Goal: Task Accomplishment & Management: Use online tool/utility

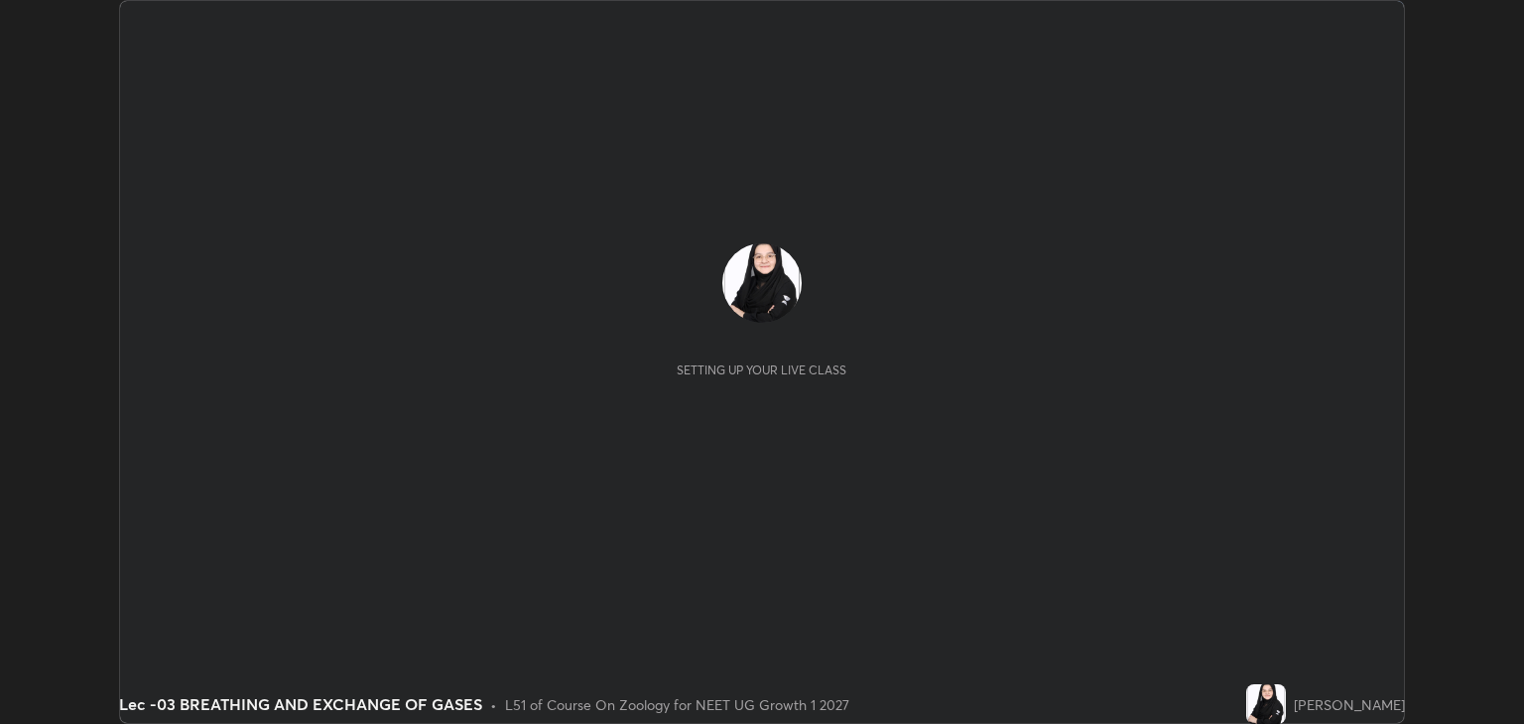
scroll to position [724, 1523]
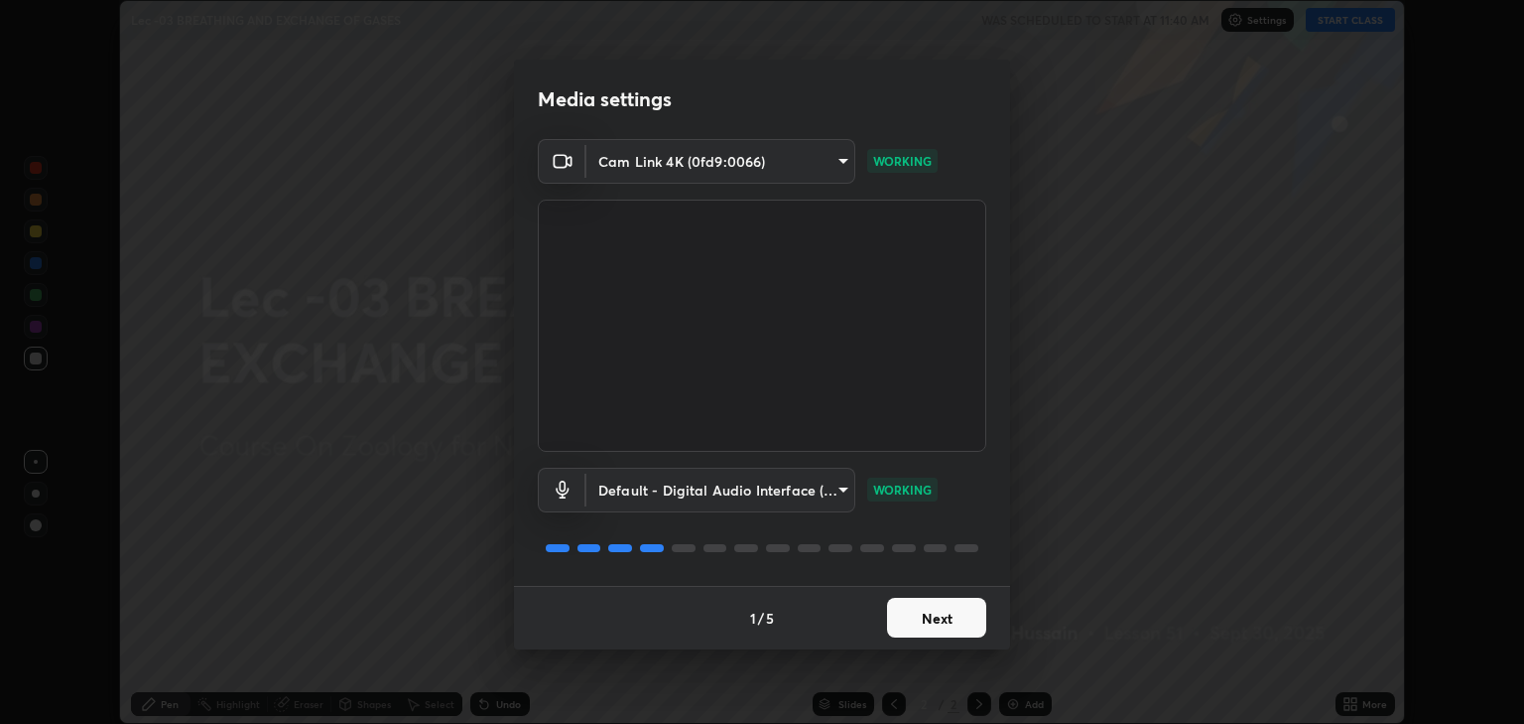
click at [935, 619] on button "Next" at bounding box center [936, 617] width 99 height 40
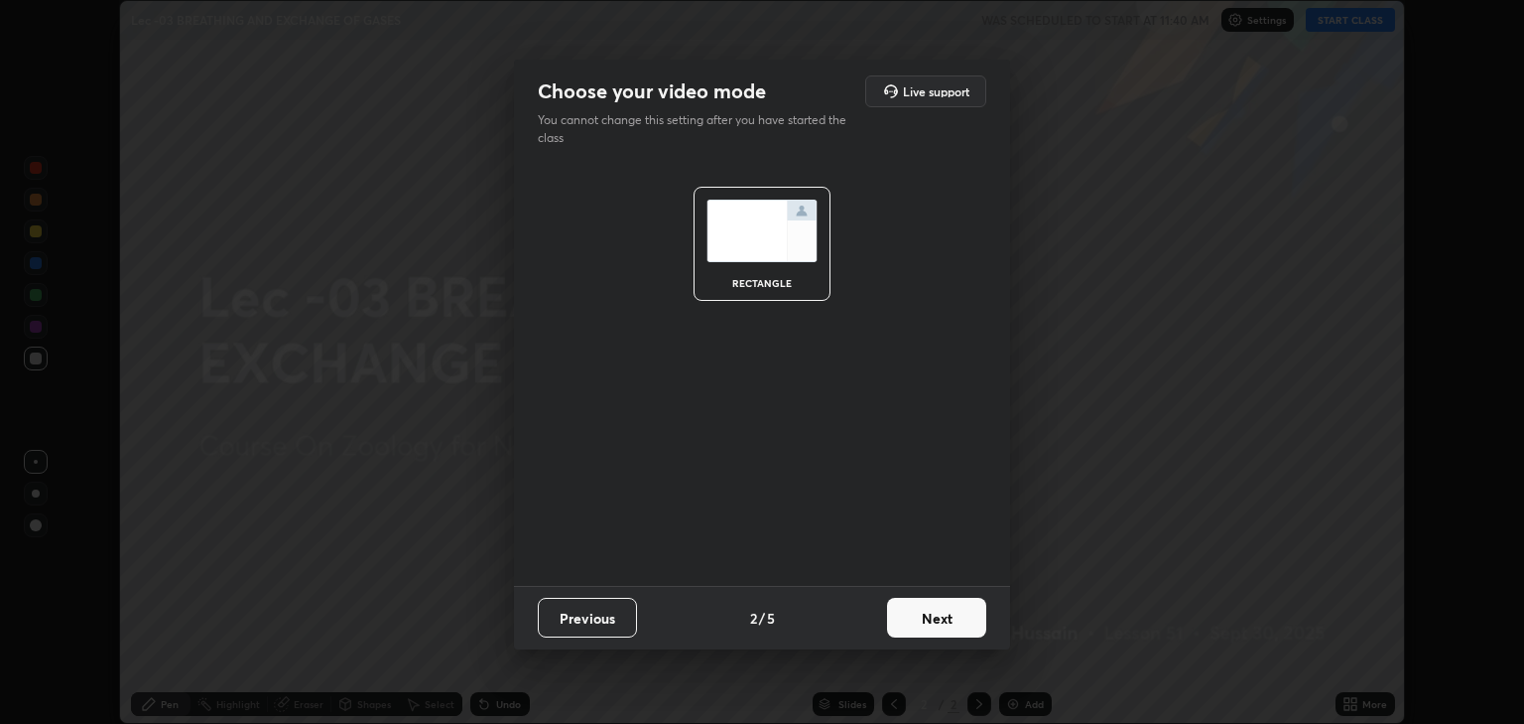
click at [953, 616] on button "Next" at bounding box center [936, 617] width 99 height 40
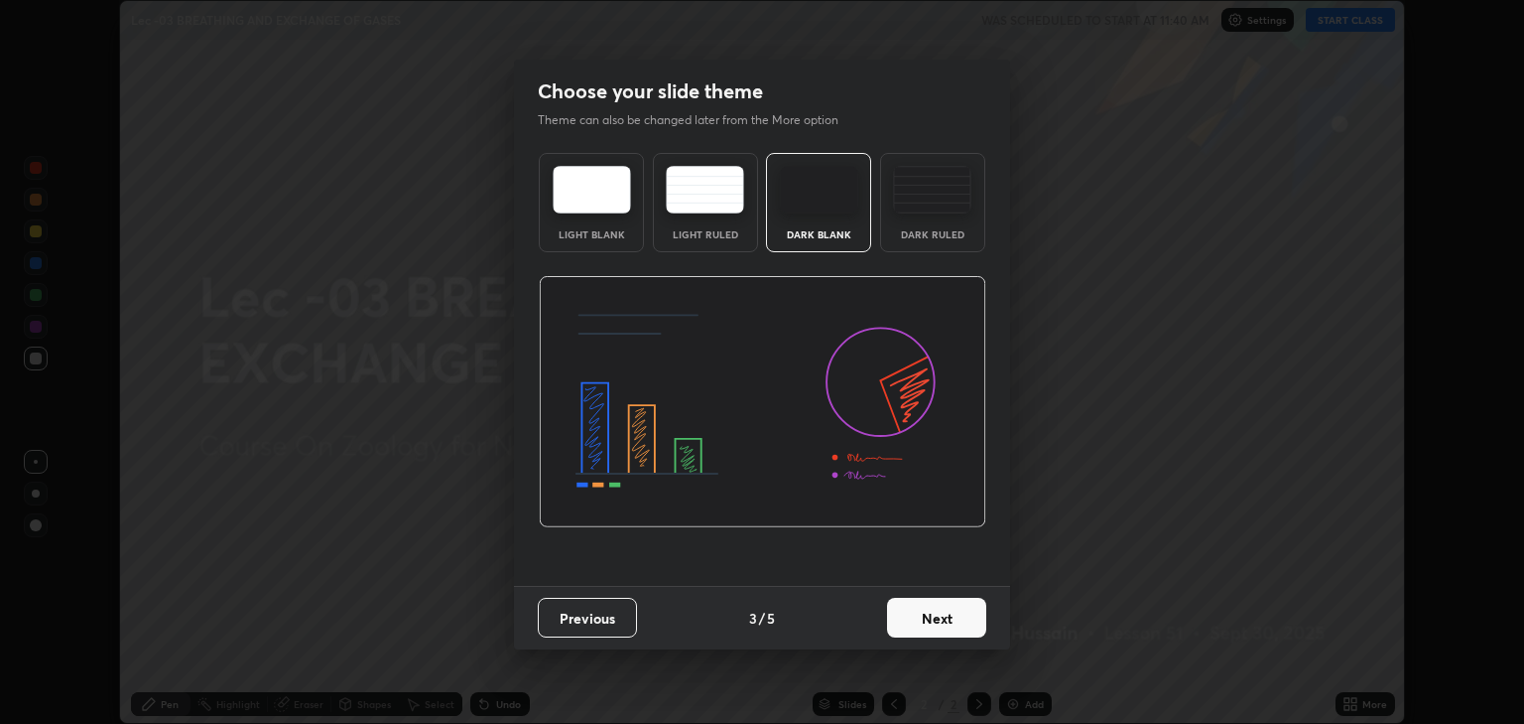
click at [967, 617] on button "Next" at bounding box center [936, 617] width 99 height 40
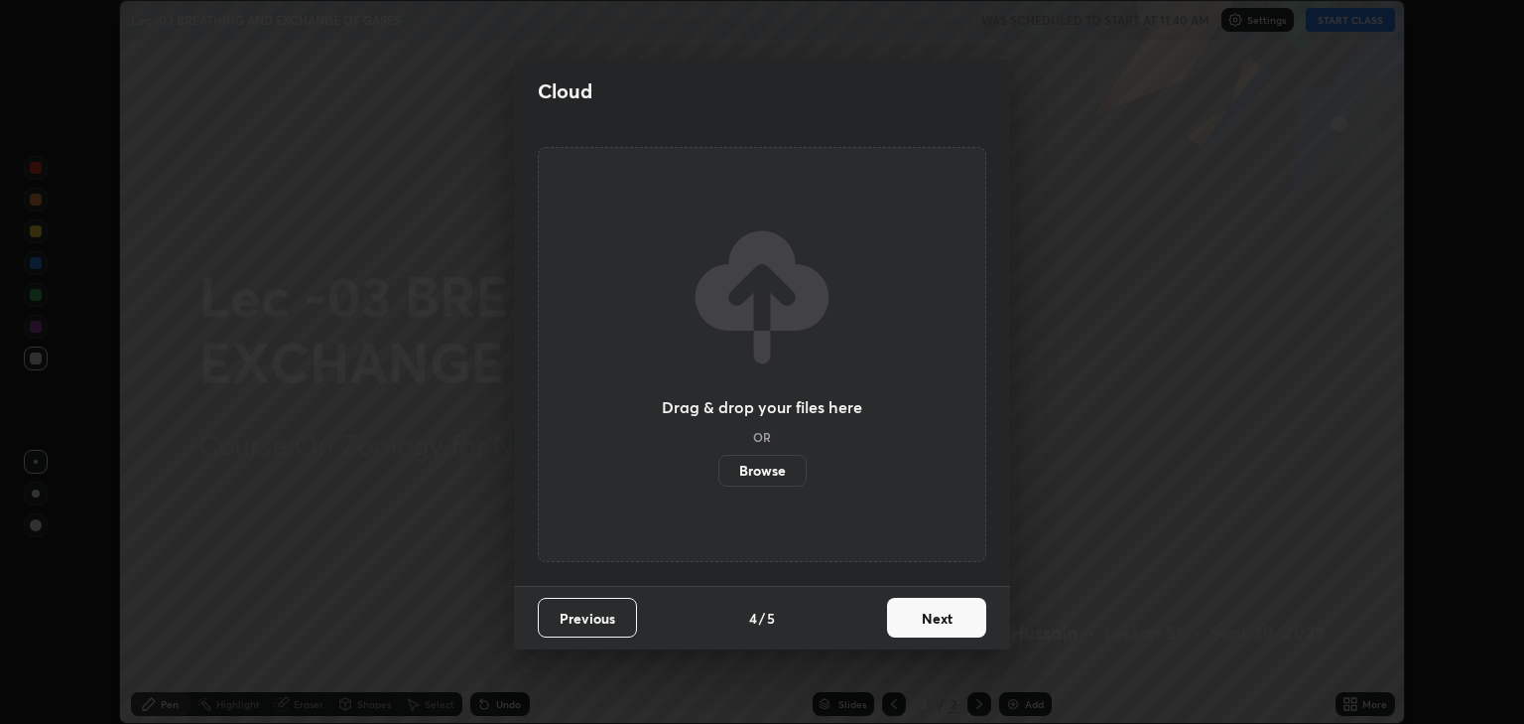
click at [971, 619] on button "Next" at bounding box center [936, 617] width 99 height 40
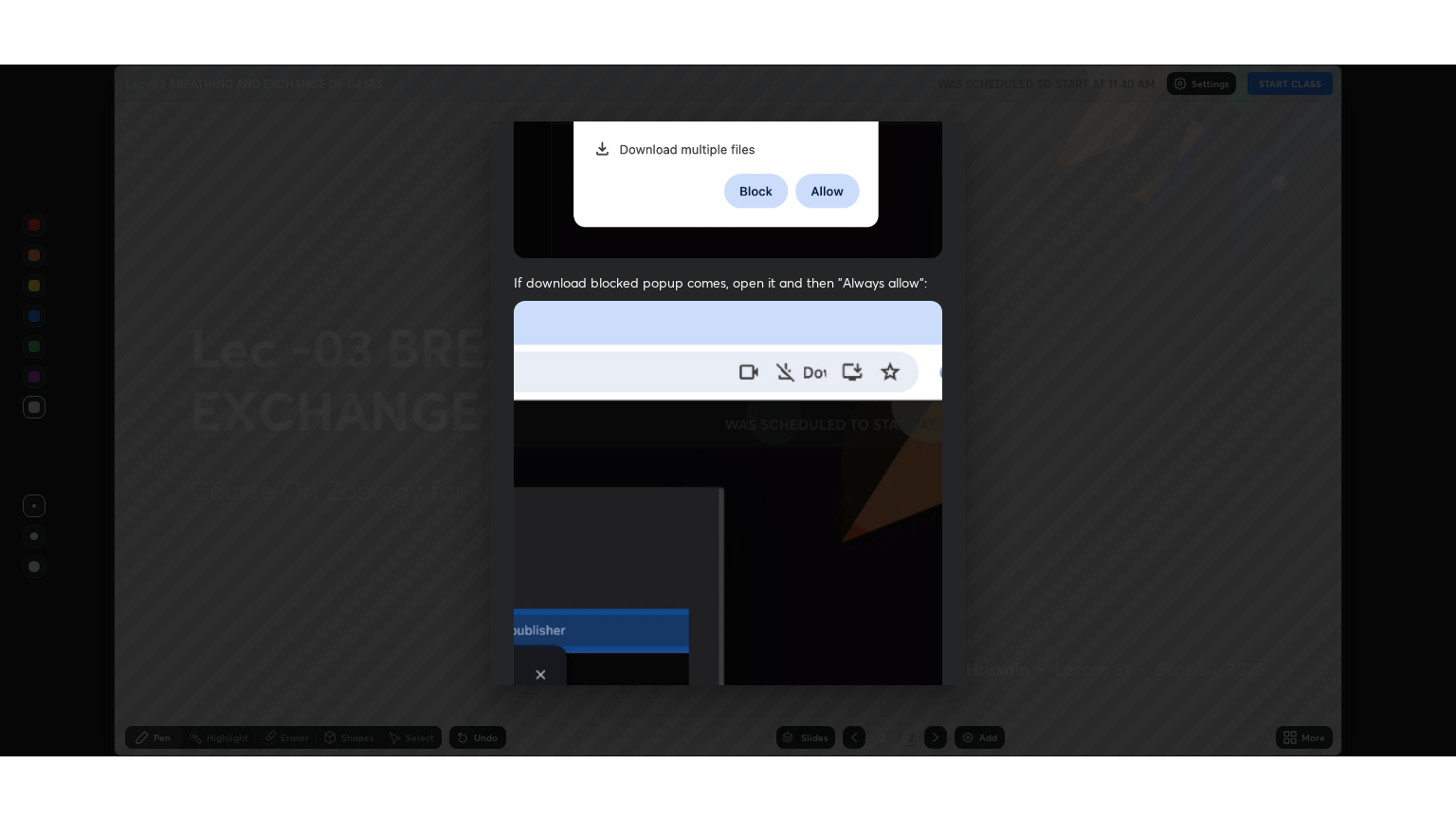
scroll to position [384, 0]
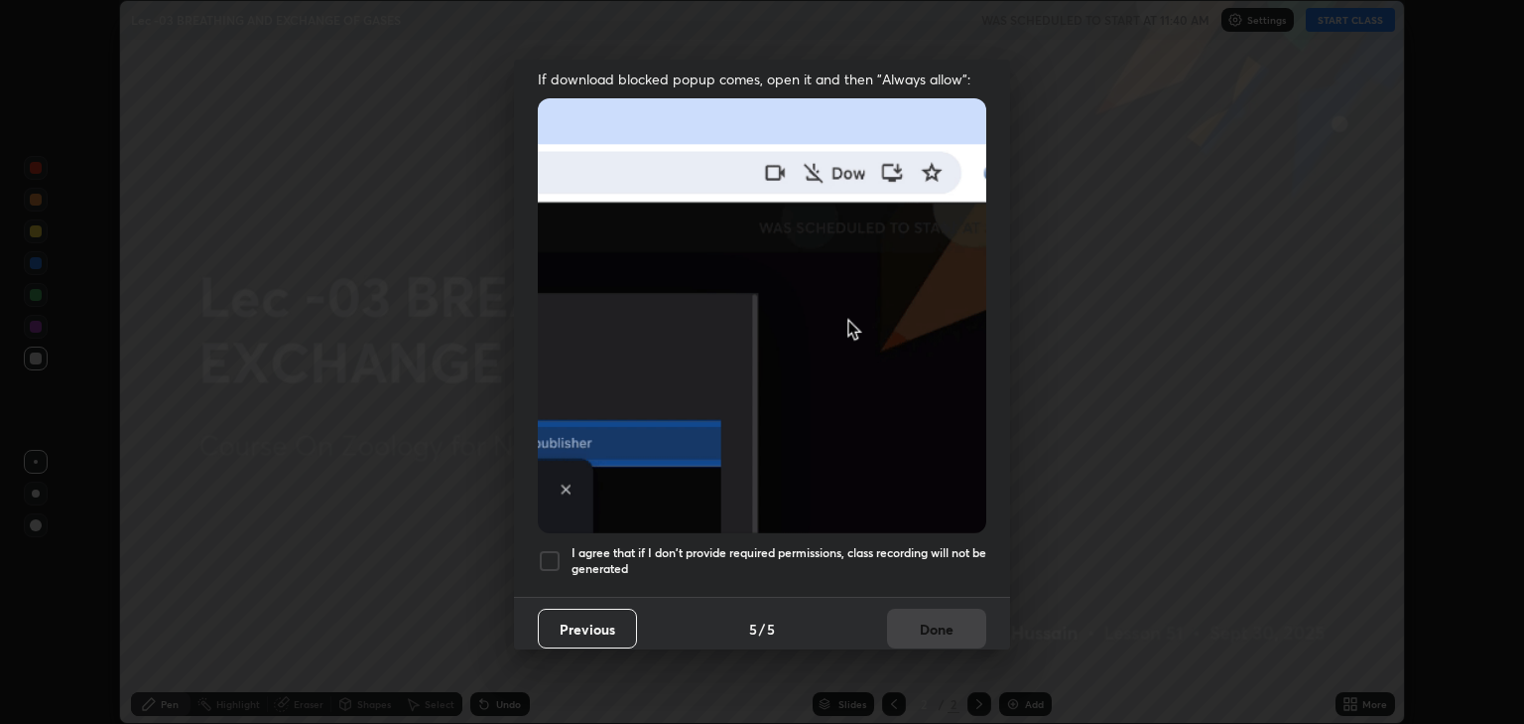
click at [558, 549] on div at bounding box center [550, 561] width 24 height 24
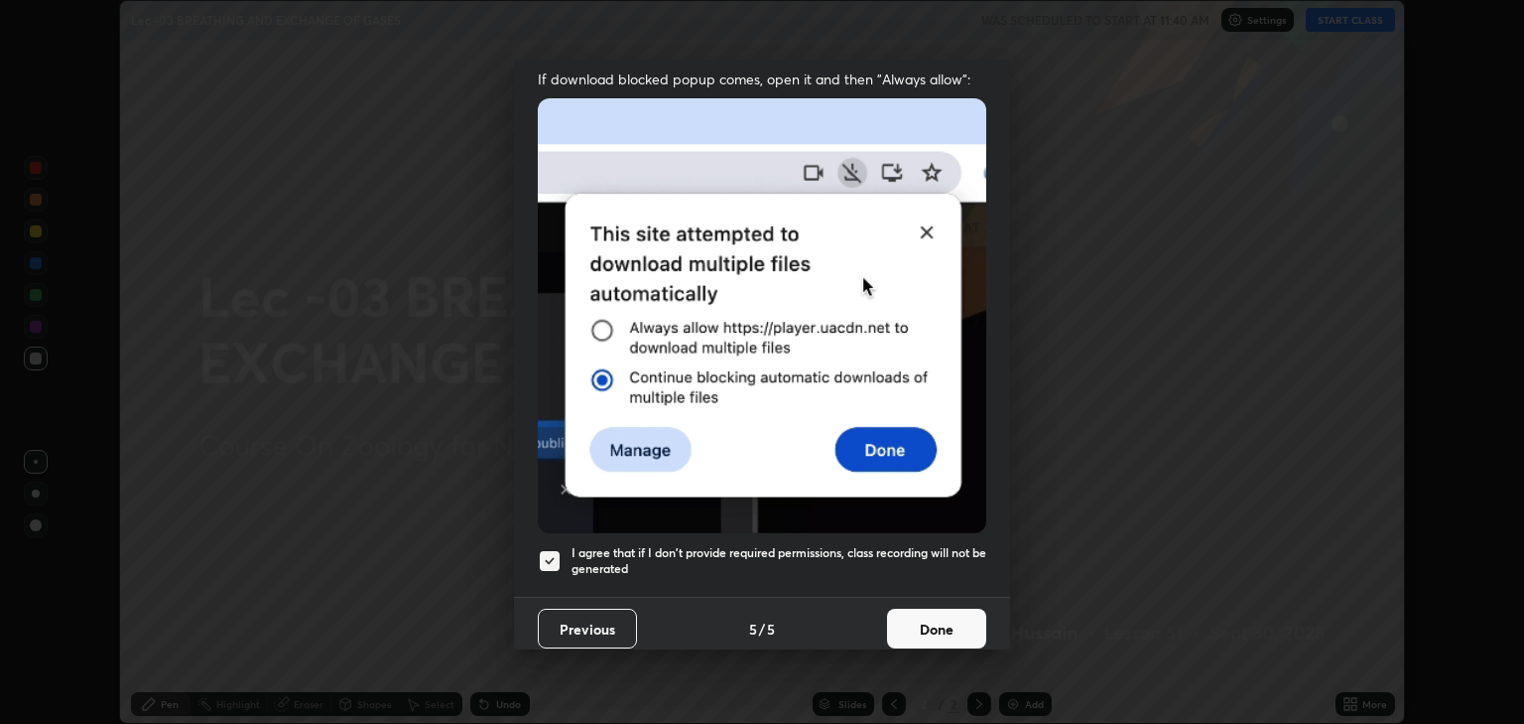
click at [931, 614] on button "Done" at bounding box center [936, 628] width 99 height 40
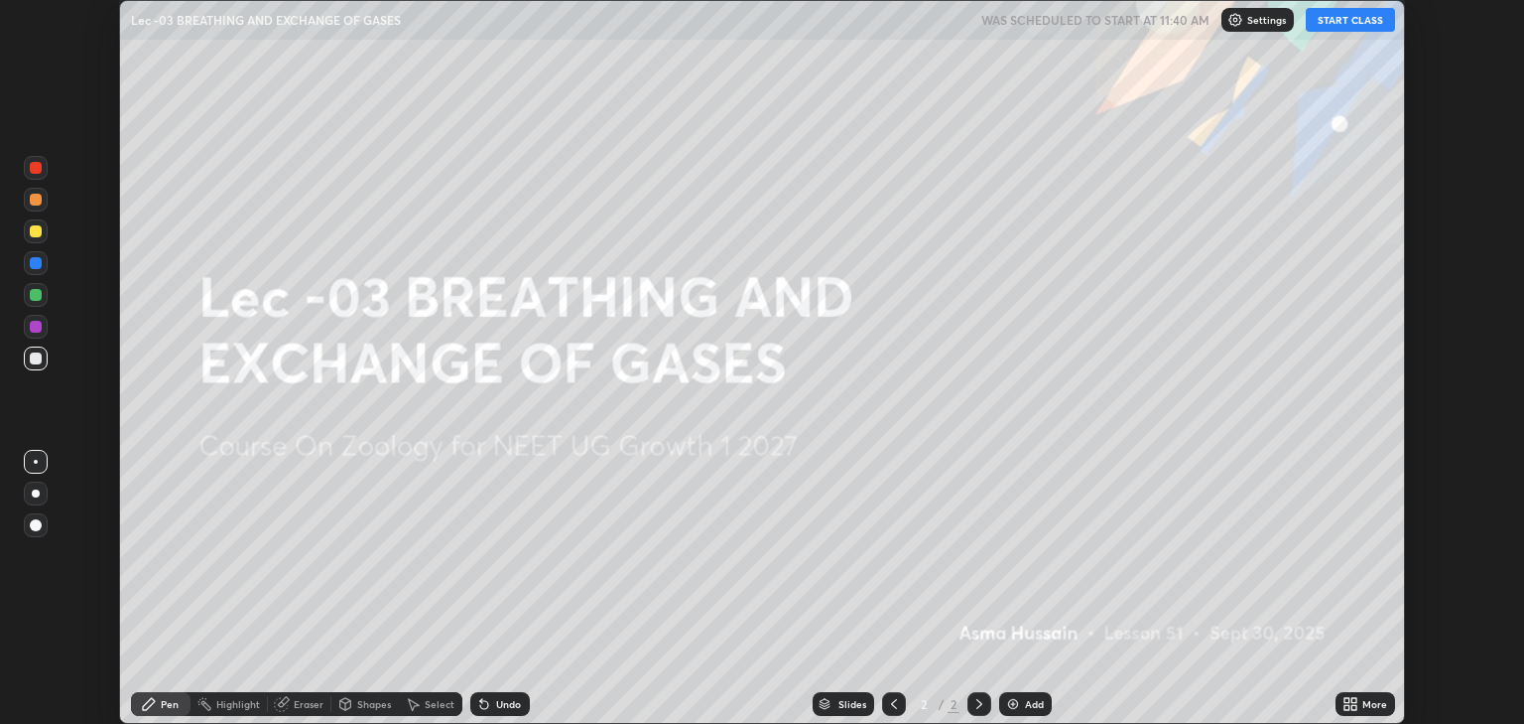
click at [1331, 9] on button "START CLASS" at bounding box center [1350, 20] width 89 height 24
click at [1347, 707] on icon at bounding box center [1347, 707] width 5 height 5
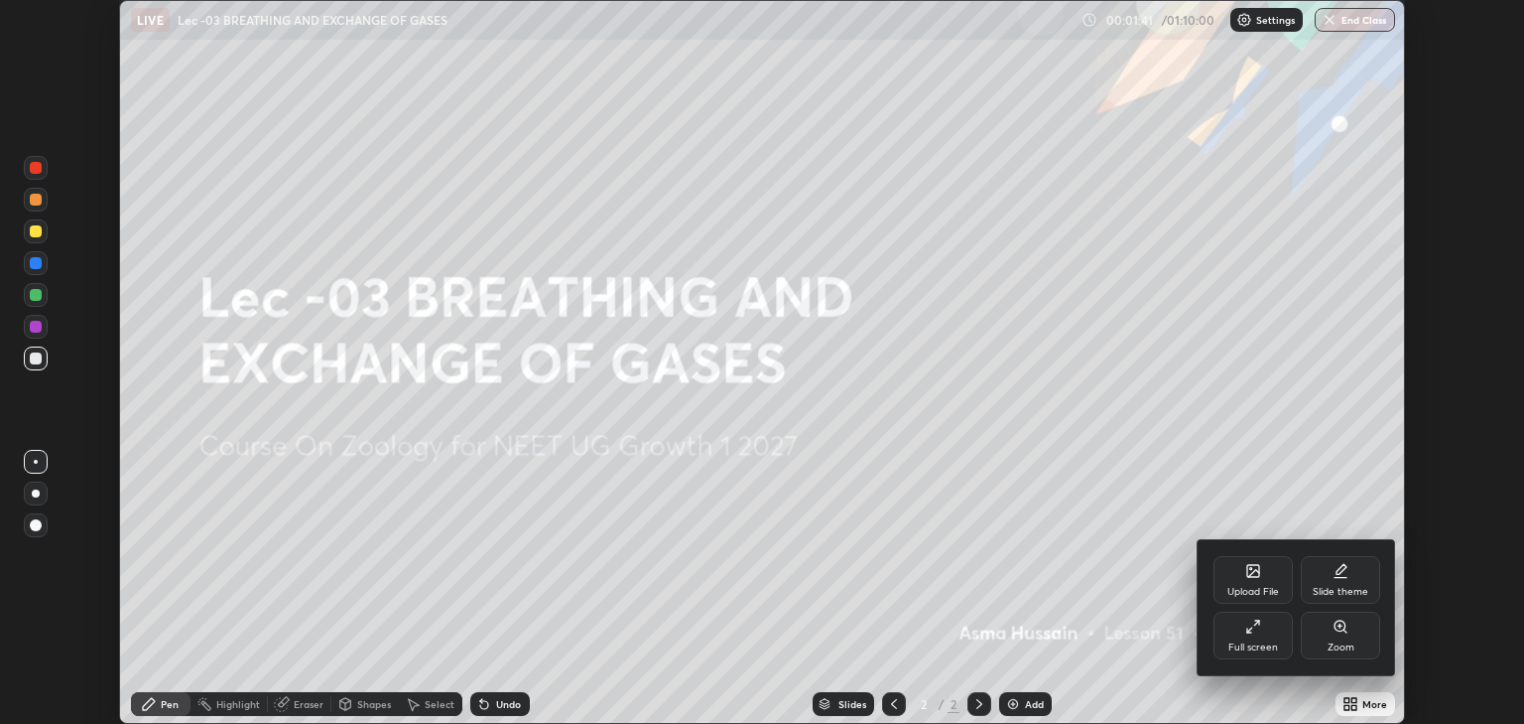
click at [1252, 590] on div "Upload File" at bounding box center [1254, 592] width 52 height 10
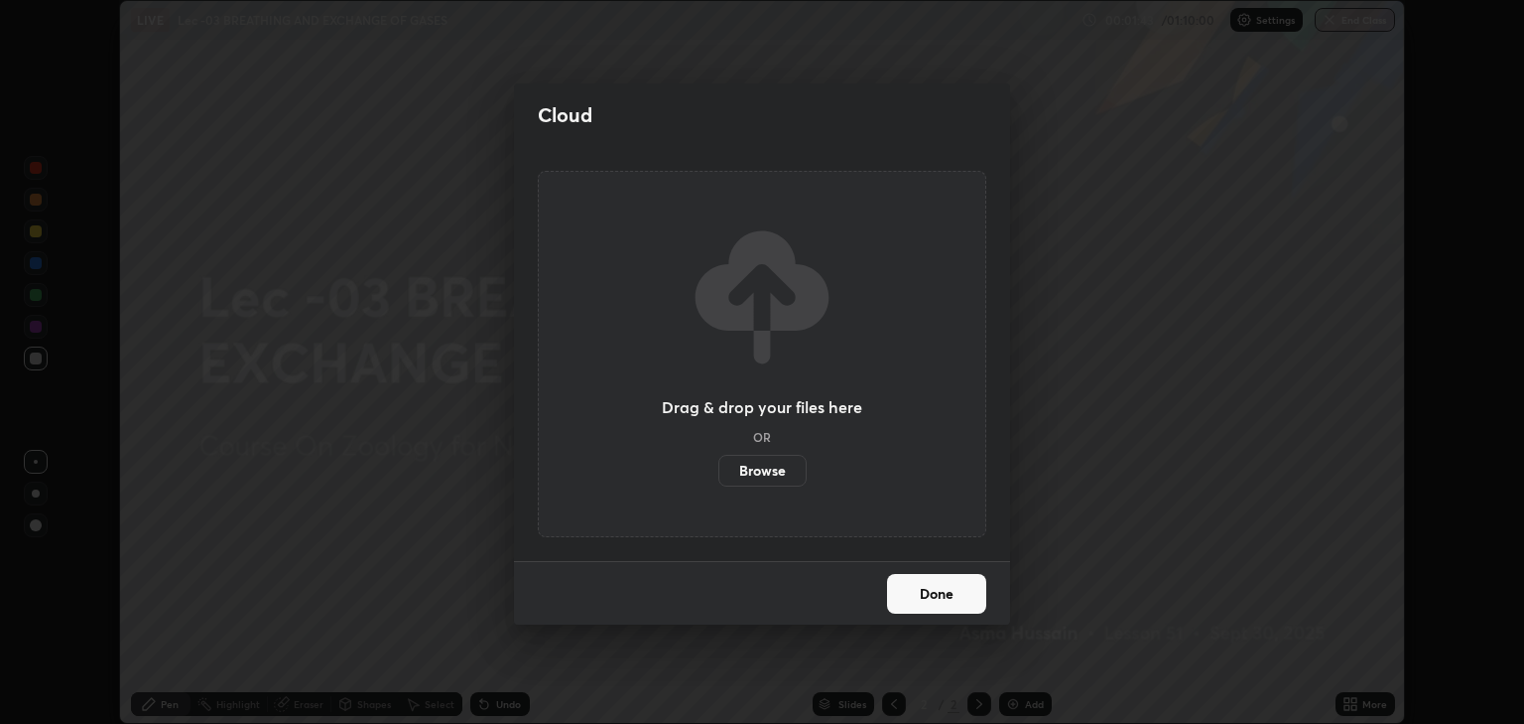
click at [764, 466] on label "Browse" at bounding box center [763, 471] width 88 height 32
click at [719, 466] on input "Browse" at bounding box center [719, 471] width 0 height 32
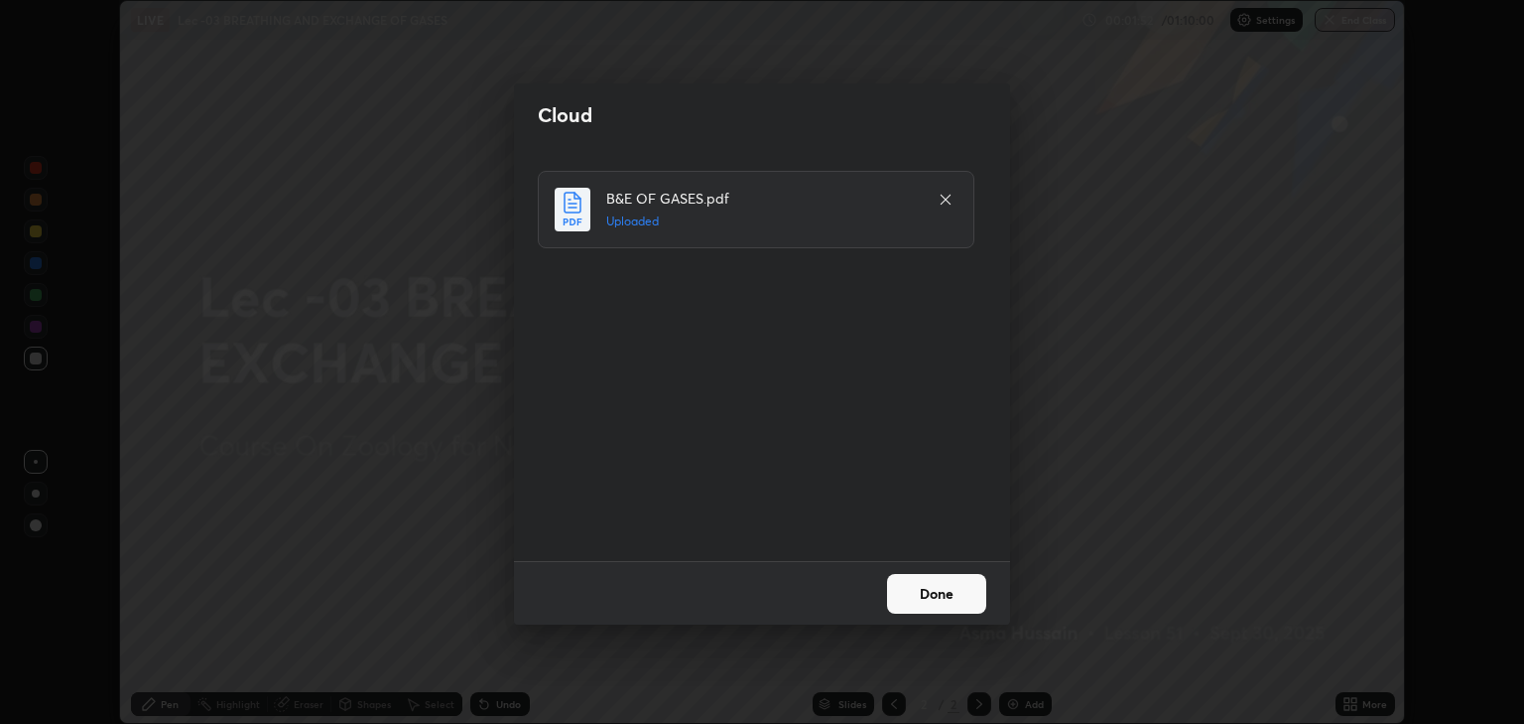
click at [955, 584] on button "Done" at bounding box center [936, 594] width 99 height 40
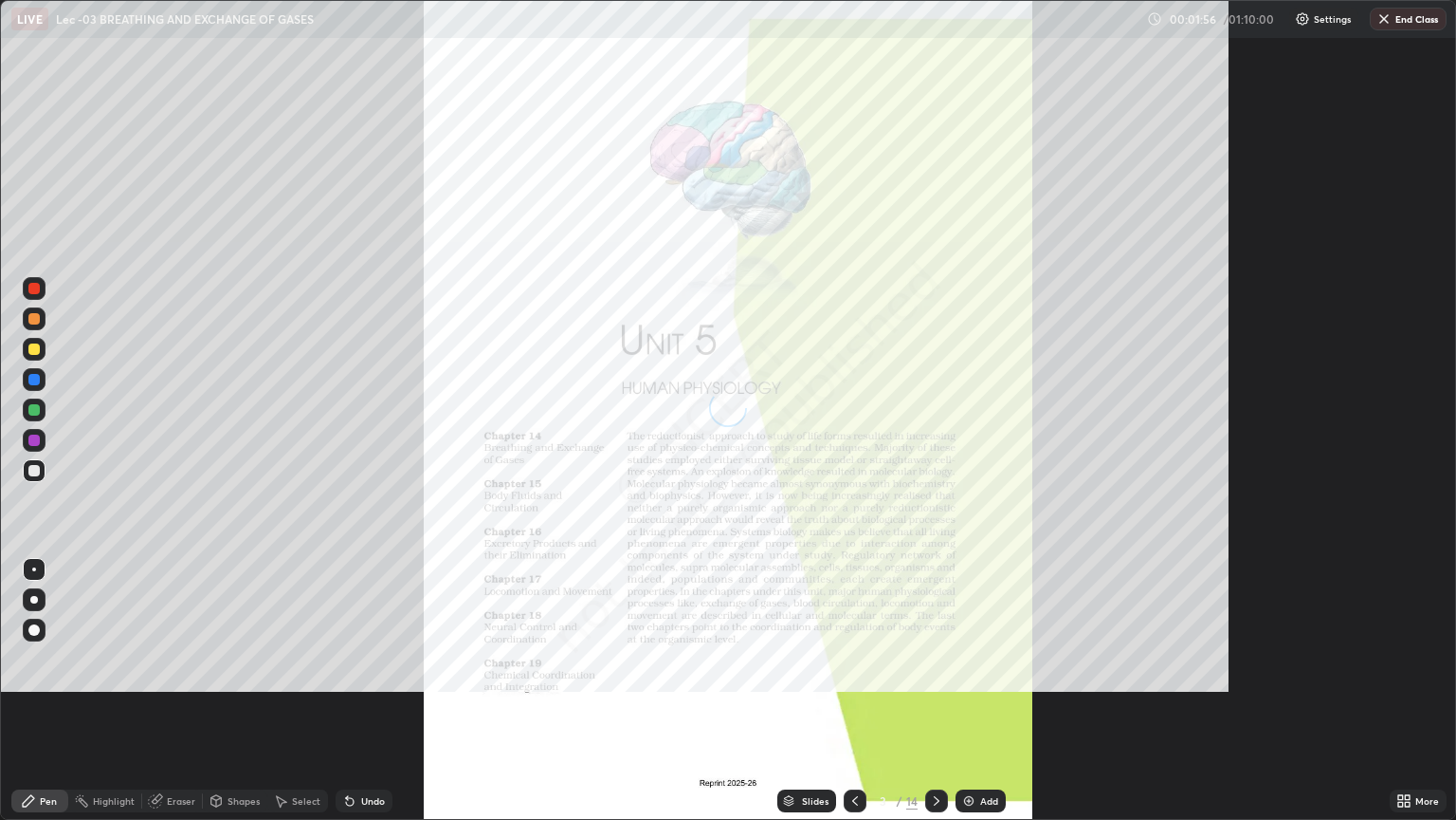
scroll to position [820, 1456]
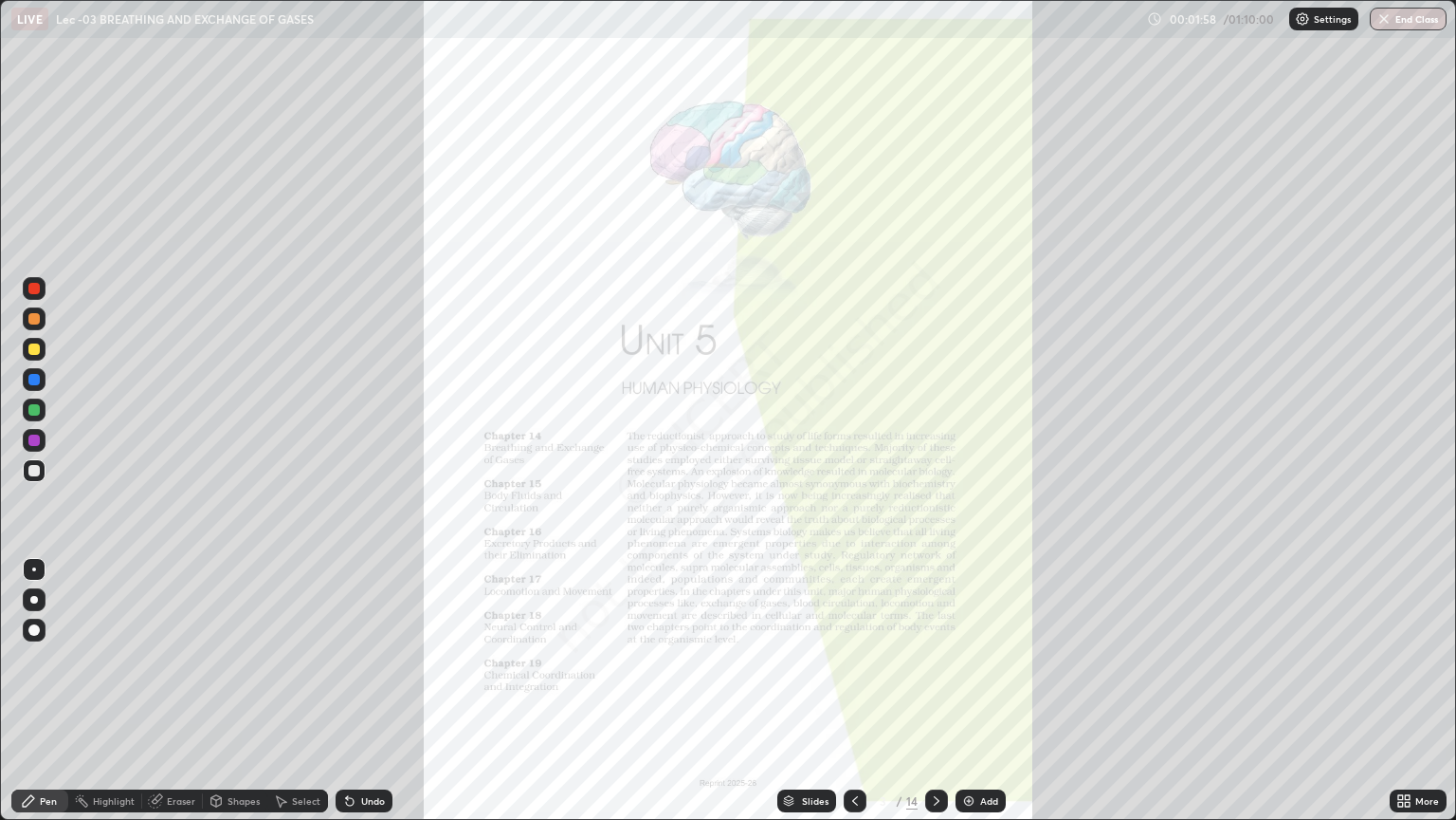
click at [986, 691] on div "Add" at bounding box center [980, 801] width 51 height 23
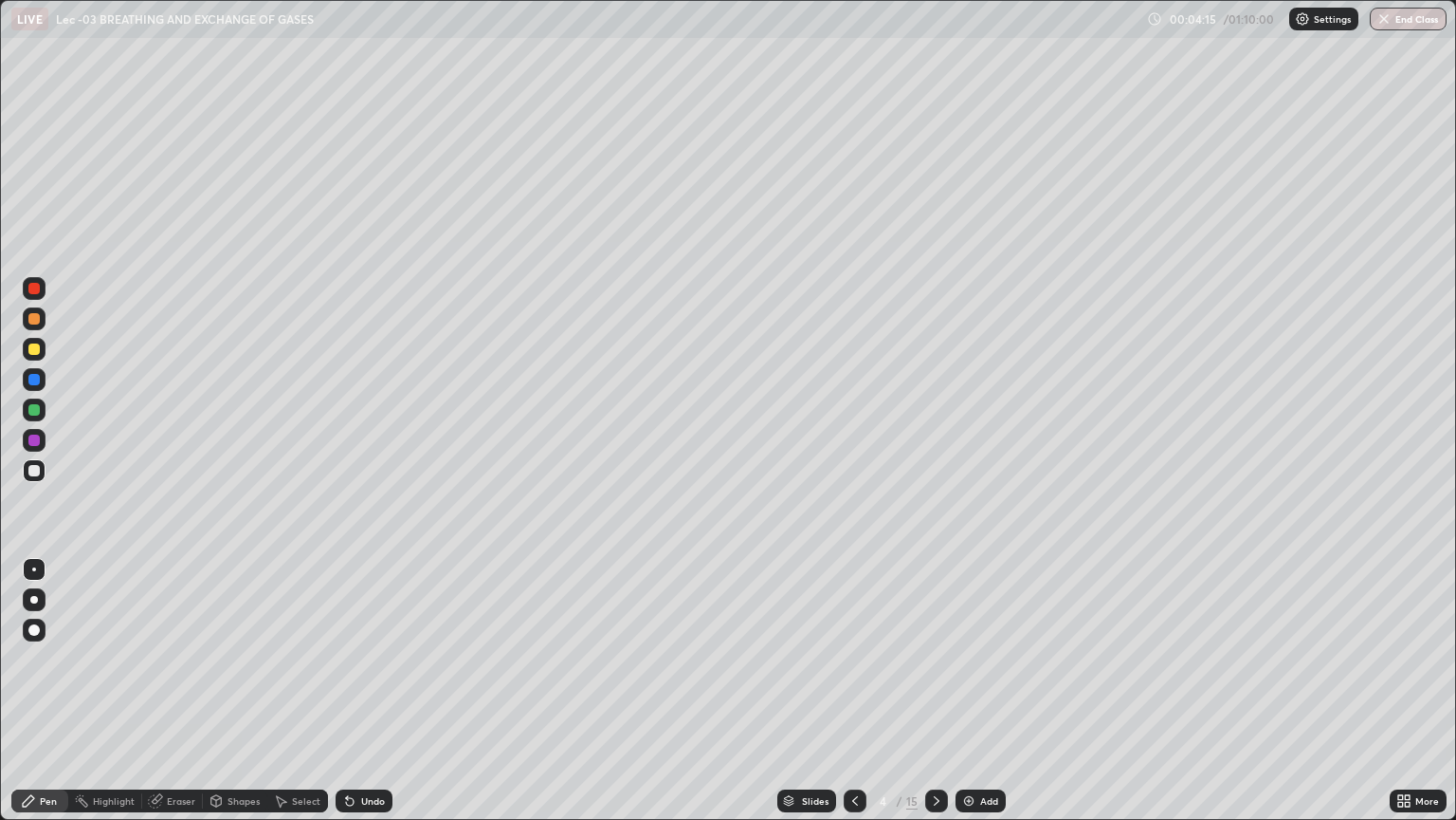
click at [806, 691] on div "Slides" at bounding box center [807, 801] width 59 height 23
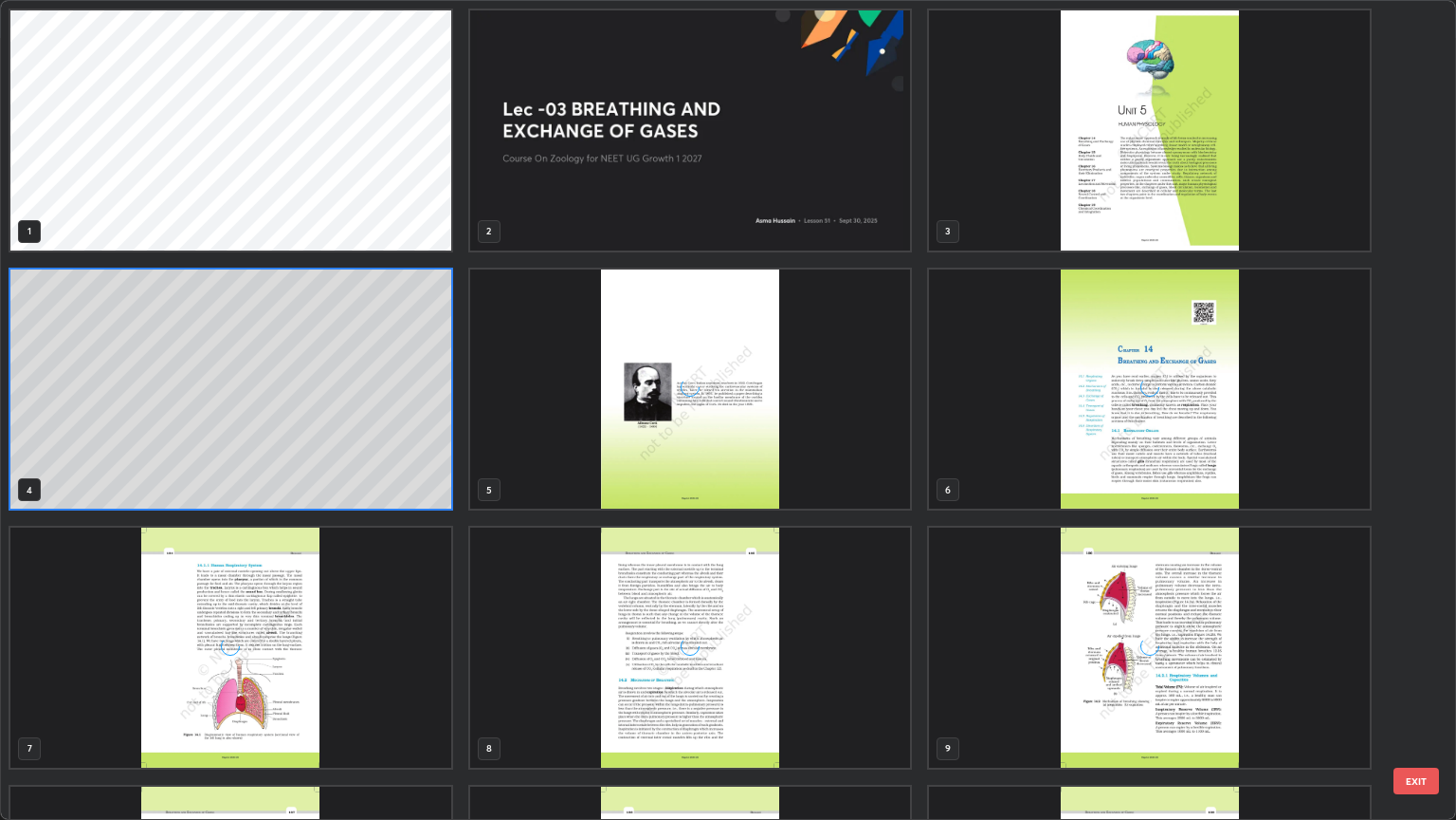
scroll to position [812, 1445]
click at [250, 623] on img "grid" at bounding box center [231, 647] width 441 height 240
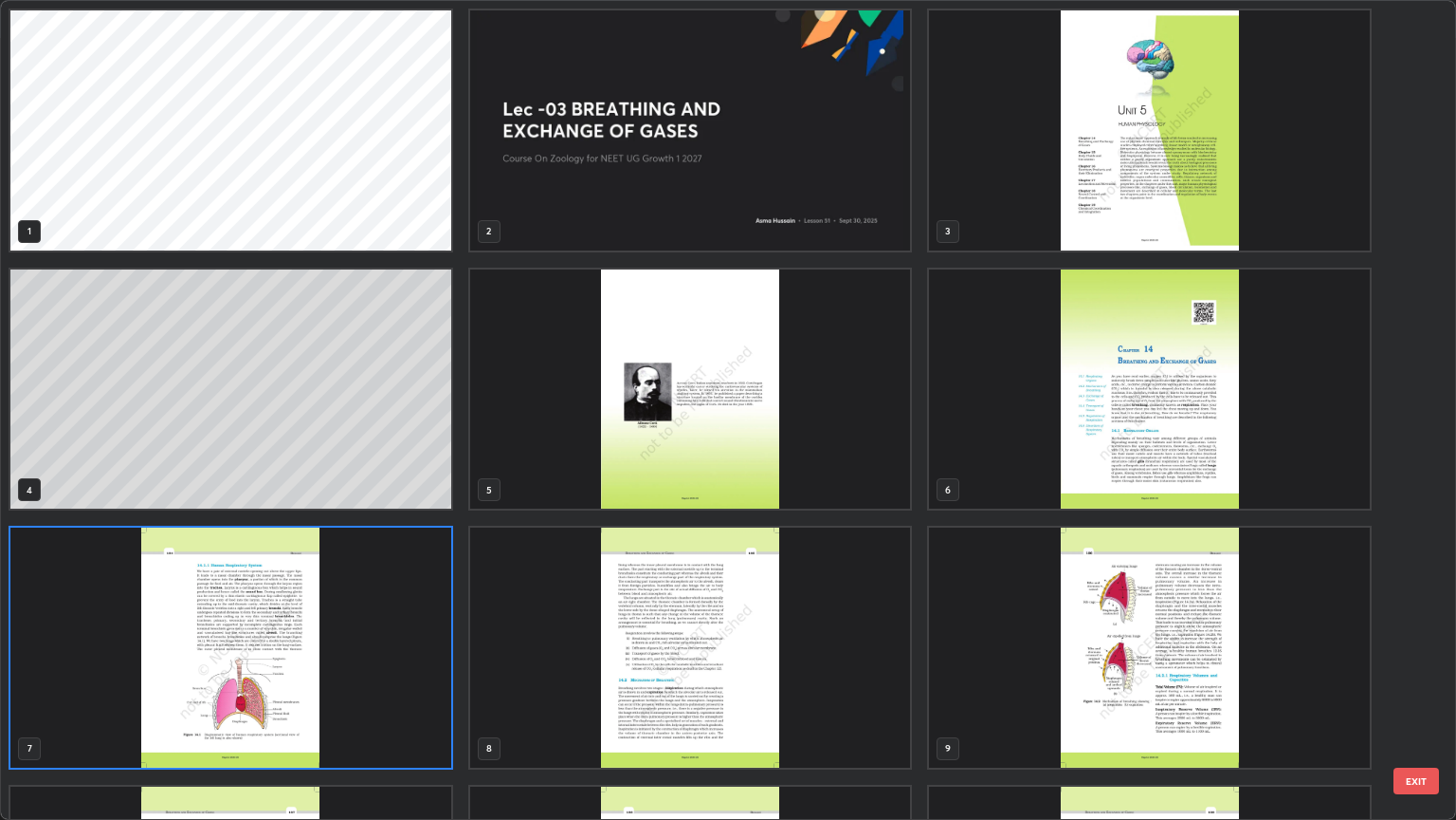
click at [205, 644] on img "grid" at bounding box center [231, 647] width 441 height 240
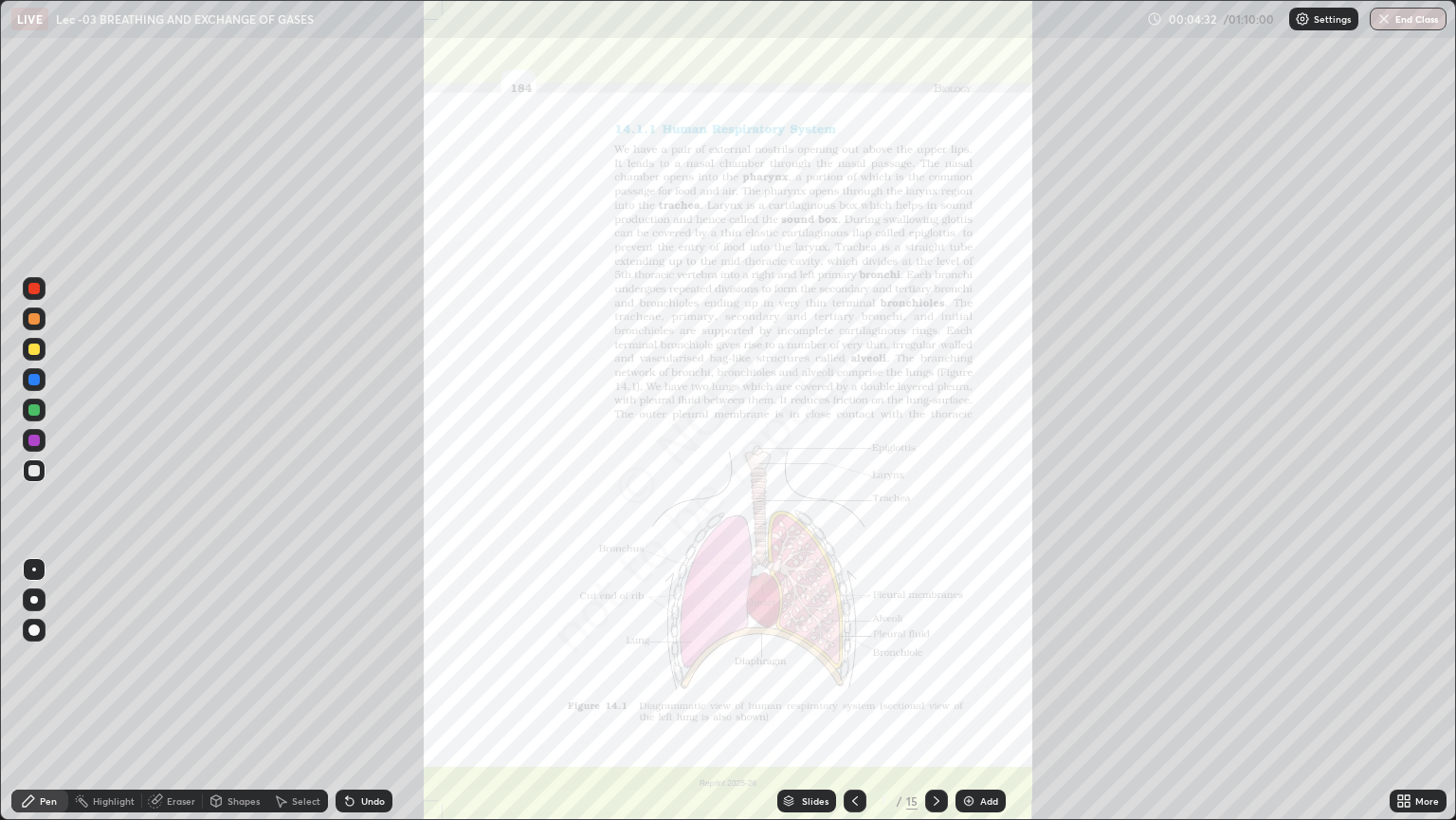
click at [208, 647] on img "grid" at bounding box center [231, 647] width 441 height 240
click at [1392, 691] on div "More" at bounding box center [1419, 801] width 57 height 23
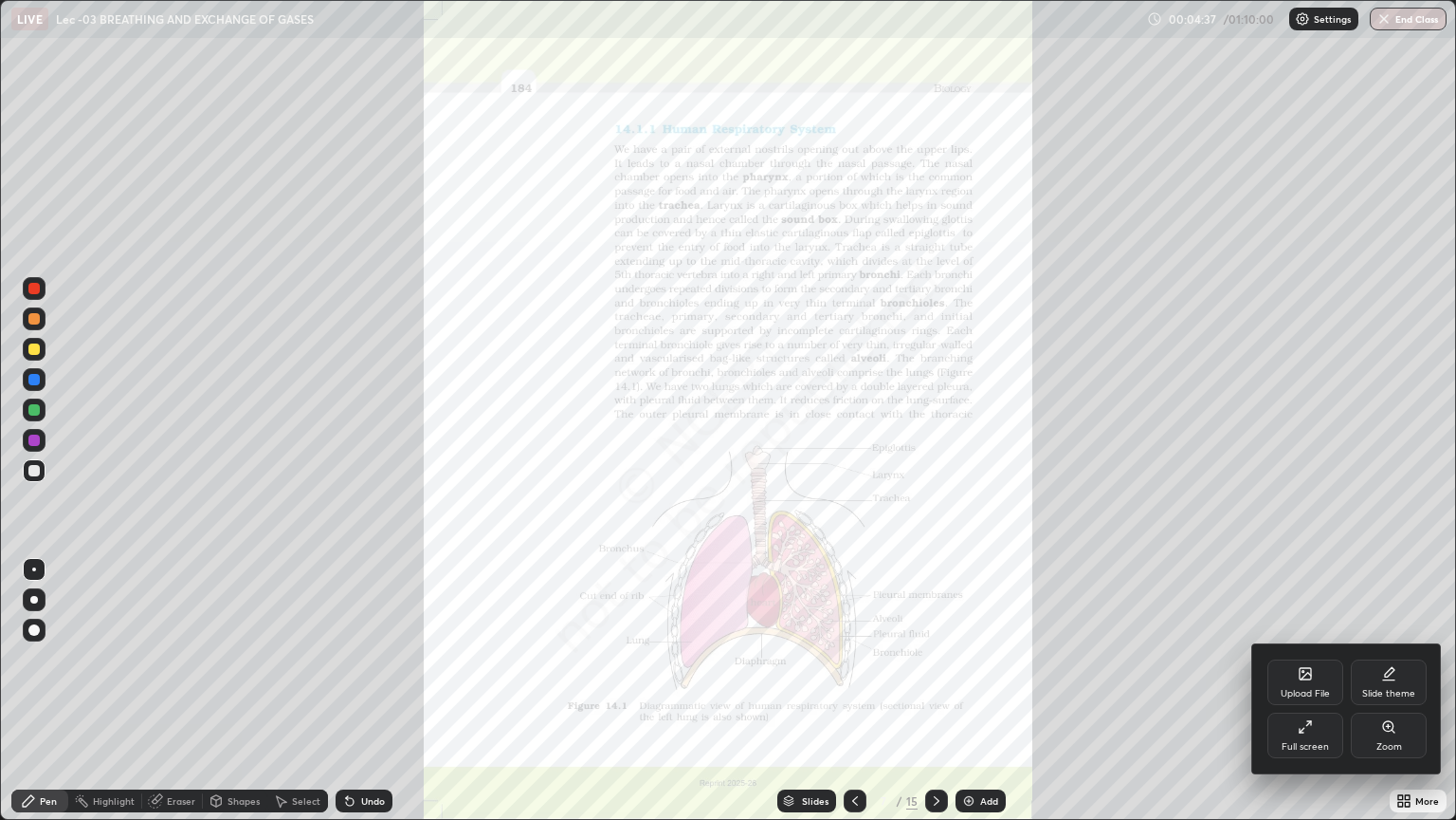
click at [1397, 691] on div "Zoom" at bounding box center [1388, 735] width 75 height 46
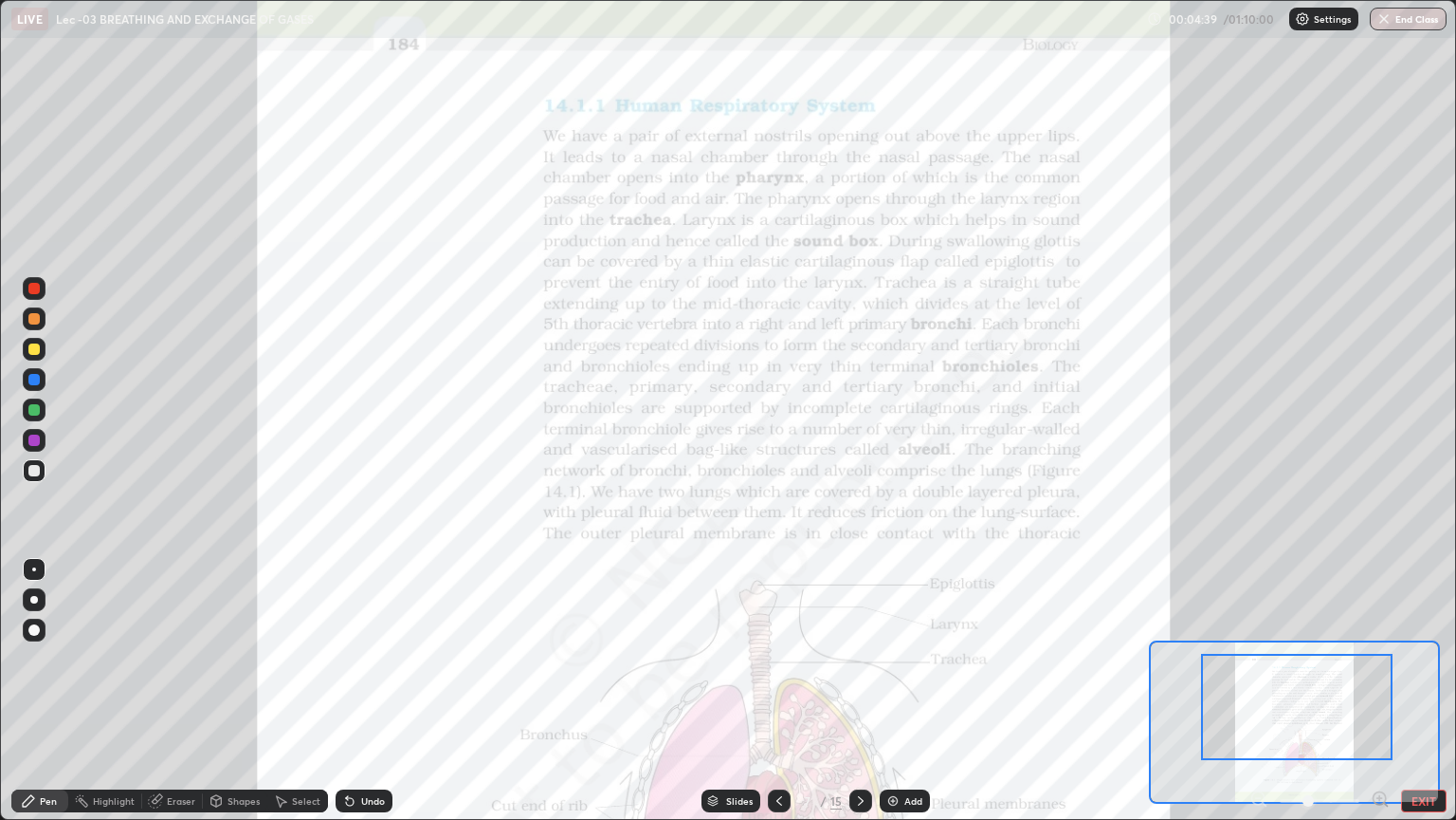
click at [1380, 691] on div "Pen Highlight Eraser Shapes Select Undo Slides 7 / 15 Add EXIT" at bounding box center [728, 801] width 1456 height 38
click at [127, 691] on div "Highlight" at bounding box center [114, 801] width 42 height 10
click at [35, 318] on div at bounding box center [34, 319] width 11 height 11
click at [38, 471] on div at bounding box center [34, 470] width 11 height 11
click at [42, 691] on div "Pen" at bounding box center [49, 801] width 17 height 10
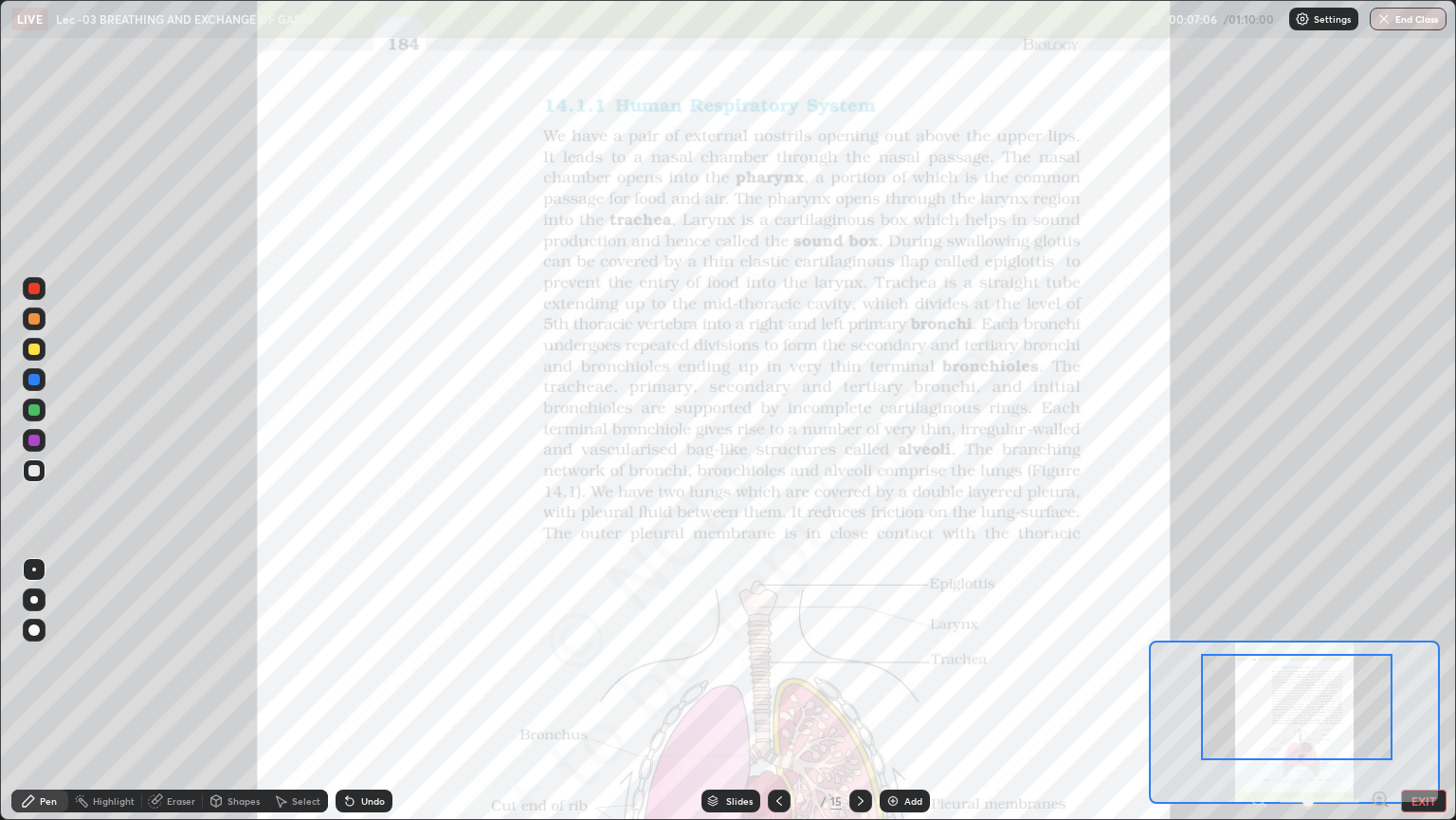
click at [38, 343] on div at bounding box center [34, 349] width 11 height 11
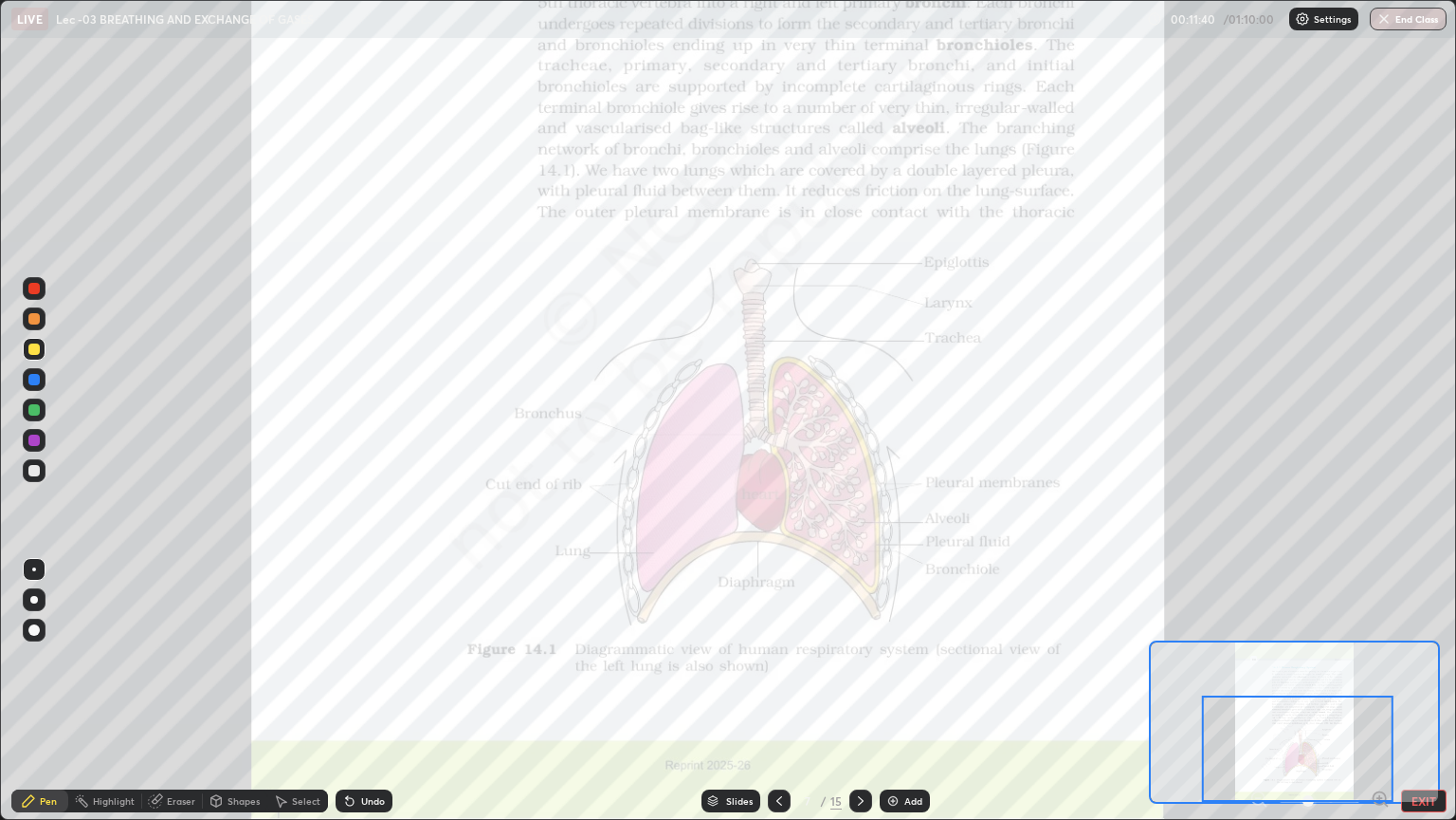
click at [861, 691] on icon at bounding box center [861, 801] width 15 height 15
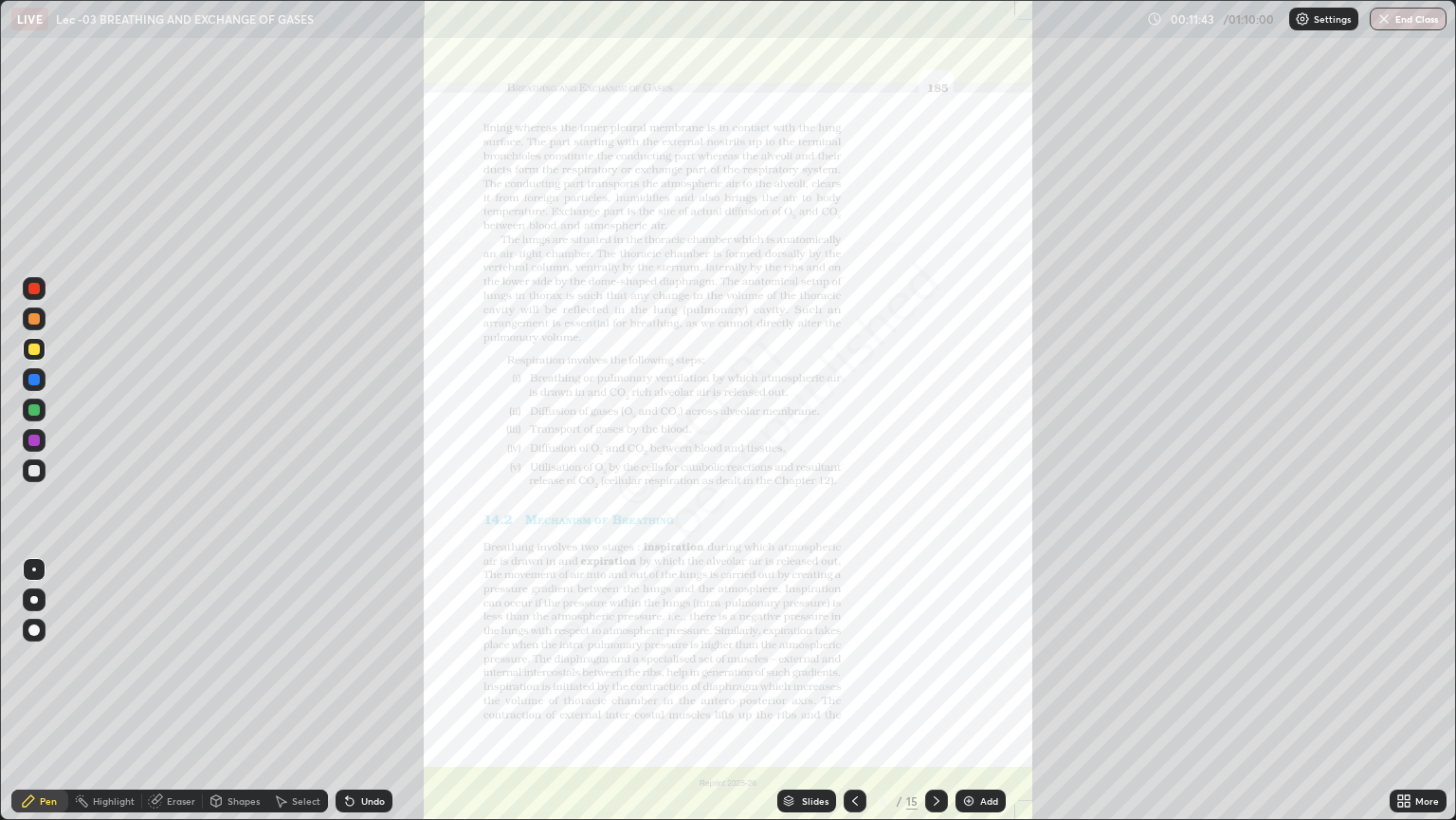
click at [855, 691] on icon at bounding box center [855, 801] width 15 height 15
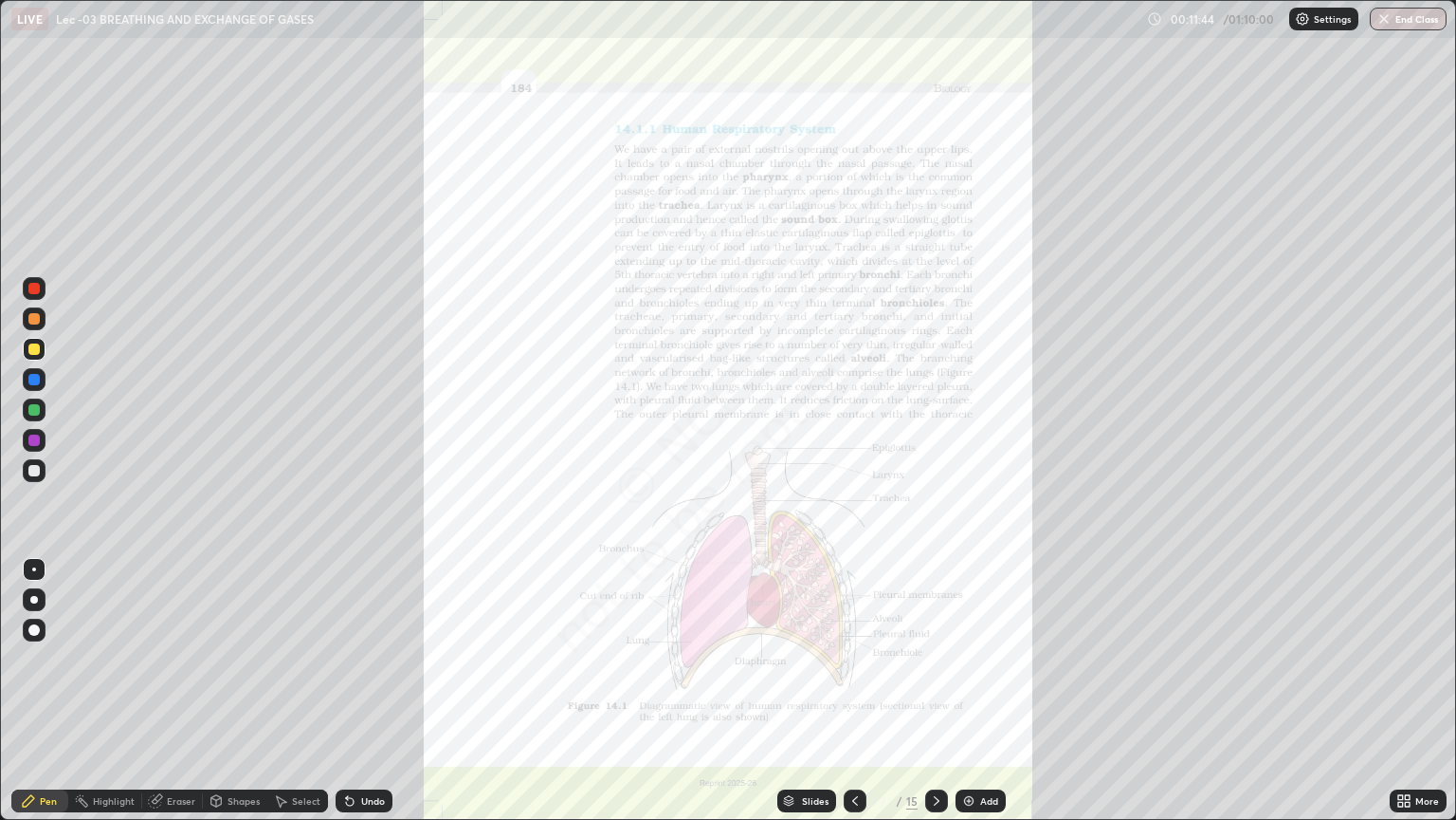
click at [933, 691] on icon at bounding box center [937, 801] width 15 height 15
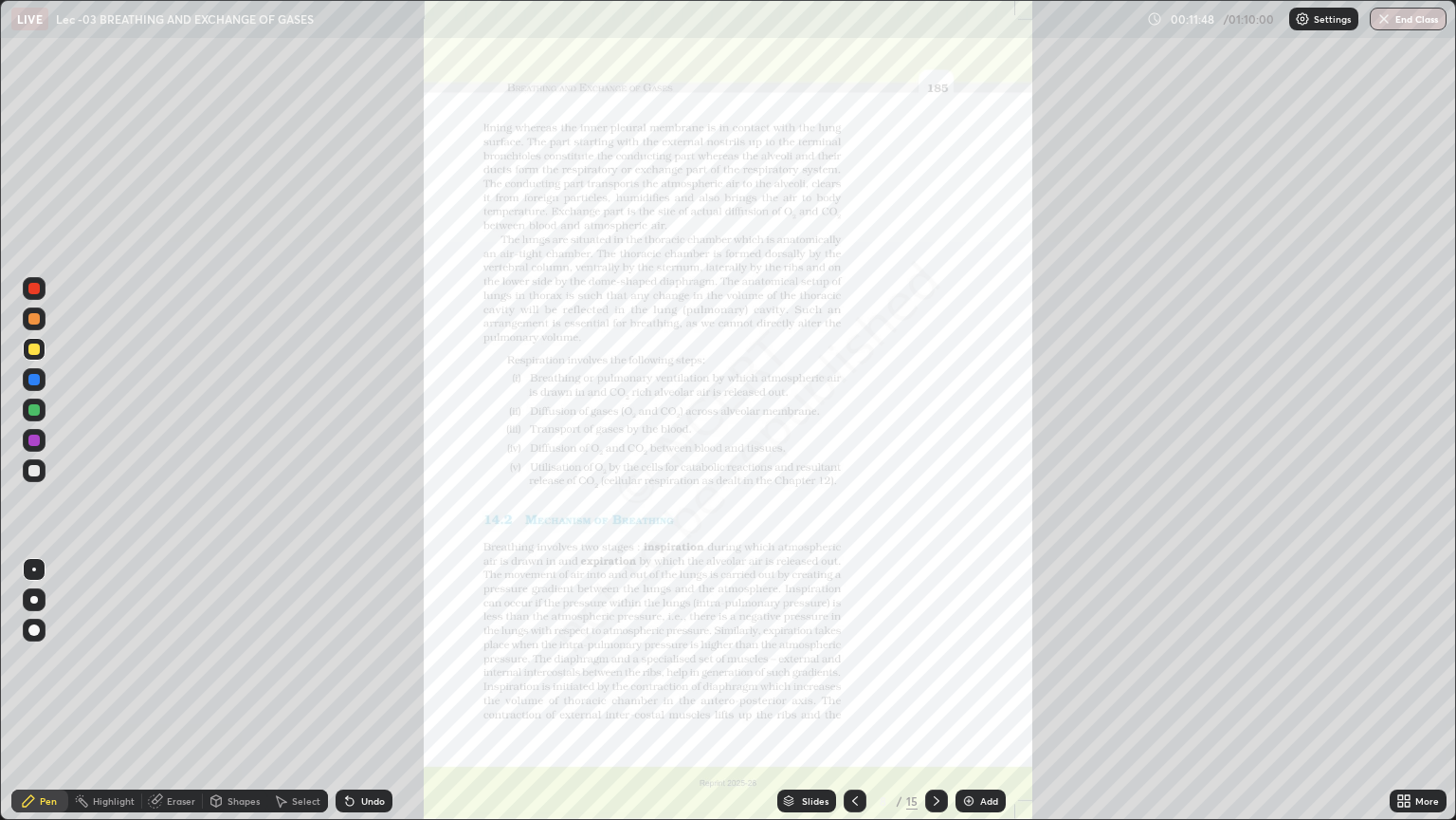
click at [1401, 691] on icon at bounding box center [1401, 804] width 5 height 5
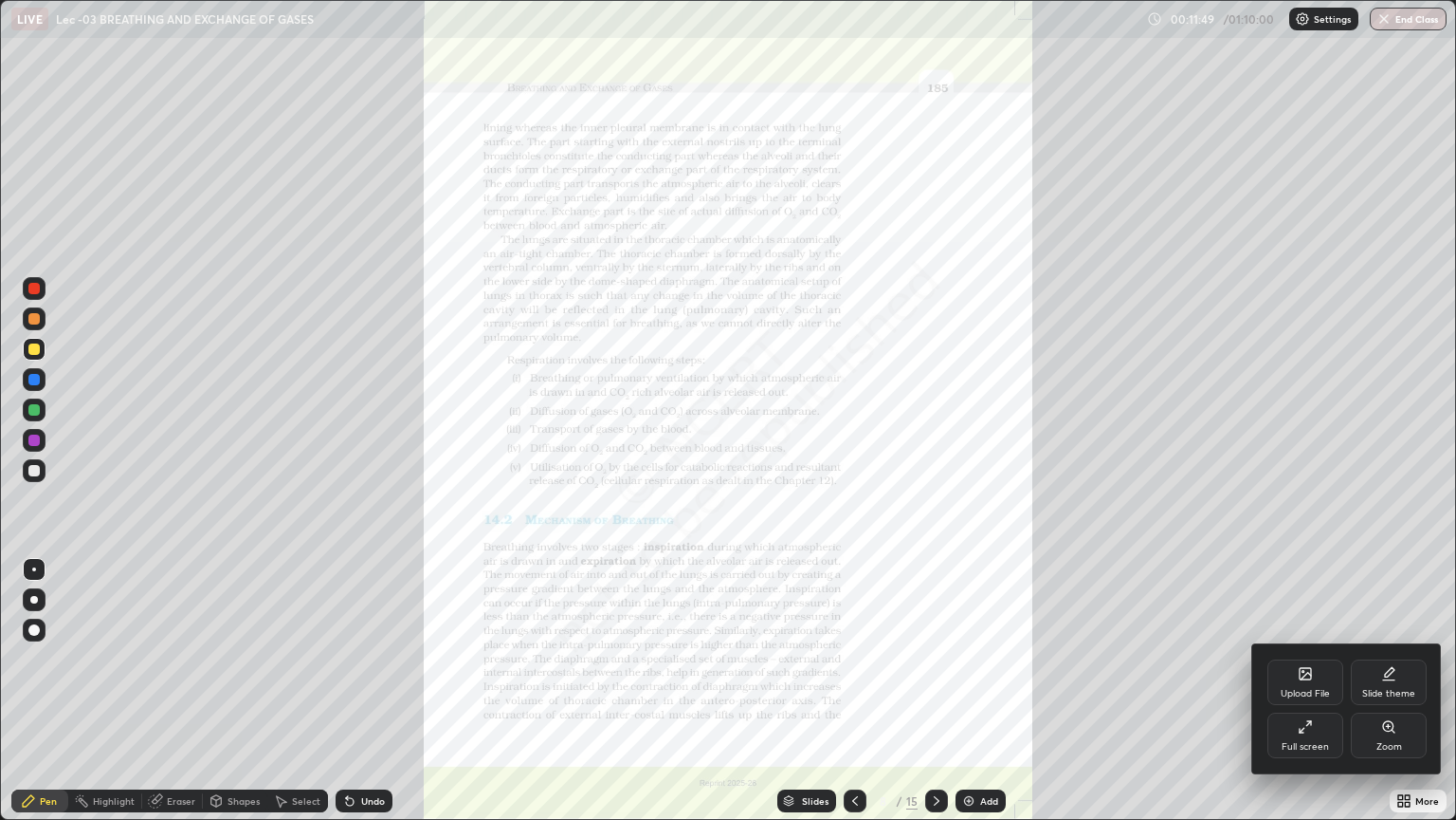
click at [1394, 691] on icon at bounding box center [1393, 730] width 3 height 3
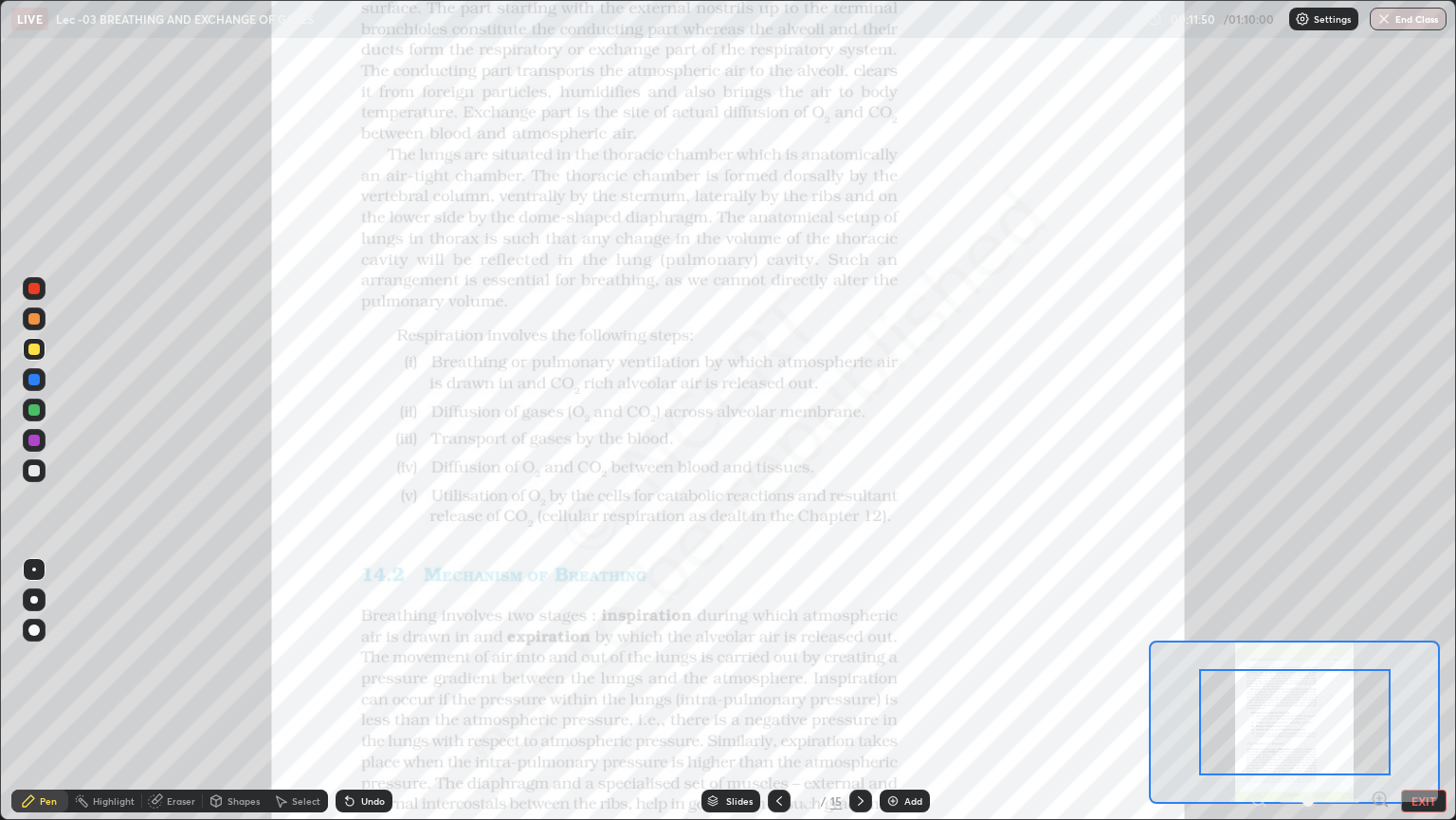
click at [1380, 691] on icon at bounding box center [1380, 798] width 0 height 5
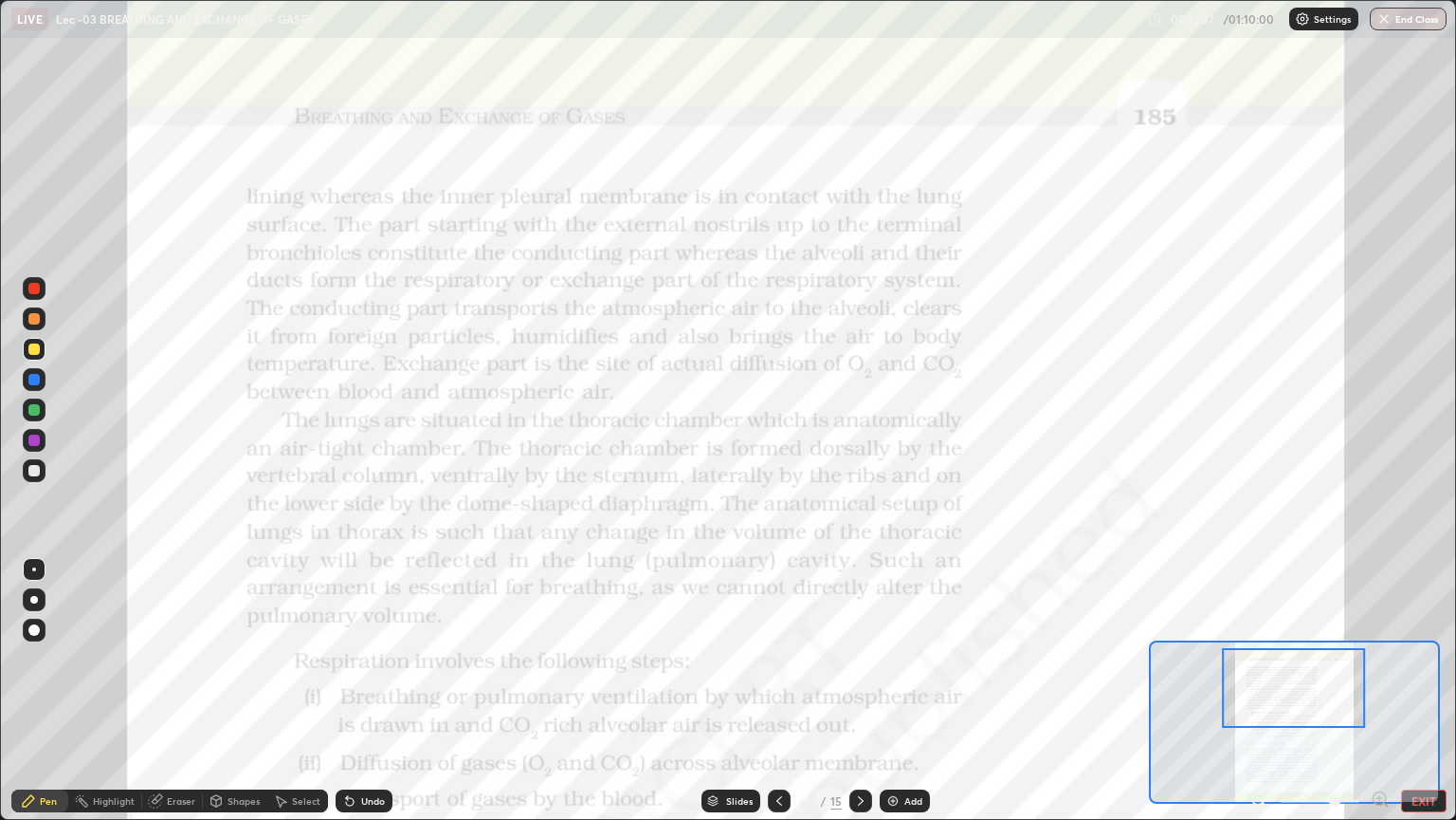
click at [778, 691] on icon at bounding box center [780, 801] width 15 height 15
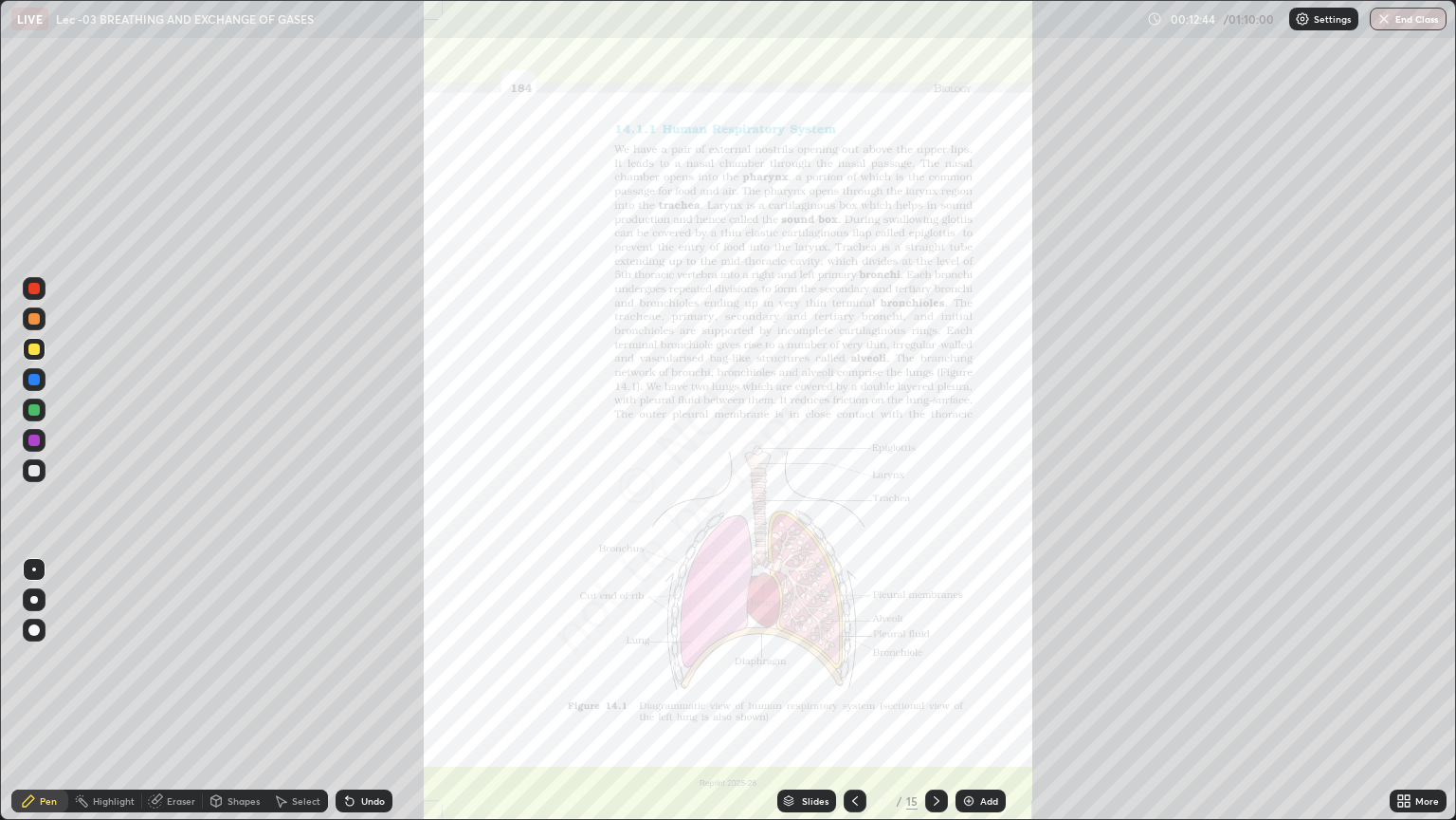
click at [934, 691] on icon at bounding box center [937, 801] width 15 height 15
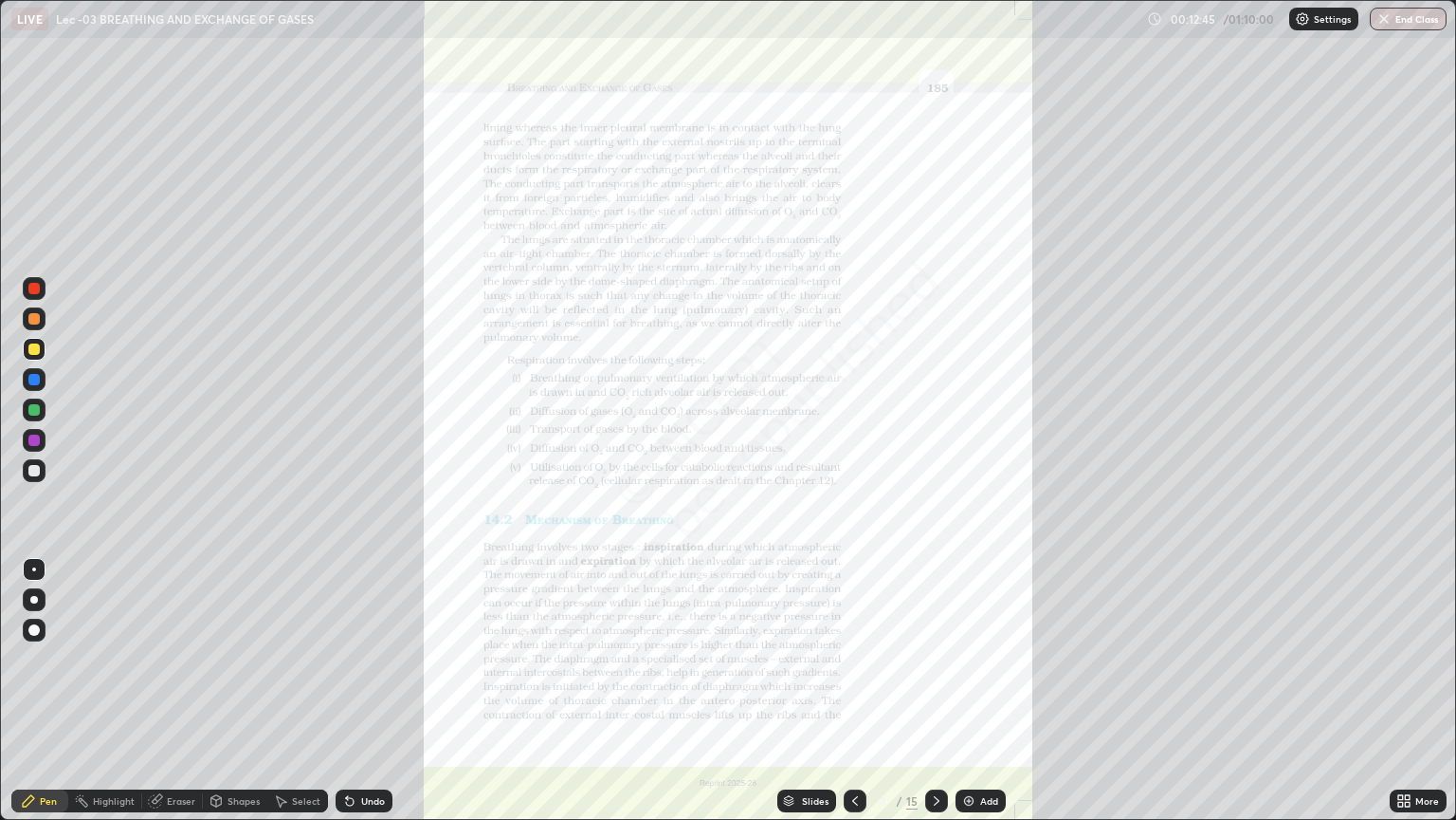
click at [1402, 691] on icon at bounding box center [1401, 797] width 5 height 5
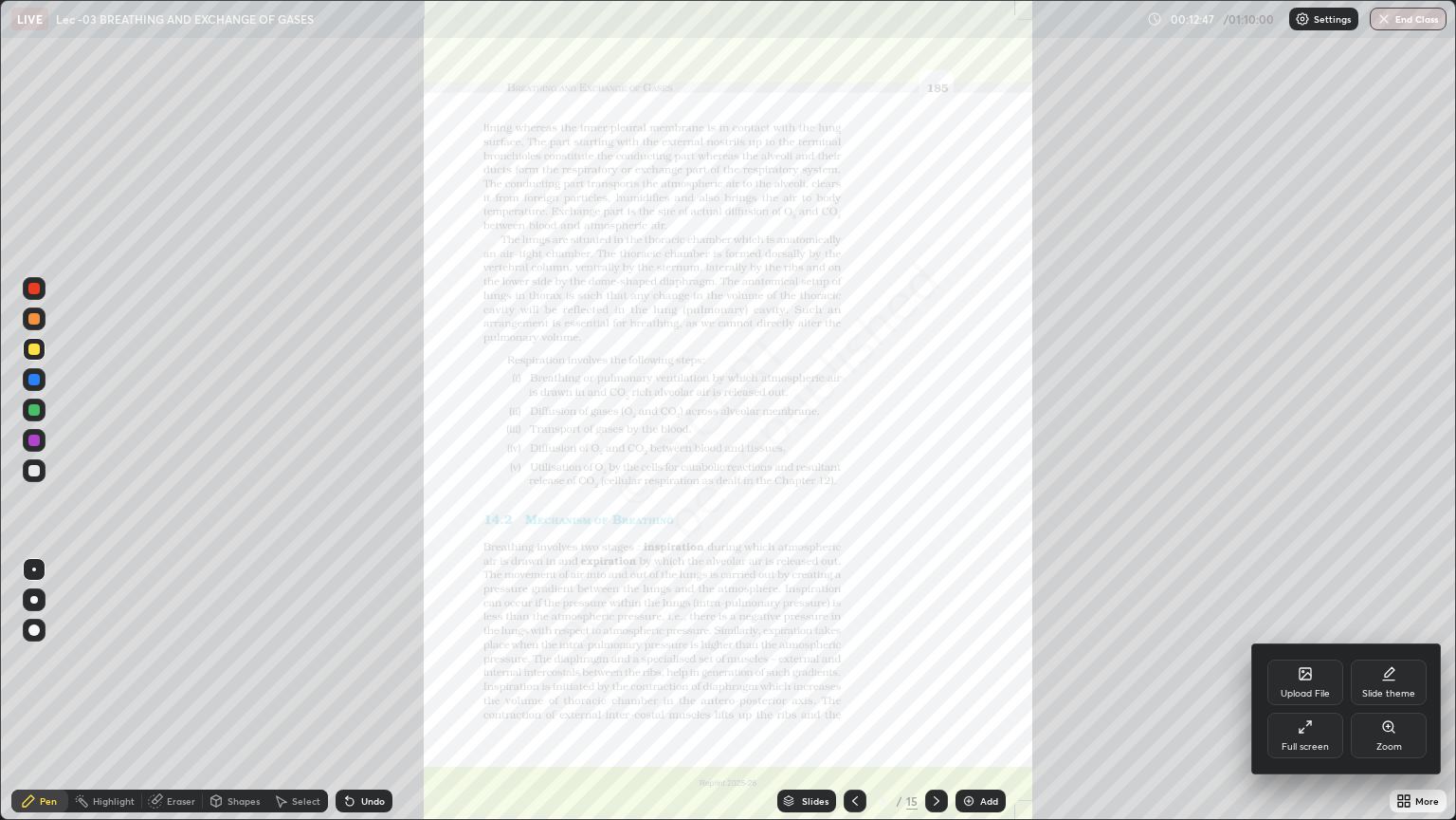
click at [1385, 691] on div "Zoom" at bounding box center [1388, 735] width 75 height 46
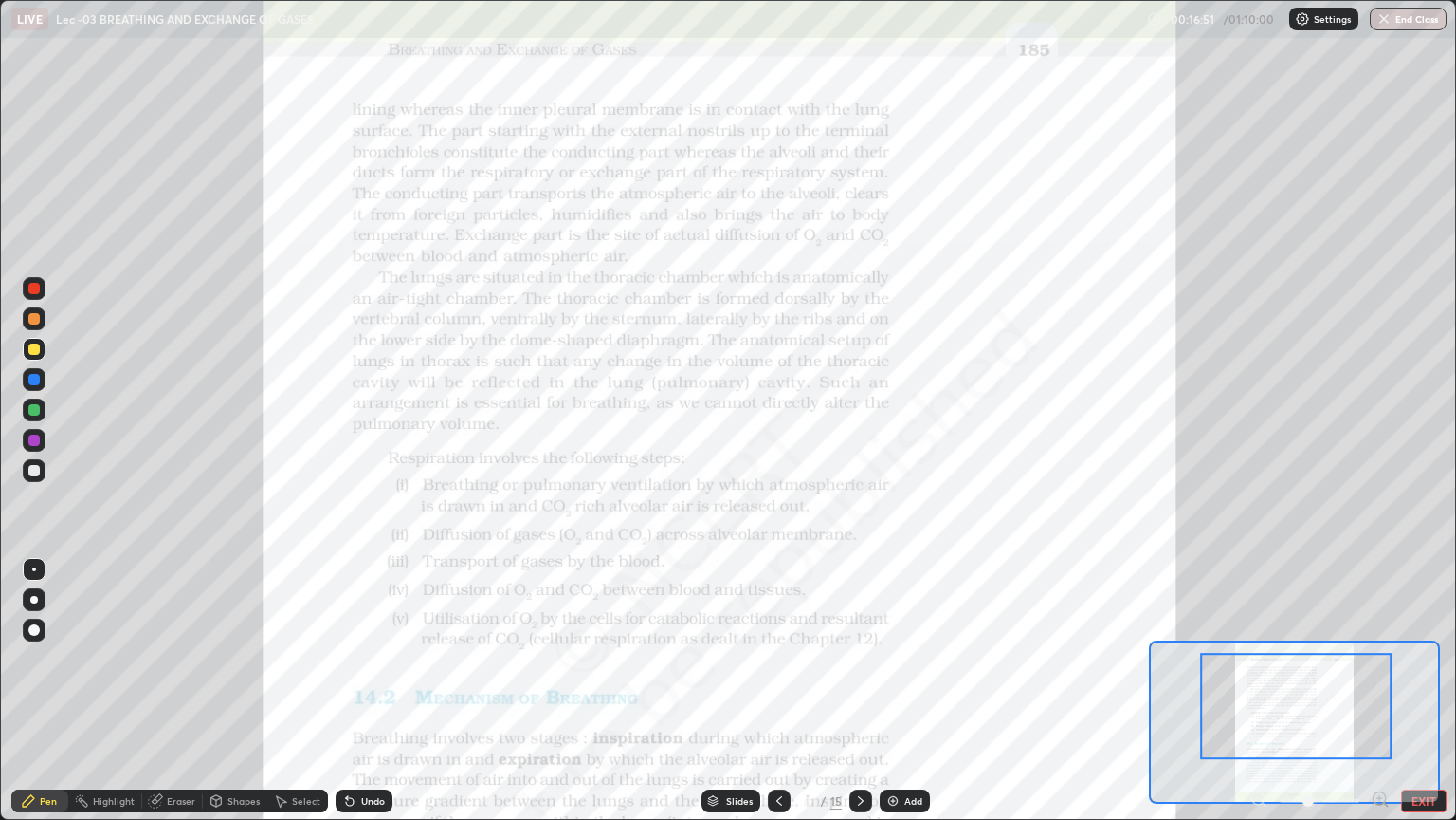
click at [732, 691] on div "Slides" at bounding box center [739, 801] width 27 height 10
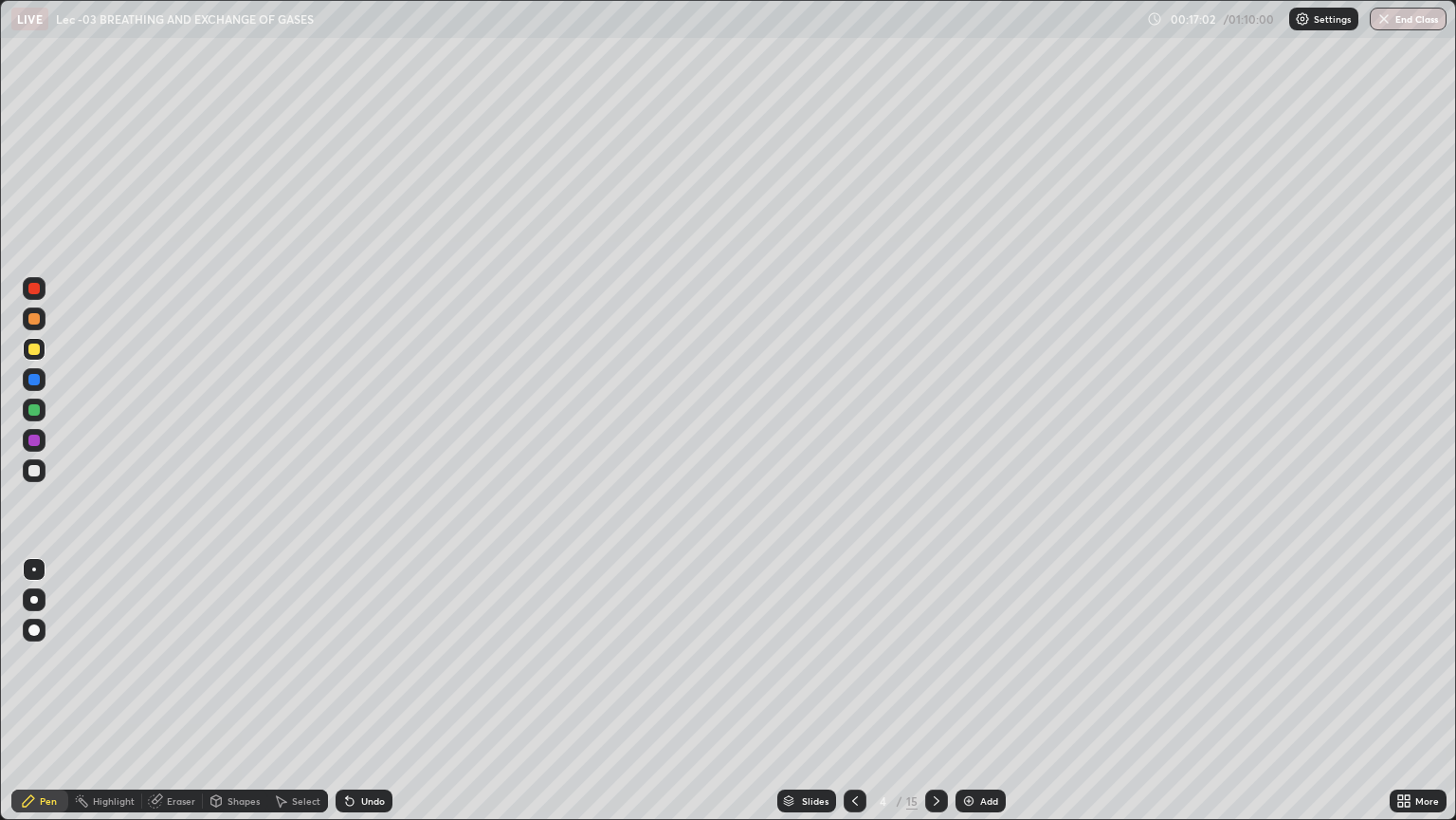
click at [368, 691] on div "Undo" at bounding box center [373, 801] width 24 height 10
click at [796, 691] on div "Slides" at bounding box center [807, 801] width 59 height 23
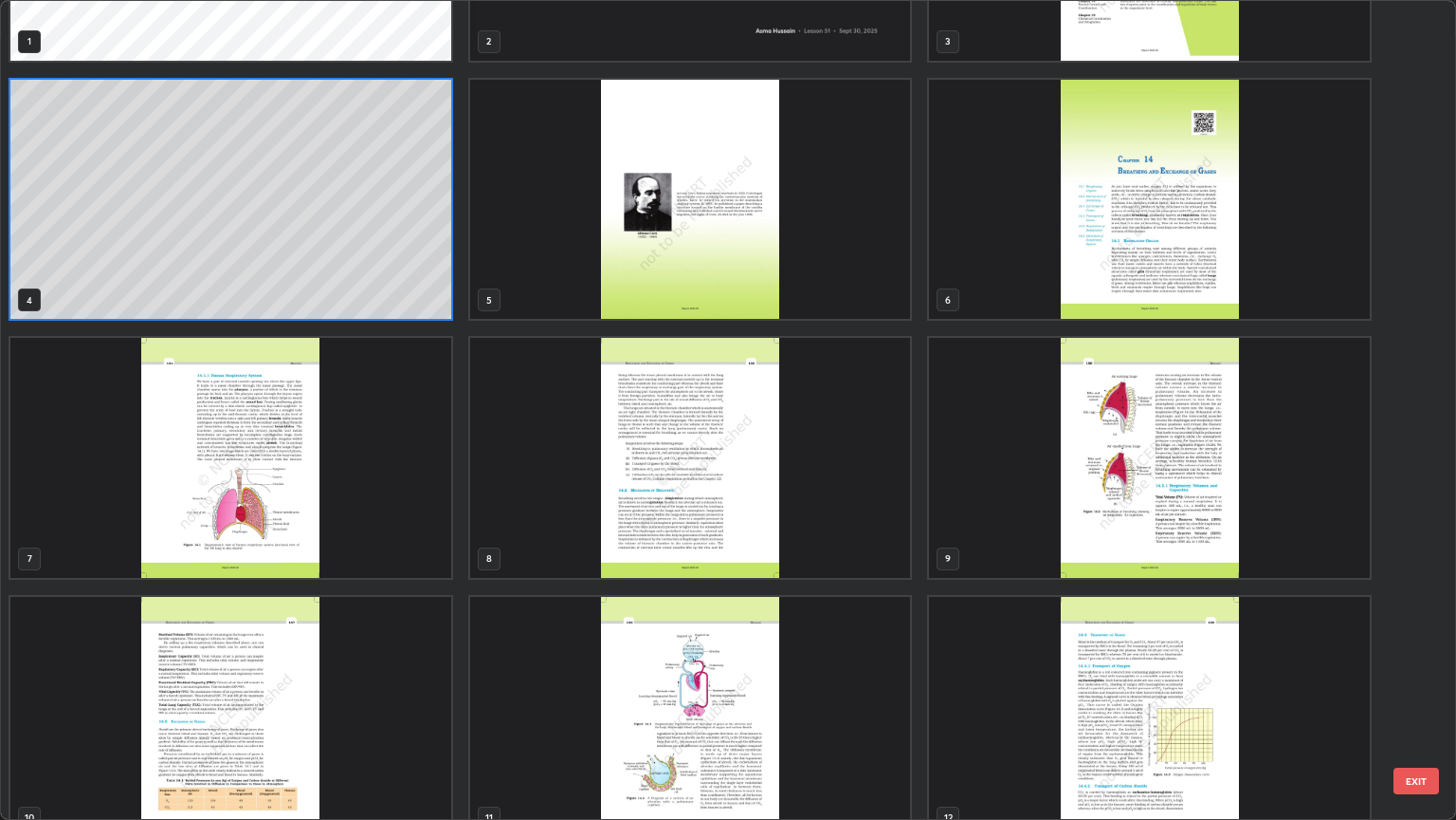
scroll to position [183, 0]
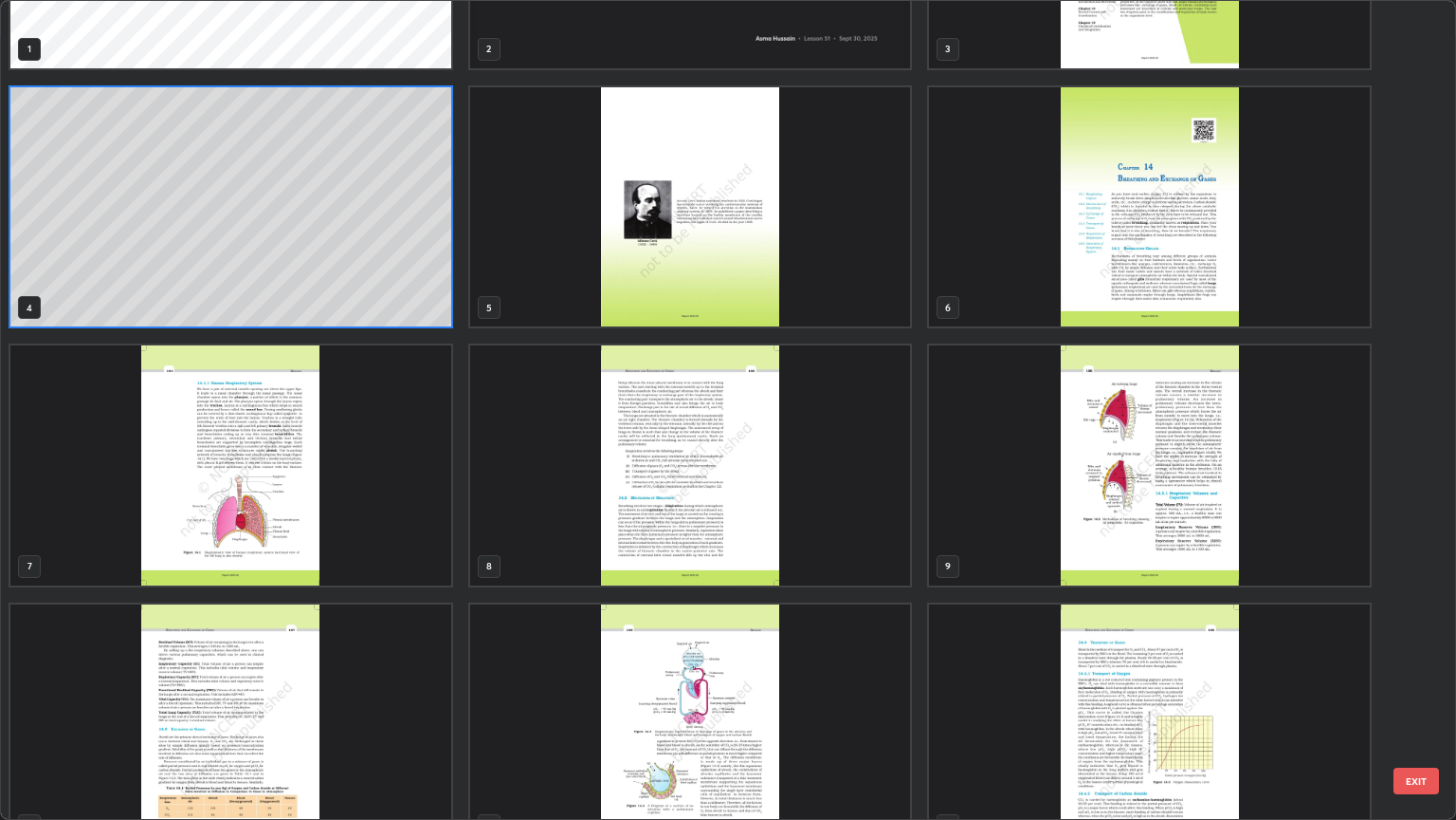
click at [735, 530] on img "grid" at bounding box center [691, 464] width 441 height 240
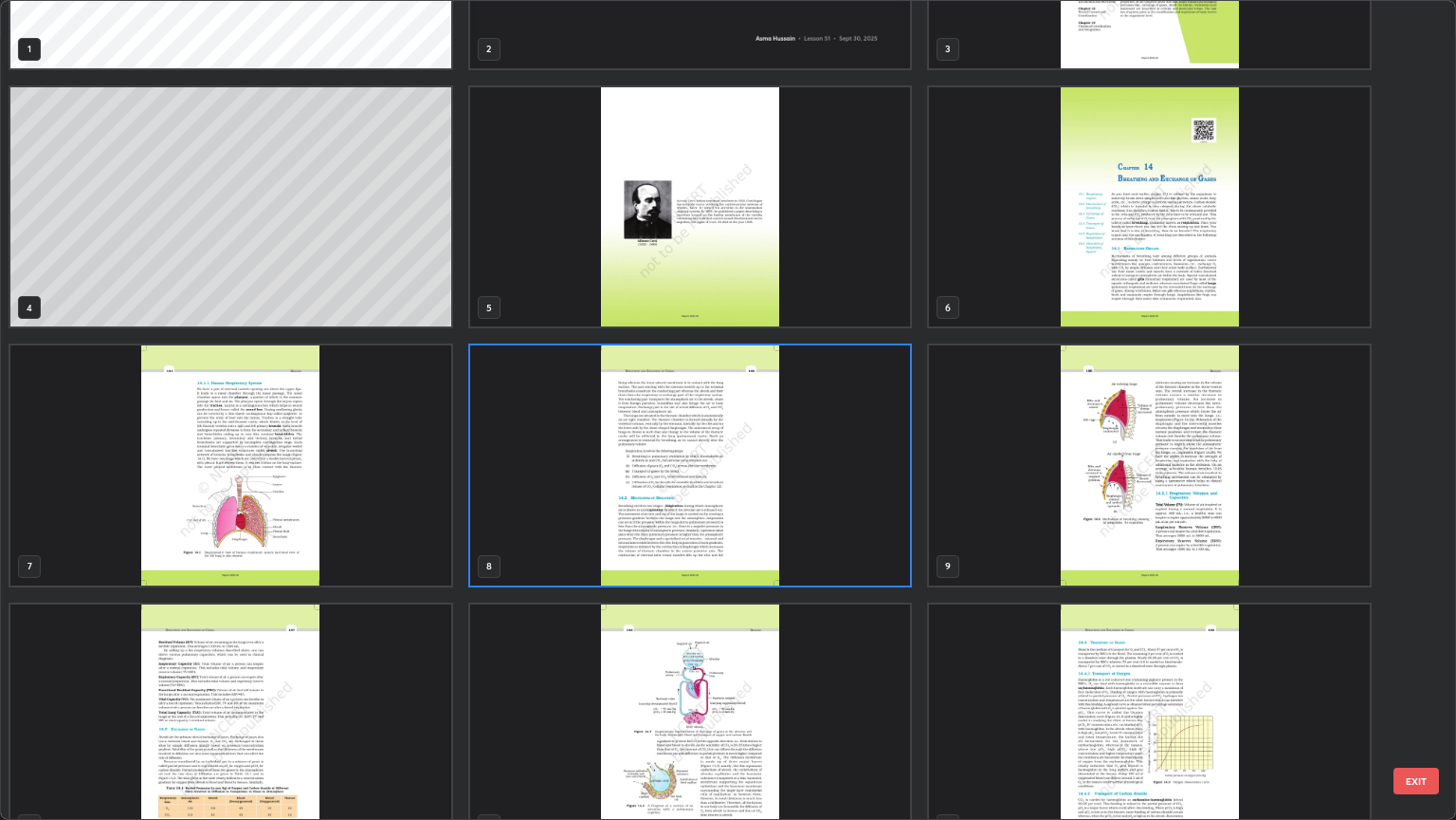
click at [741, 531] on img "grid" at bounding box center [691, 464] width 441 height 240
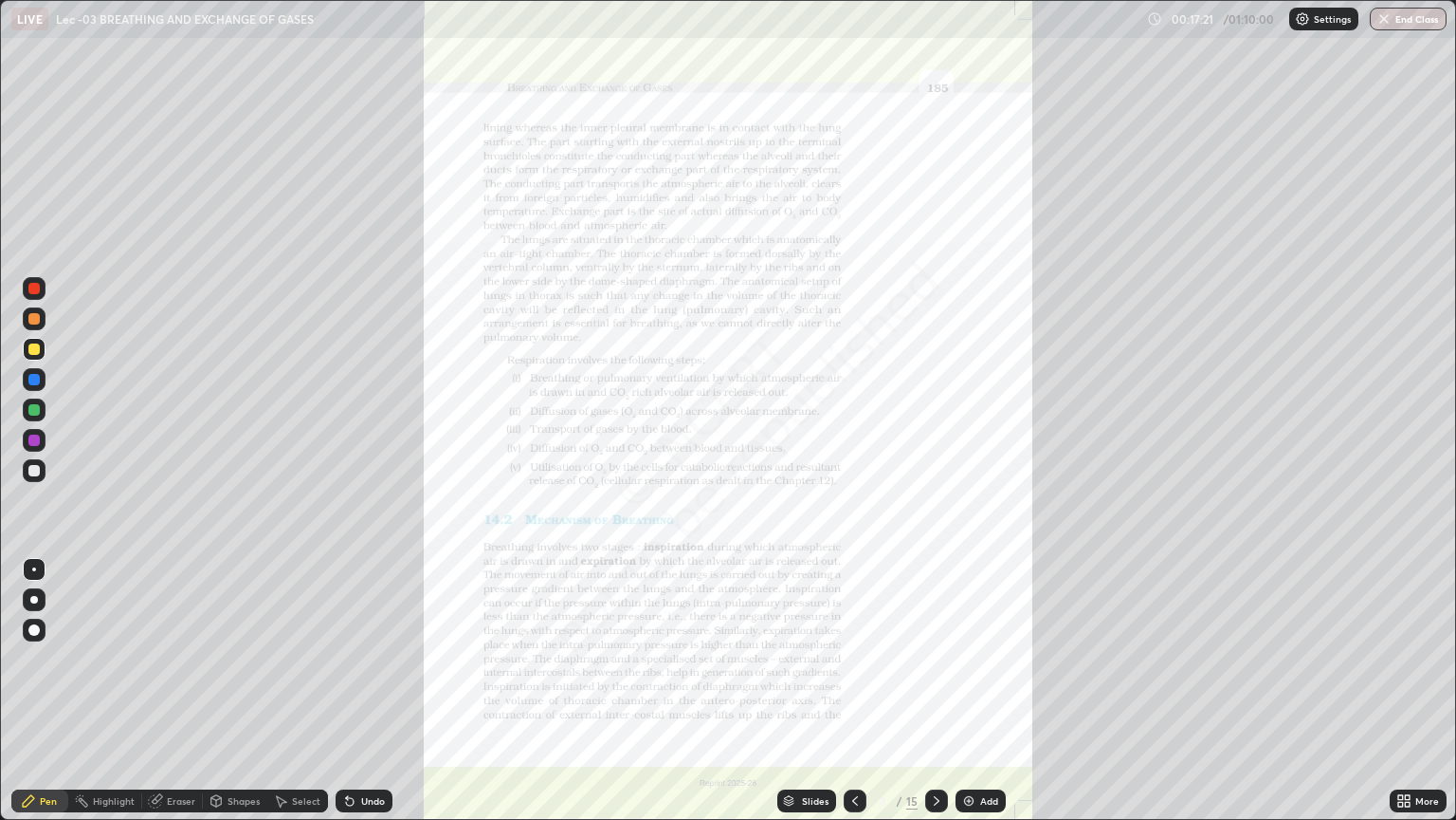
click at [745, 531] on img "grid" at bounding box center [691, 464] width 441 height 240
click at [814, 691] on div "Slides" at bounding box center [816, 801] width 27 height 10
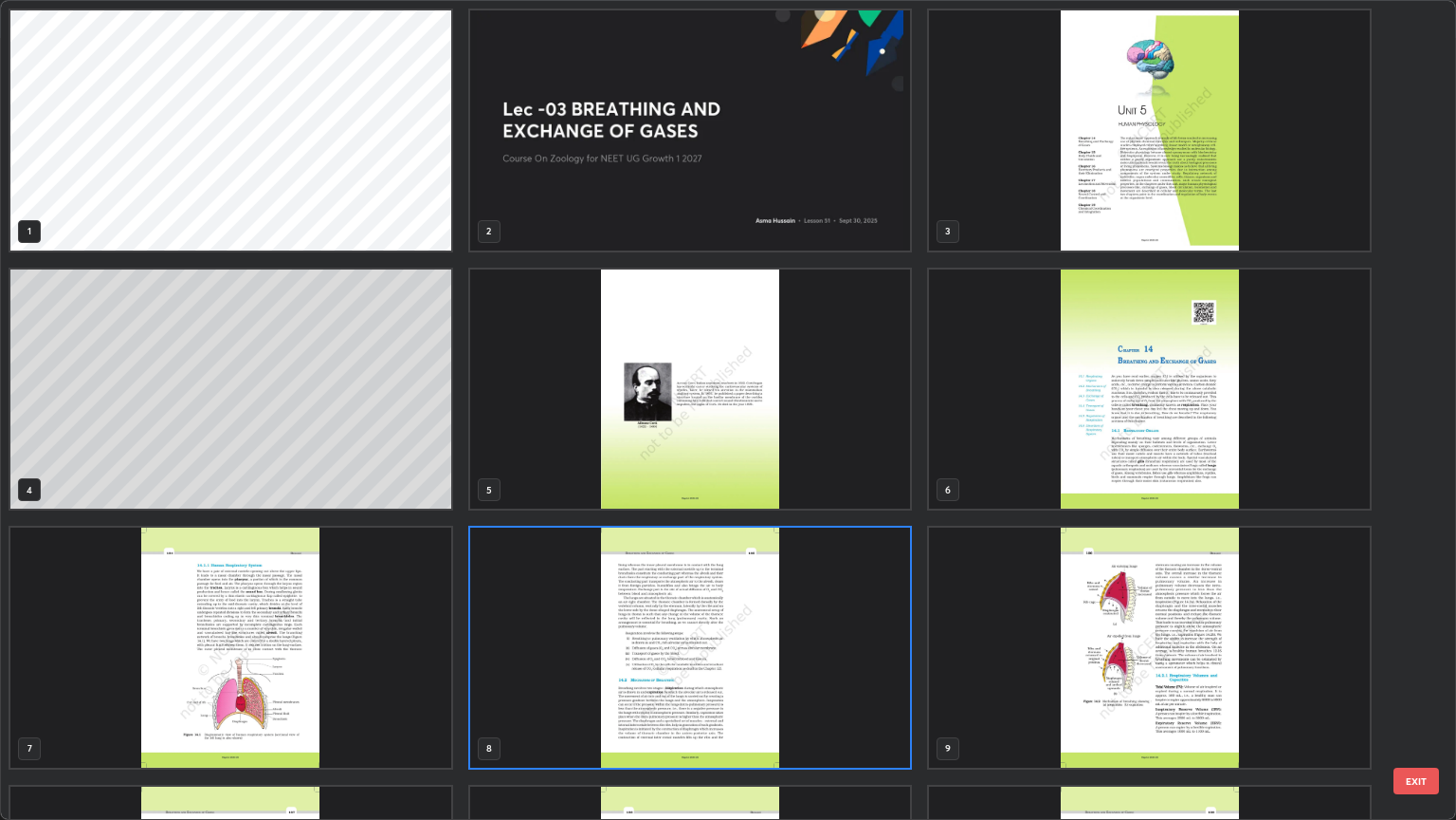
scroll to position [812, 1445]
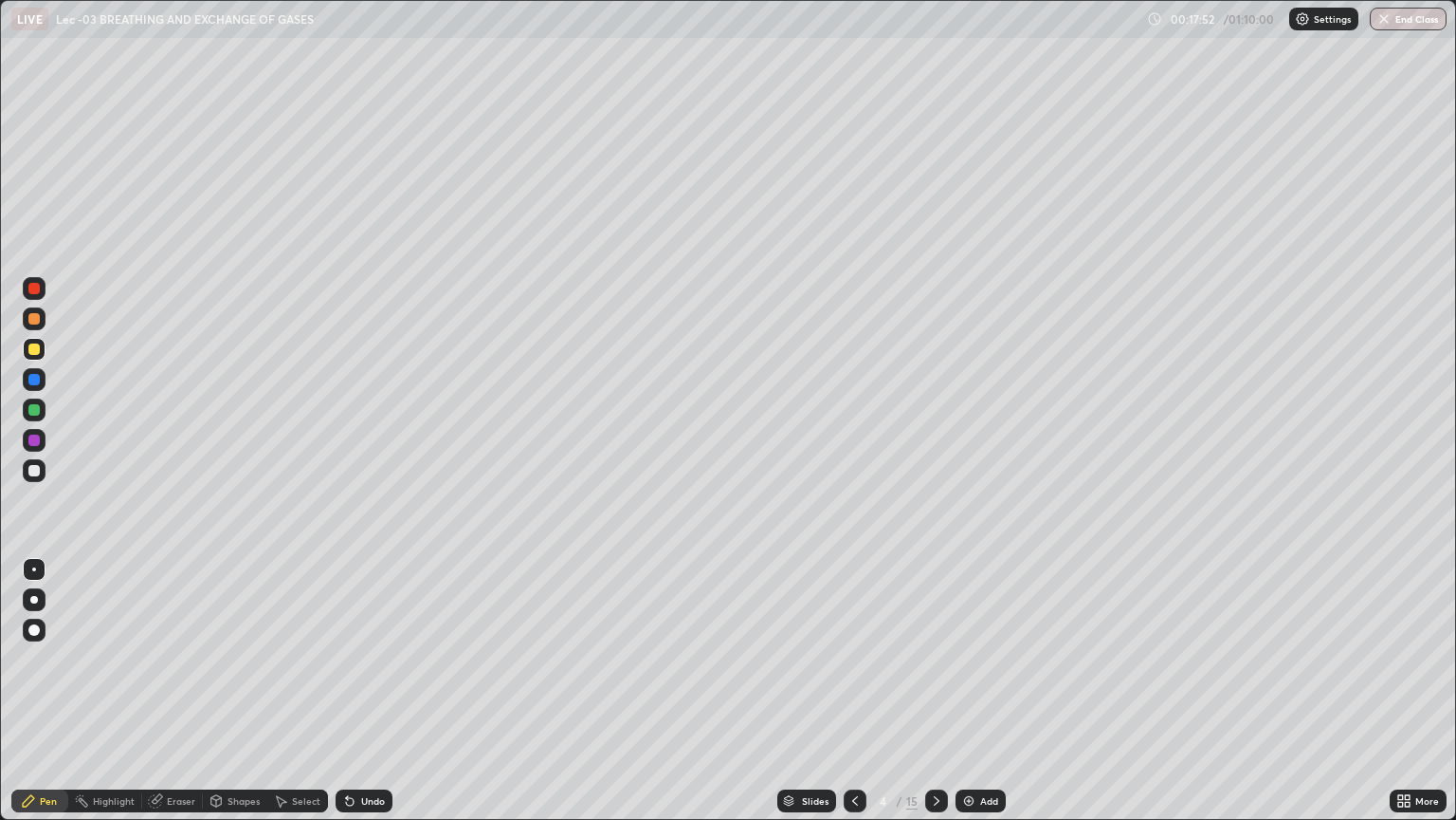
click at [364, 691] on div "Undo" at bounding box center [373, 801] width 24 height 10
click at [365, 691] on div "Undo" at bounding box center [373, 801] width 24 height 10
click at [38, 470] on div at bounding box center [34, 470] width 11 height 11
click at [810, 691] on div "Slides" at bounding box center [816, 801] width 27 height 10
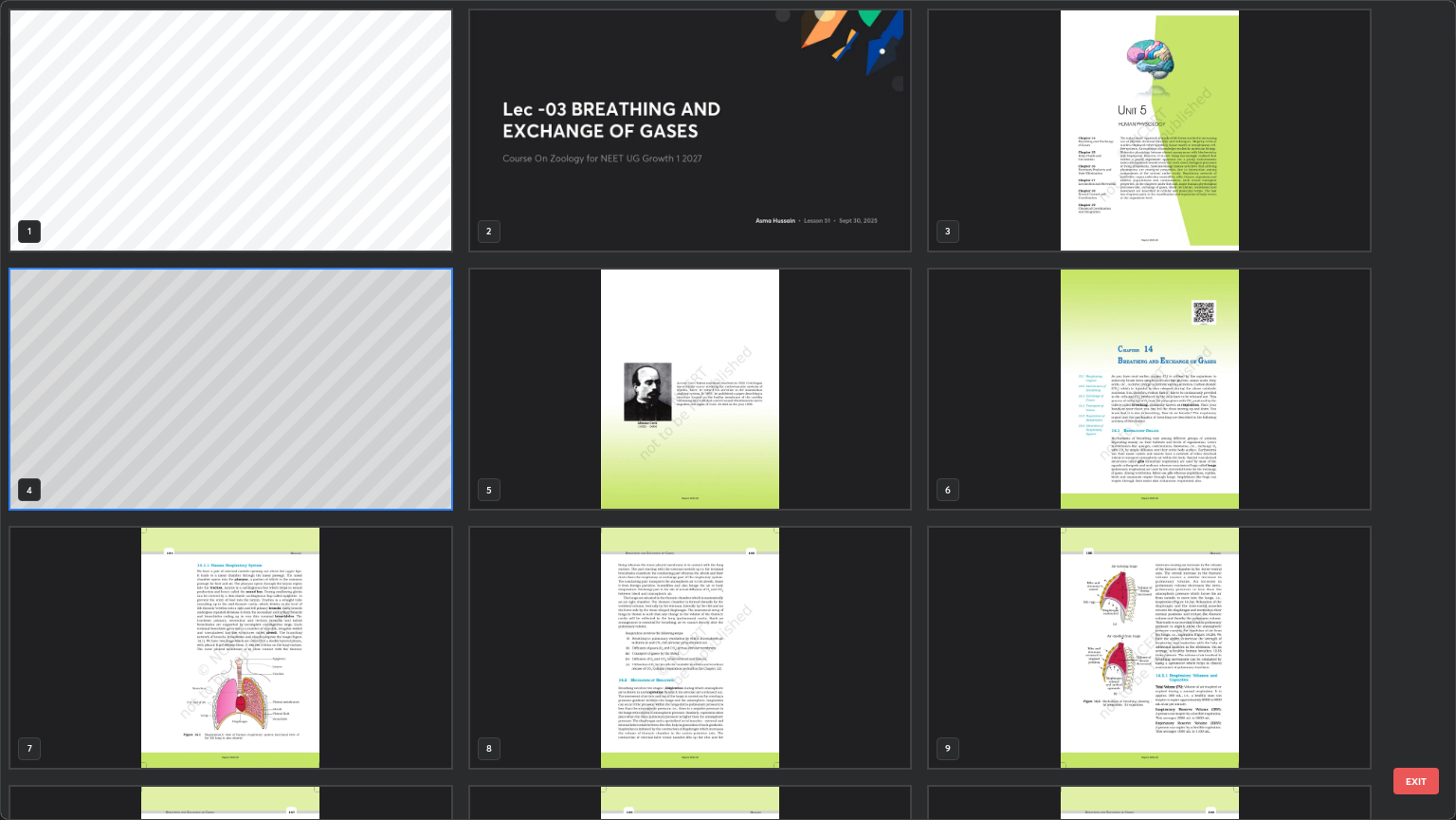
click at [760, 676] on img "grid" at bounding box center [691, 647] width 441 height 240
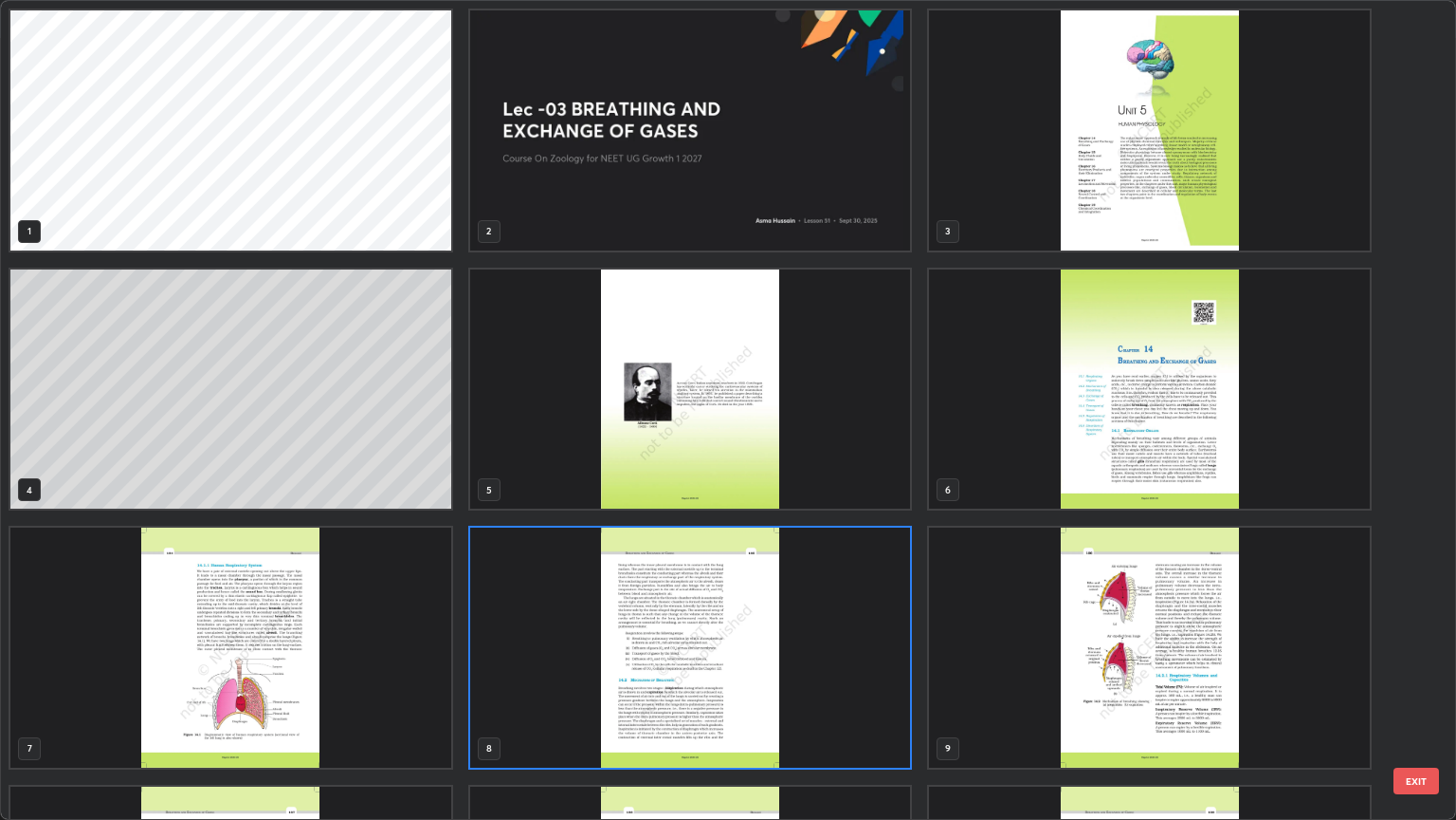
click at [855, 631] on img "grid" at bounding box center [691, 647] width 441 height 240
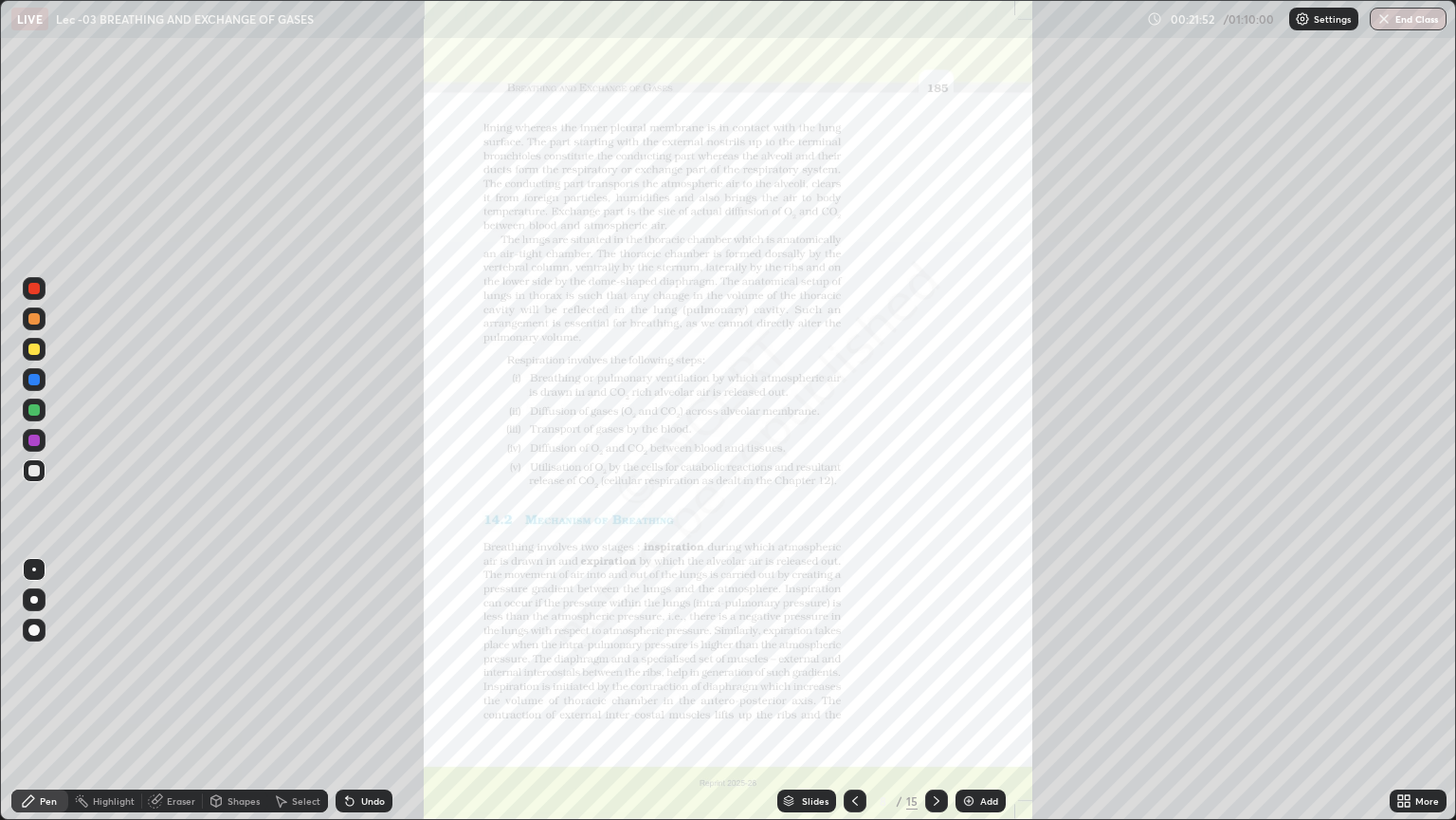
click at [858, 634] on img "grid" at bounding box center [691, 647] width 441 height 240
click at [809, 691] on div "Slides" at bounding box center [816, 801] width 27 height 10
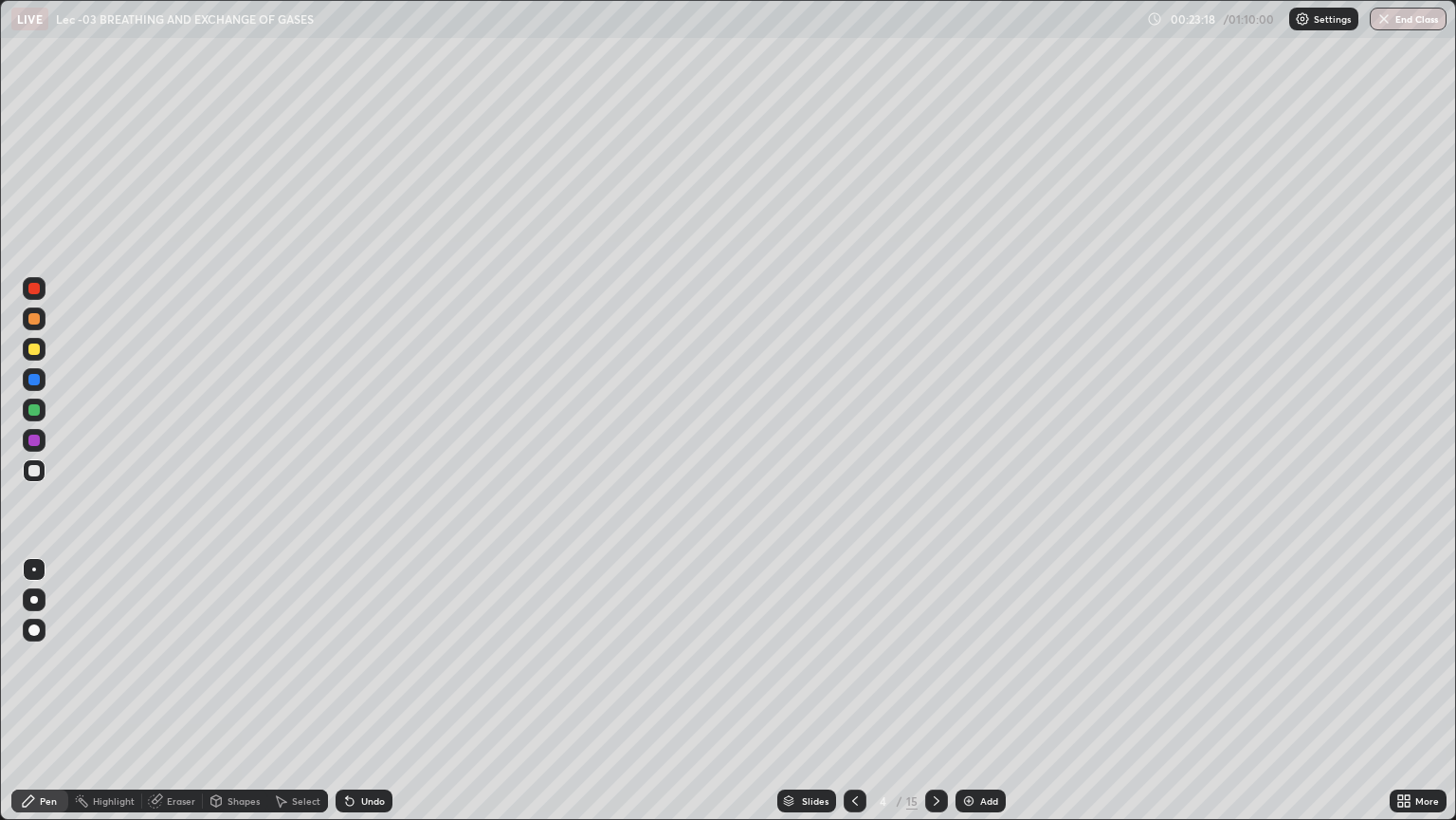
click at [988, 691] on div "Add" at bounding box center [989, 801] width 18 height 10
click at [37, 346] on div at bounding box center [34, 349] width 11 height 11
click at [43, 478] on div at bounding box center [34, 470] width 23 height 23
click at [981, 691] on div "Add" at bounding box center [989, 801] width 18 height 10
click at [376, 691] on div "Undo" at bounding box center [373, 801] width 24 height 10
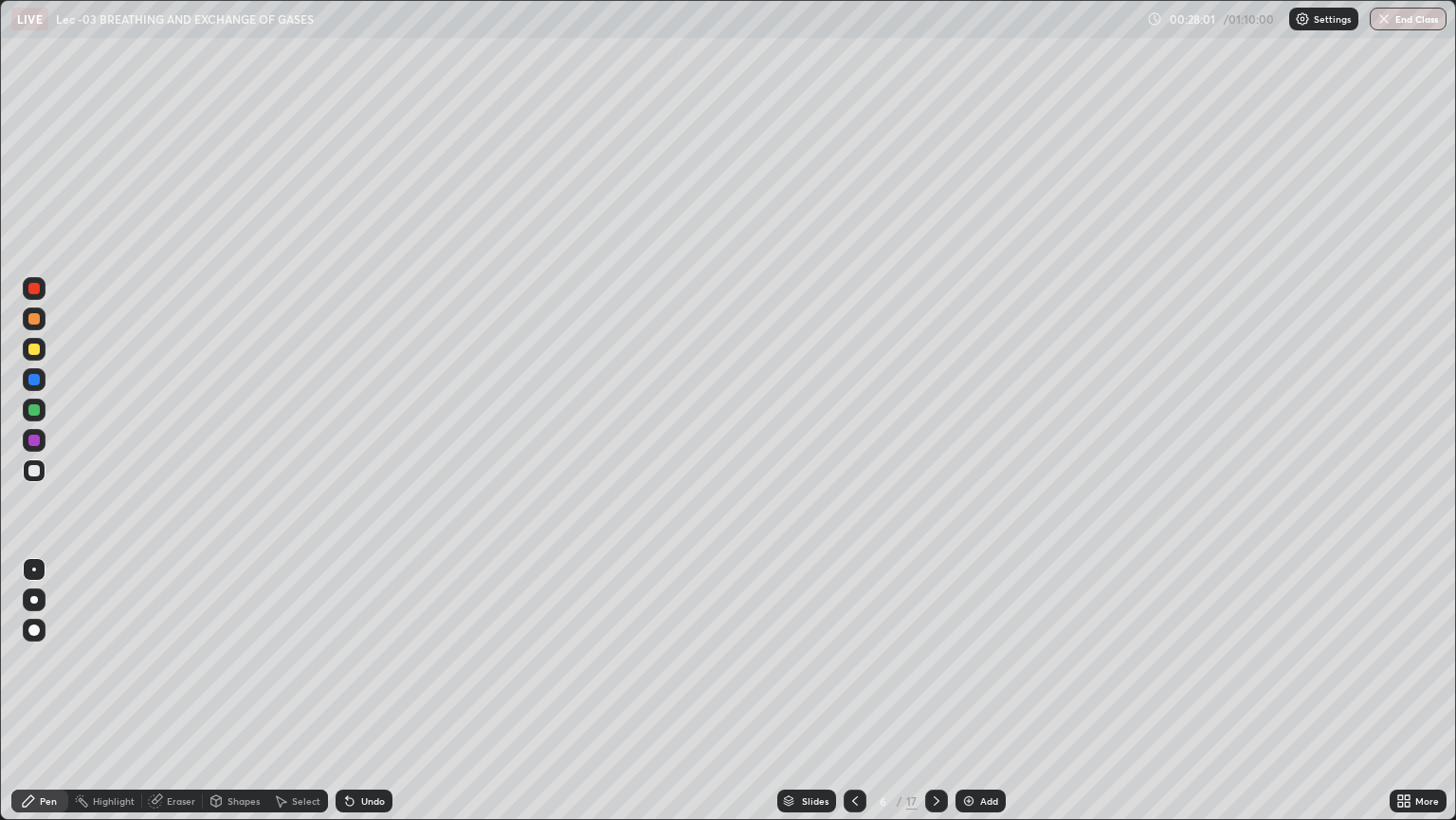
click at [367, 691] on div "Undo" at bounding box center [373, 801] width 24 height 10
click at [370, 691] on div "Undo" at bounding box center [373, 801] width 24 height 10
click at [38, 352] on div at bounding box center [34, 349] width 11 height 11
click at [36, 440] on div at bounding box center [34, 441] width 11 height 11
click at [35, 468] on div at bounding box center [34, 470] width 11 height 11
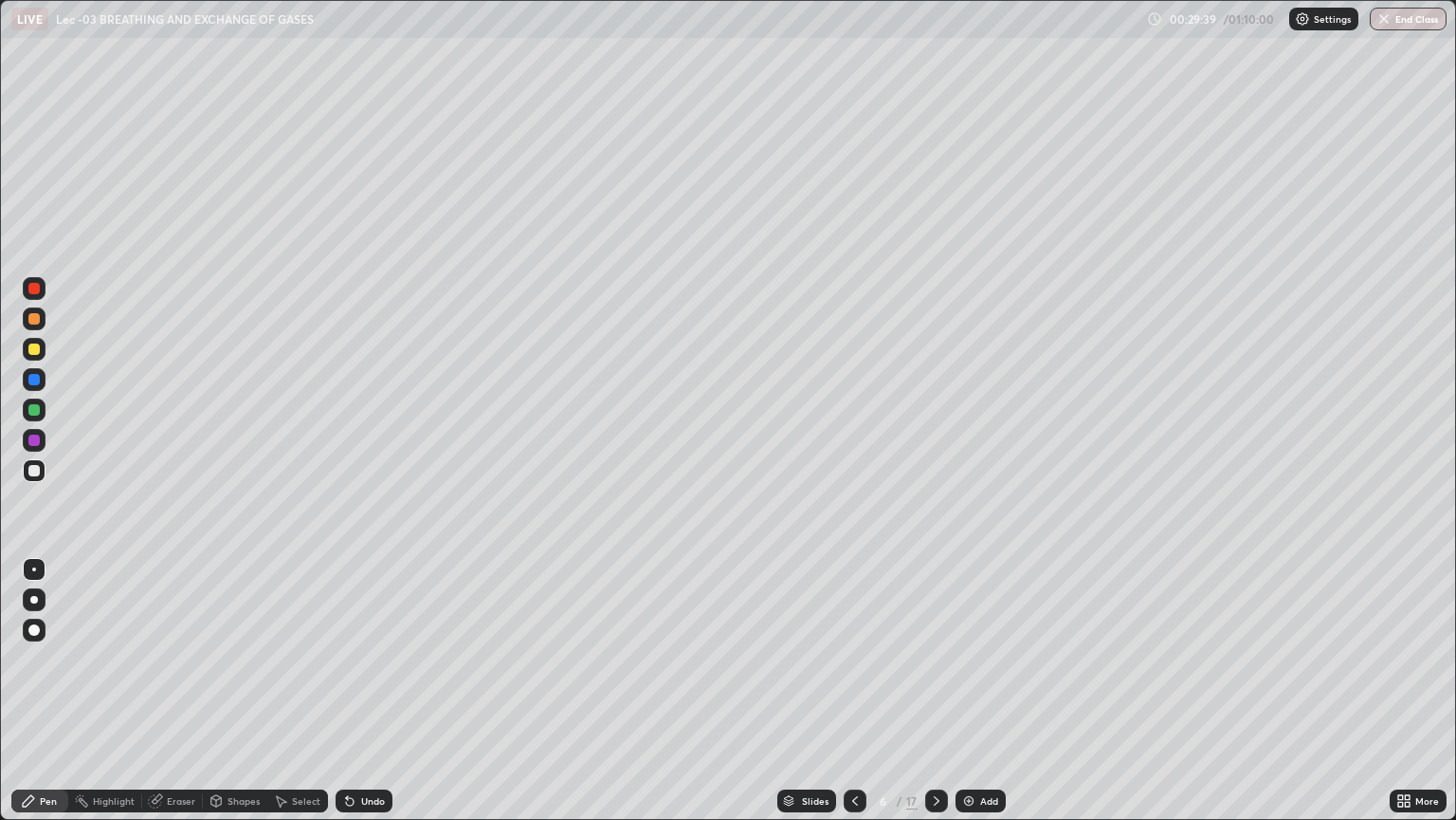
click at [32, 599] on div at bounding box center [34, 599] width 8 height 8
click at [33, 620] on div at bounding box center [34, 630] width 23 height 23
click at [850, 691] on icon at bounding box center [855, 801] width 15 height 15
click at [935, 691] on icon at bounding box center [937, 801] width 15 height 15
click at [289, 691] on div "Select" at bounding box center [298, 801] width 61 height 23
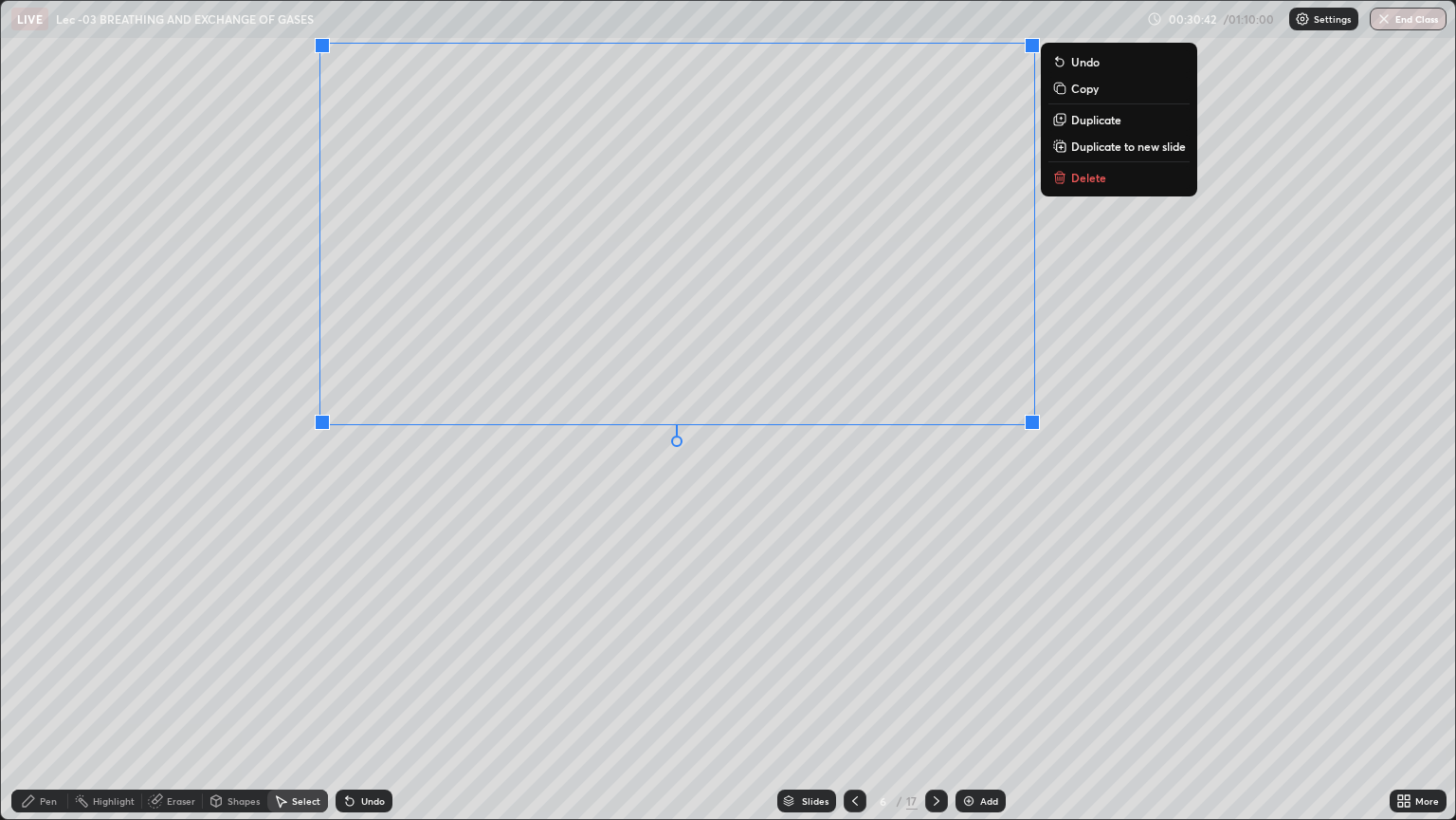
click at [63, 691] on div "Pen" at bounding box center [40, 801] width 57 height 23
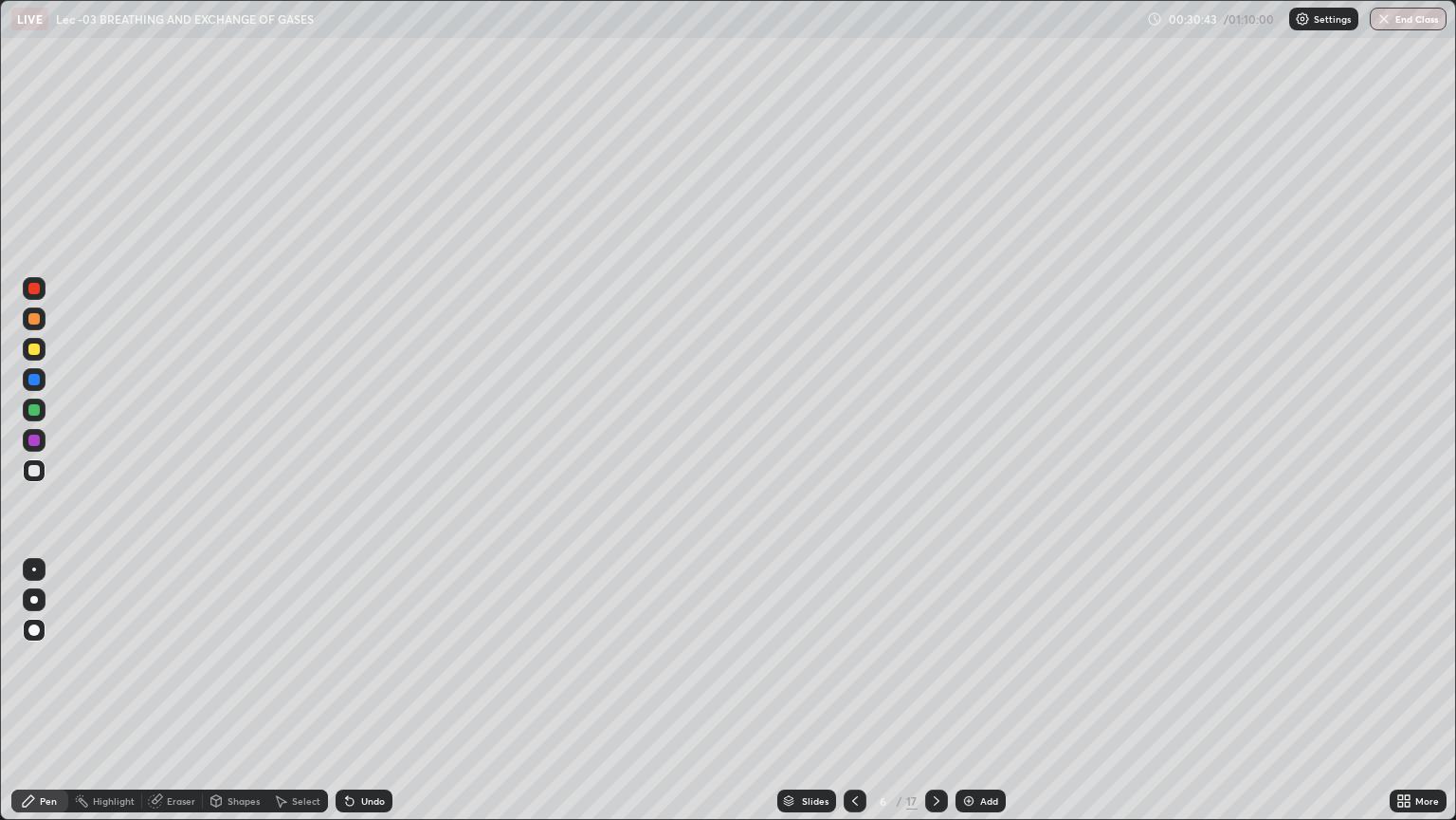
click at [31, 467] on div at bounding box center [34, 470] width 11 height 11
click at [374, 691] on div "Undo" at bounding box center [373, 801] width 24 height 10
click at [34, 569] on div at bounding box center [34, 570] width 4 height 4
click at [34, 351] on div at bounding box center [34, 349] width 11 height 11
click at [34, 473] on div at bounding box center [34, 470] width 11 height 11
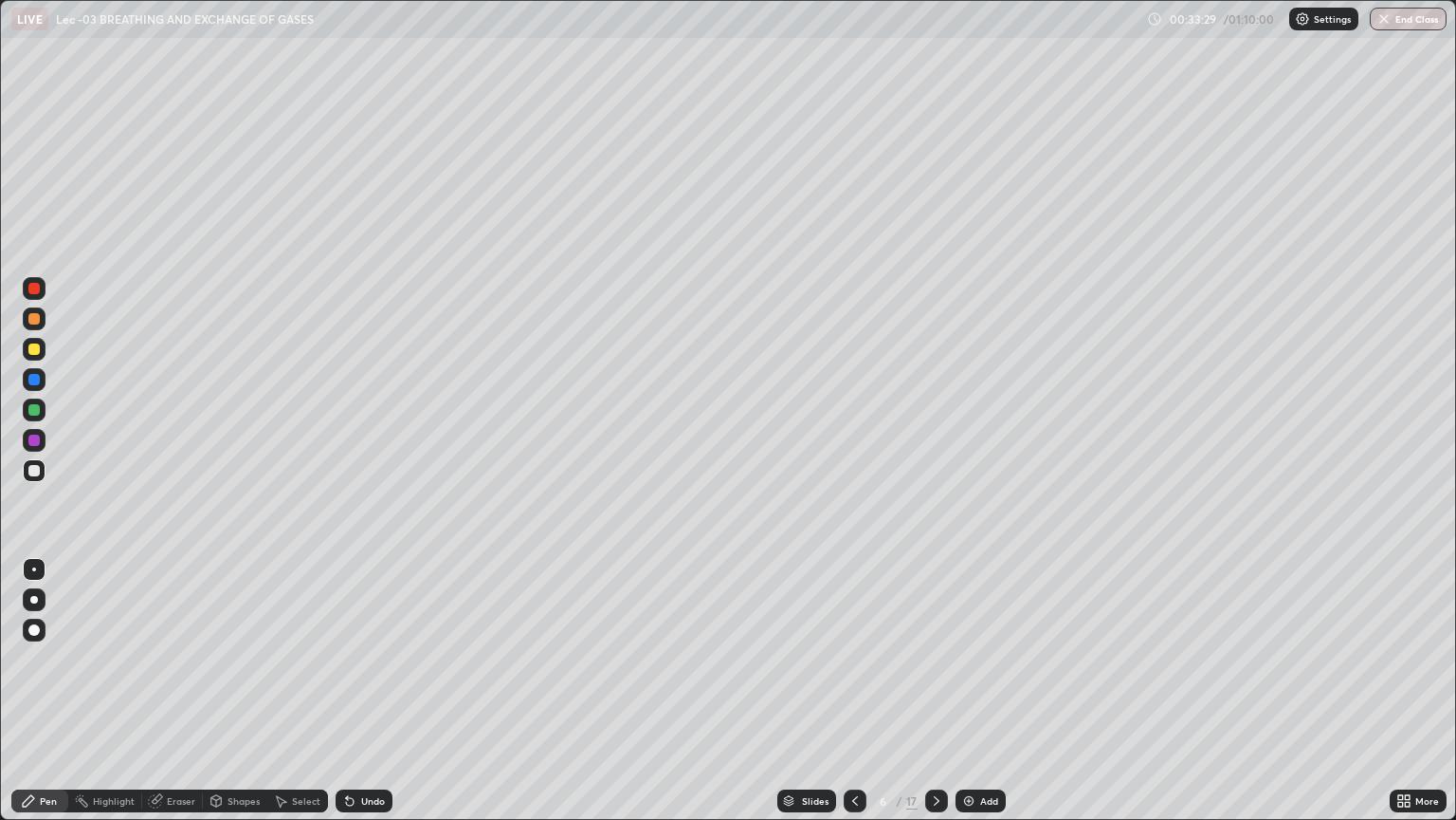
click at [222, 691] on icon at bounding box center [216, 801] width 15 height 15
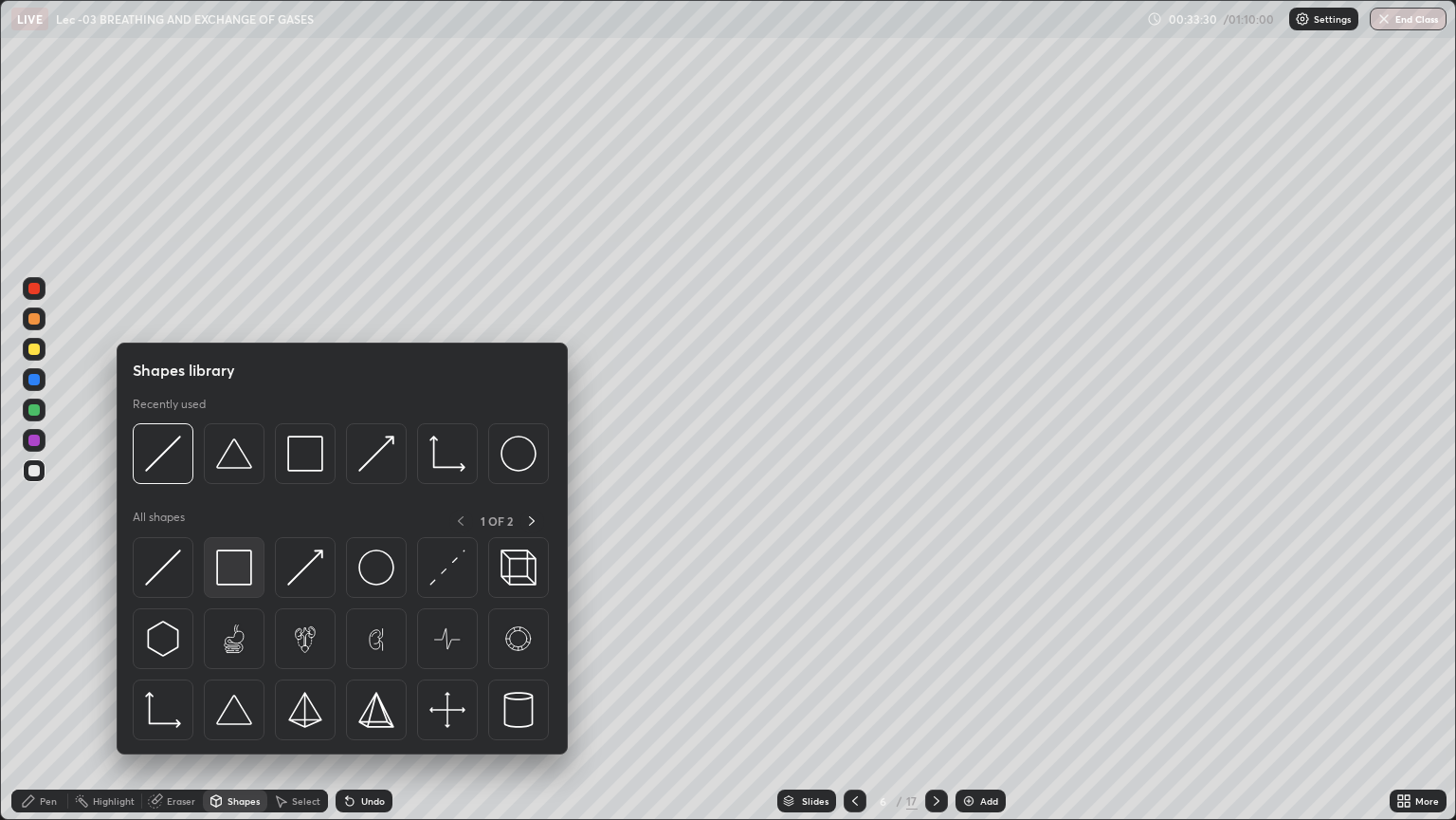
click at [229, 569] on img at bounding box center [234, 568] width 36 height 36
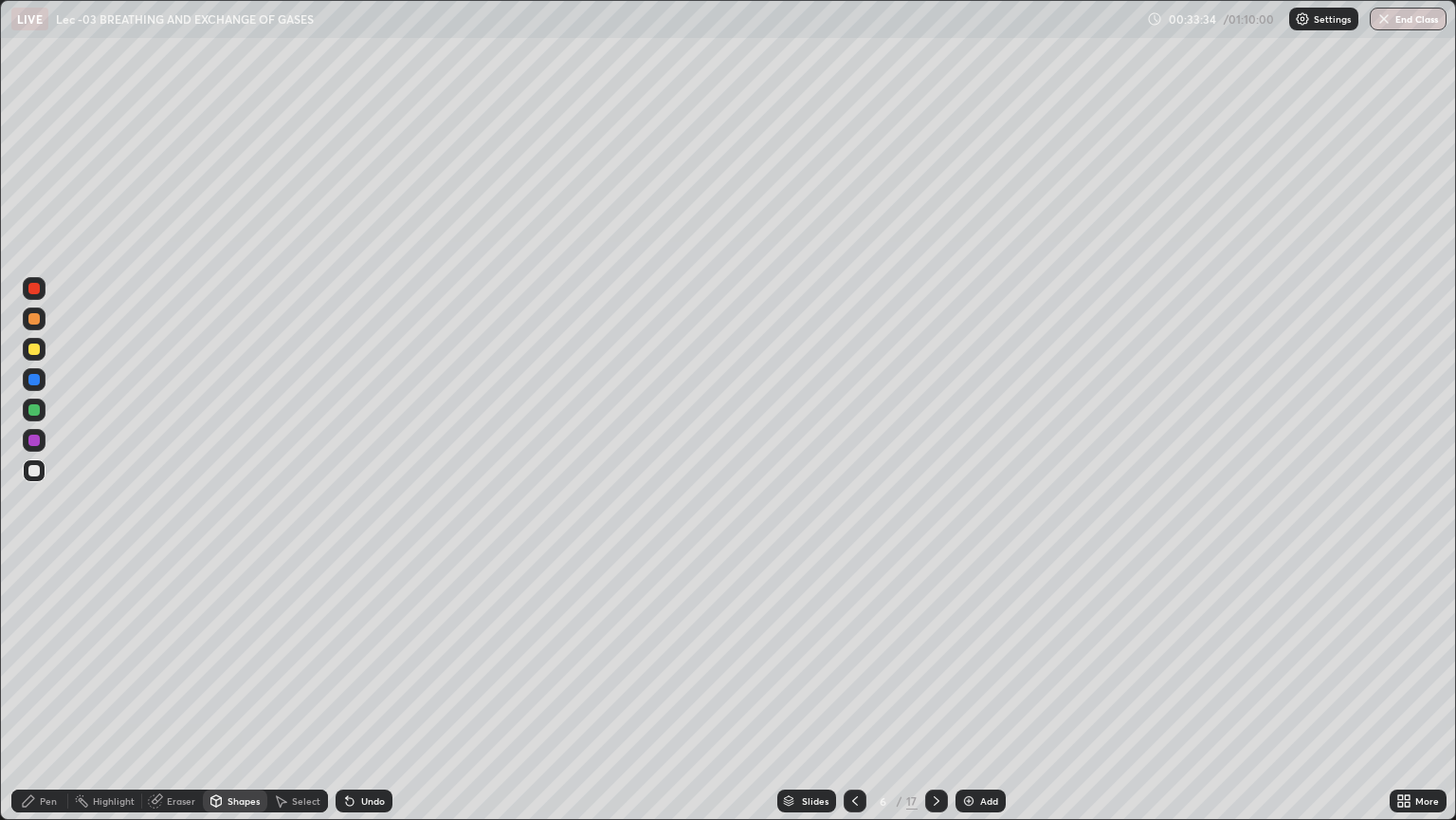
click at [34, 470] on div at bounding box center [34, 470] width 11 height 11
click at [51, 691] on div "Pen" at bounding box center [49, 801] width 17 height 10
click at [35, 408] on div at bounding box center [34, 410] width 11 height 11
click at [32, 629] on div at bounding box center [34, 630] width 11 height 11
click at [36, 443] on div at bounding box center [34, 441] width 11 height 11
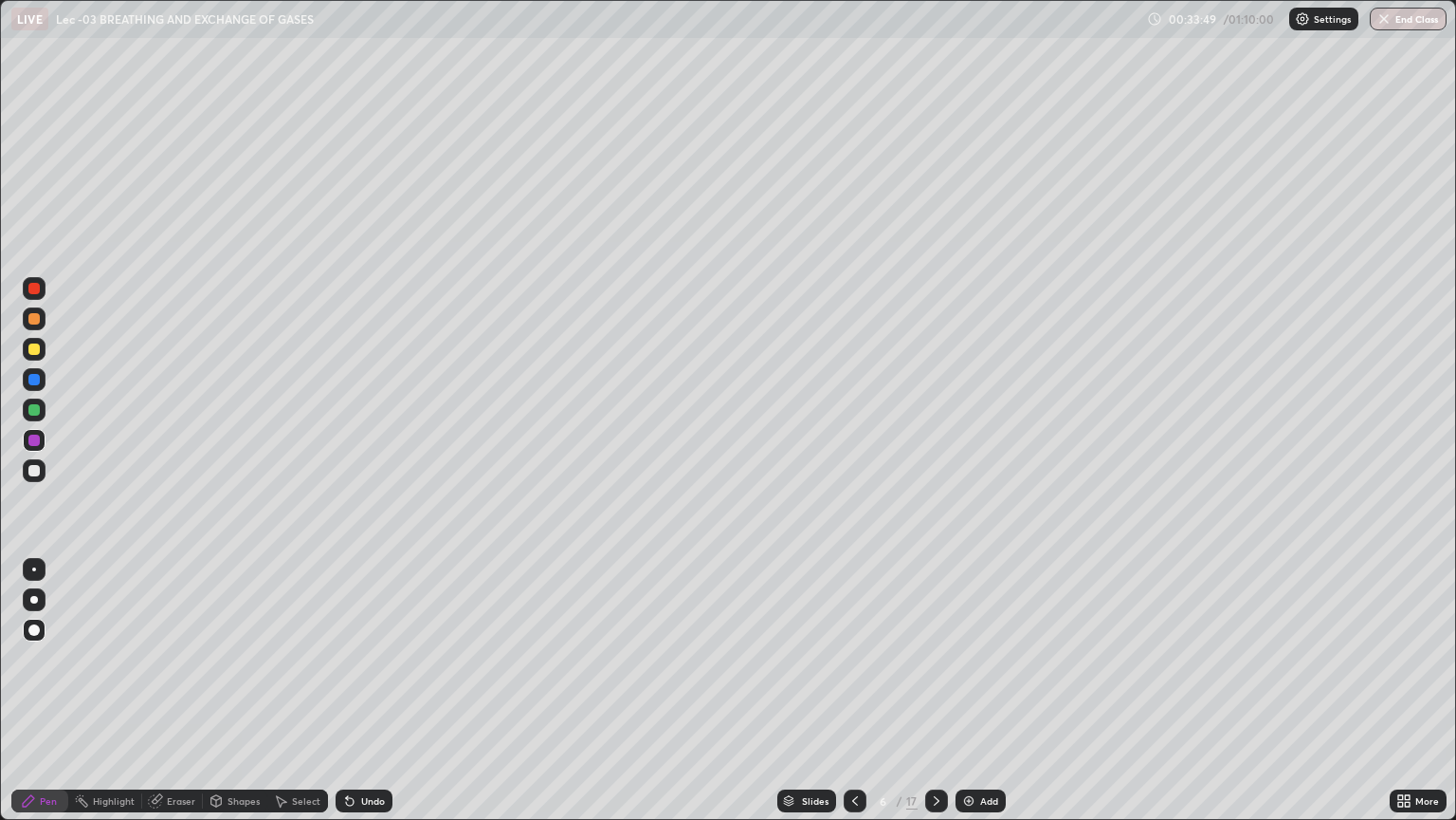
click at [35, 379] on div at bounding box center [34, 379] width 11 height 11
click at [34, 569] on div at bounding box center [34, 570] width 4 height 4
click at [32, 468] on div at bounding box center [34, 470] width 11 height 11
click at [370, 691] on div "Undo" at bounding box center [373, 801] width 24 height 10
click at [853, 691] on icon at bounding box center [855, 801] width 15 height 15
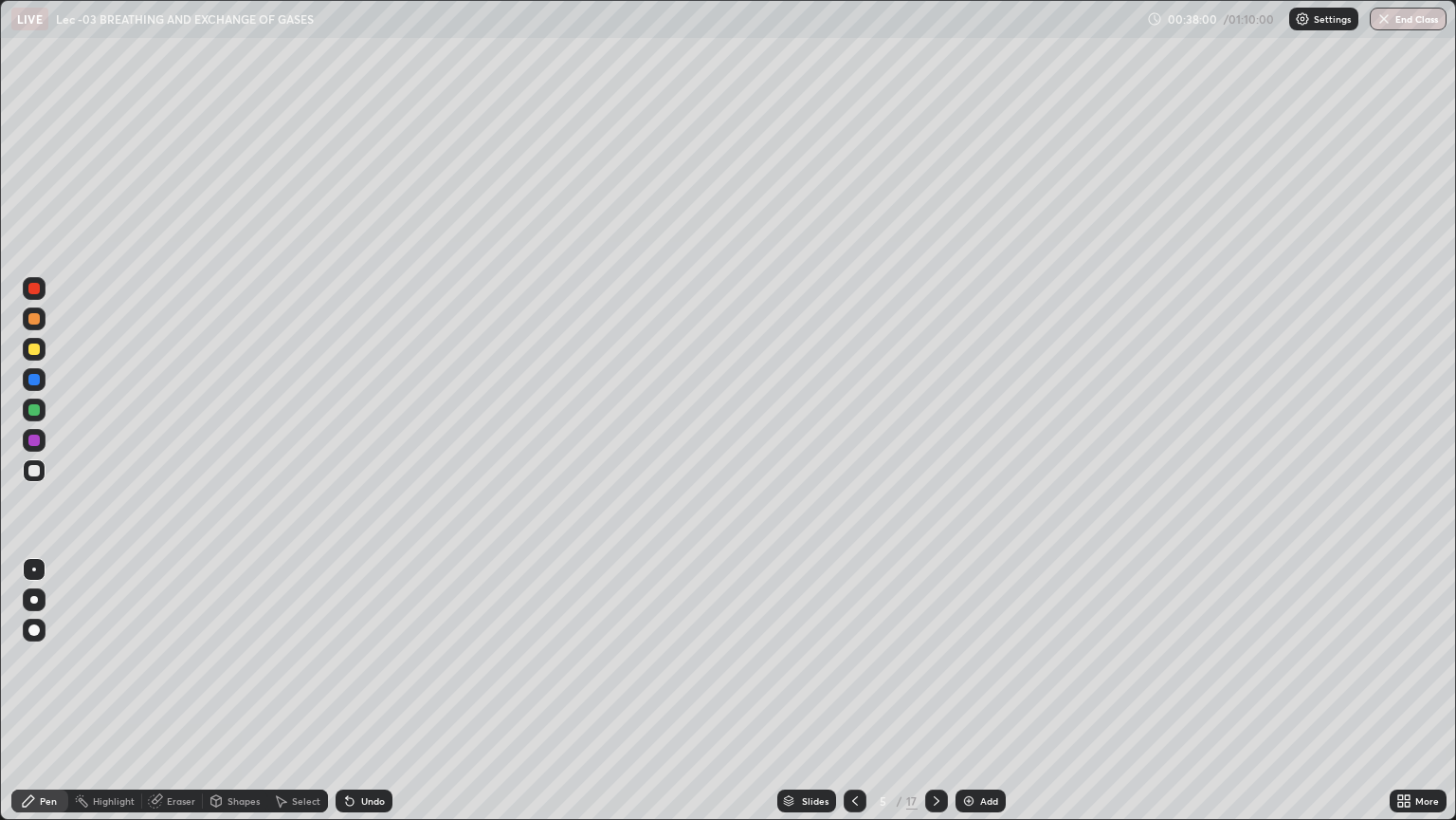
click at [850, 691] on icon at bounding box center [855, 801] width 15 height 15
click at [934, 691] on icon at bounding box center [937, 801] width 6 height 10
click at [933, 691] on icon at bounding box center [937, 801] width 15 height 15
click at [980, 691] on div "Add" at bounding box center [989, 801] width 18 height 10
click at [367, 691] on div "Undo" at bounding box center [373, 801] width 24 height 10
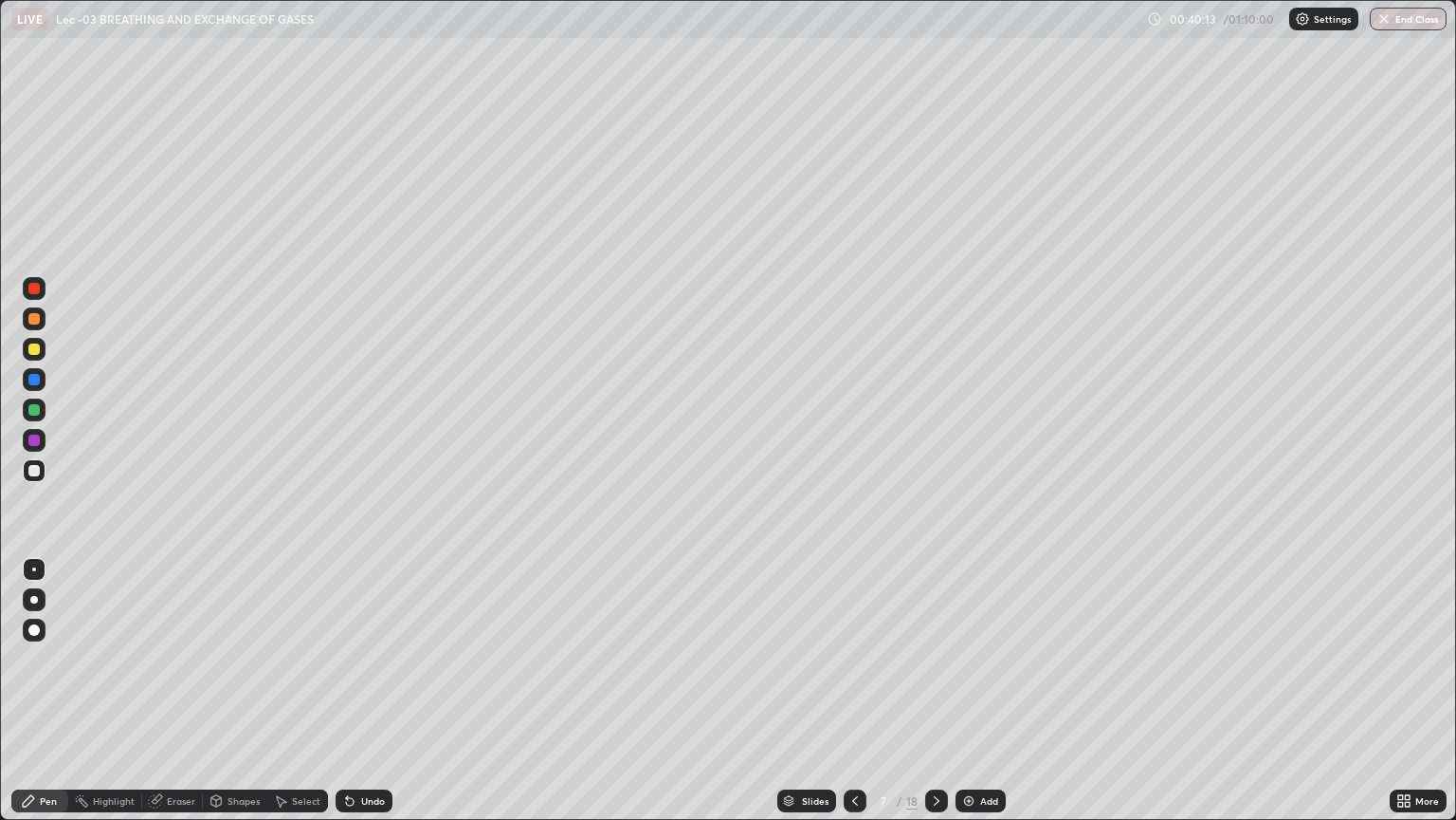
click at [363, 691] on div "Undo" at bounding box center [373, 801] width 24 height 10
click at [361, 691] on div "Undo" at bounding box center [373, 801] width 24 height 10
click at [360, 691] on div "Undo" at bounding box center [364, 801] width 57 height 23
click at [361, 691] on div "Undo" at bounding box center [373, 801] width 24 height 10
click at [233, 691] on div "Shapes" at bounding box center [244, 801] width 32 height 10
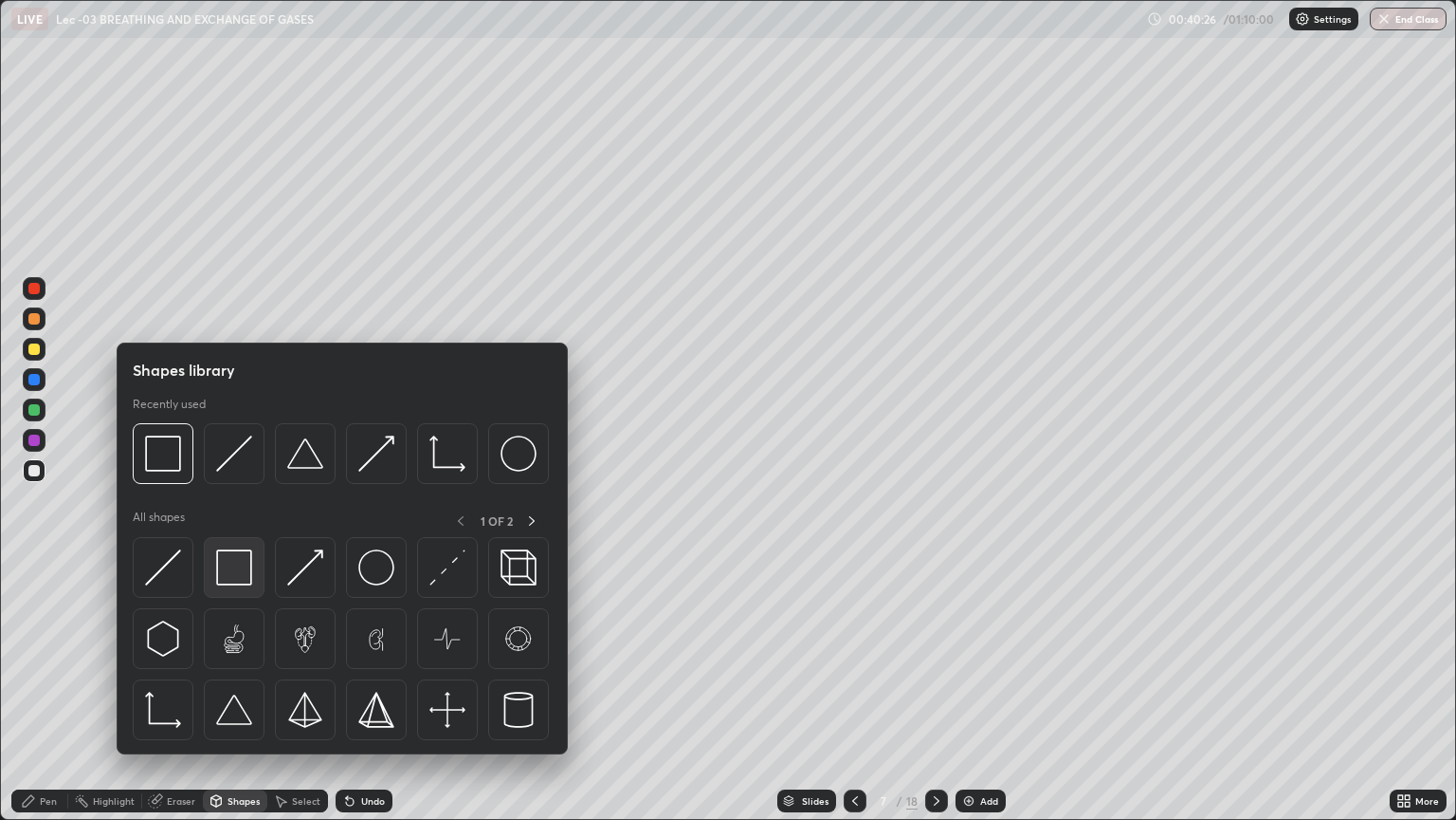
click at [242, 574] on img at bounding box center [234, 568] width 36 height 36
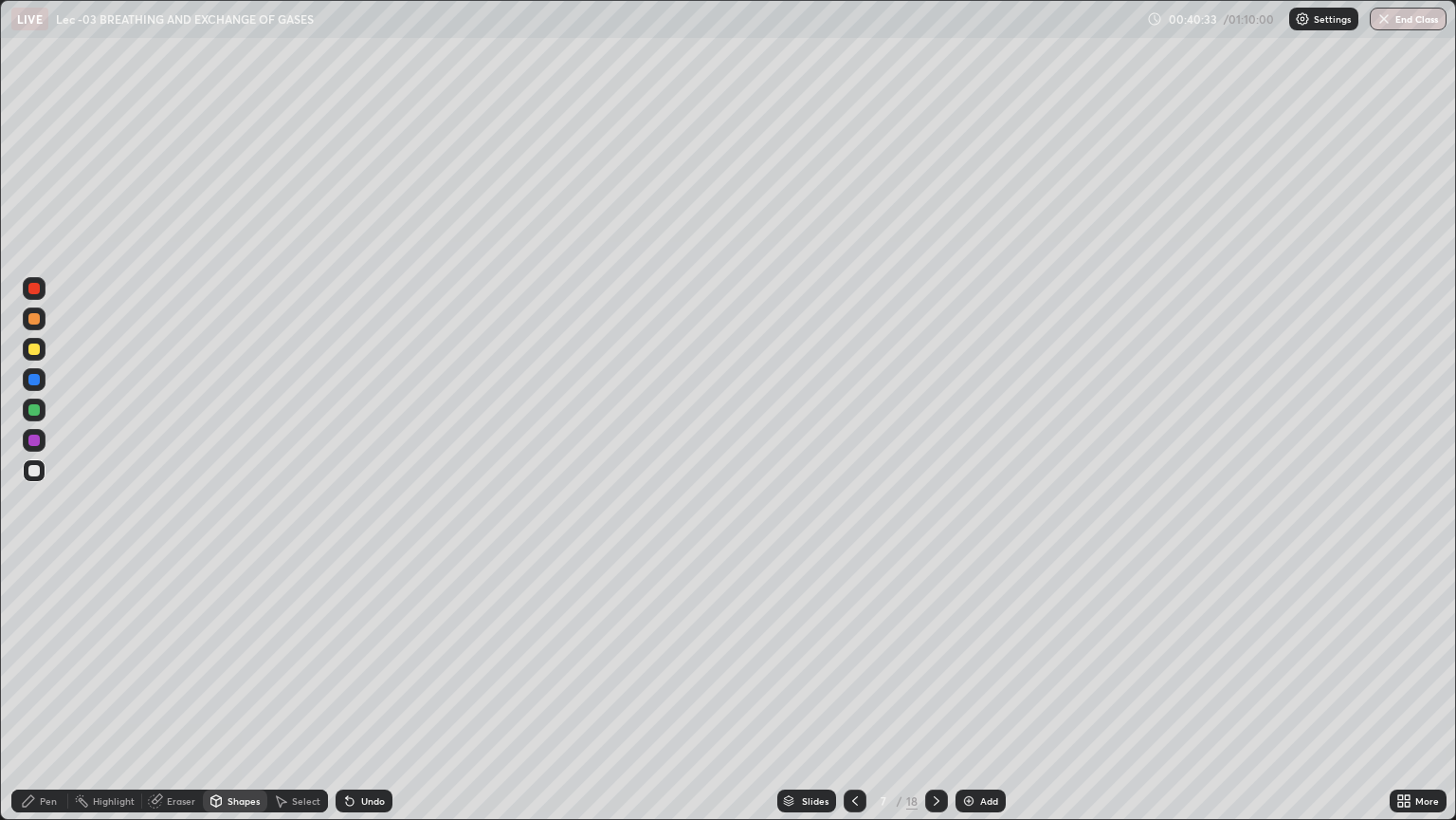
click at [54, 691] on div "Pen" at bounding box center [49, 801] width 17 height 10
click at [994, 691] on div "Add" at bounding box center [989, 801] width 18 height 10
click at [32, 356] on div at bounding box center [34, 349] width 23 height 23
click at [38, 473] on div at bounding box center [34, 470] width 11 height 11
click at [42, 318] on div at bounding box center [34, 319] width 23 height 23
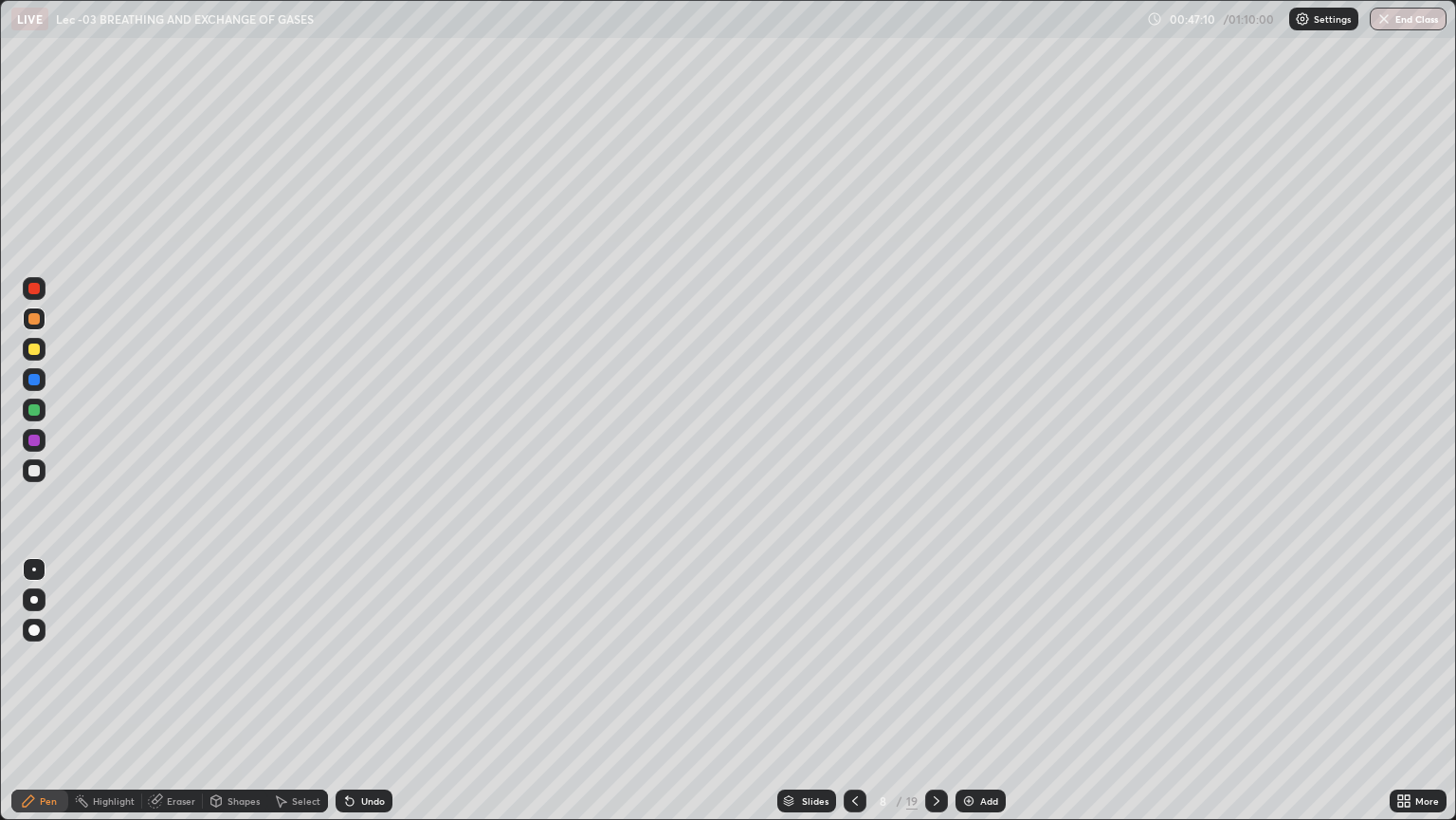
click at [31, 468] on div at bounding box center [34, 470] width 11 height 11
click at [223, 691] on div "Shapes" at bounding box center [234, 801] width 64 height 23
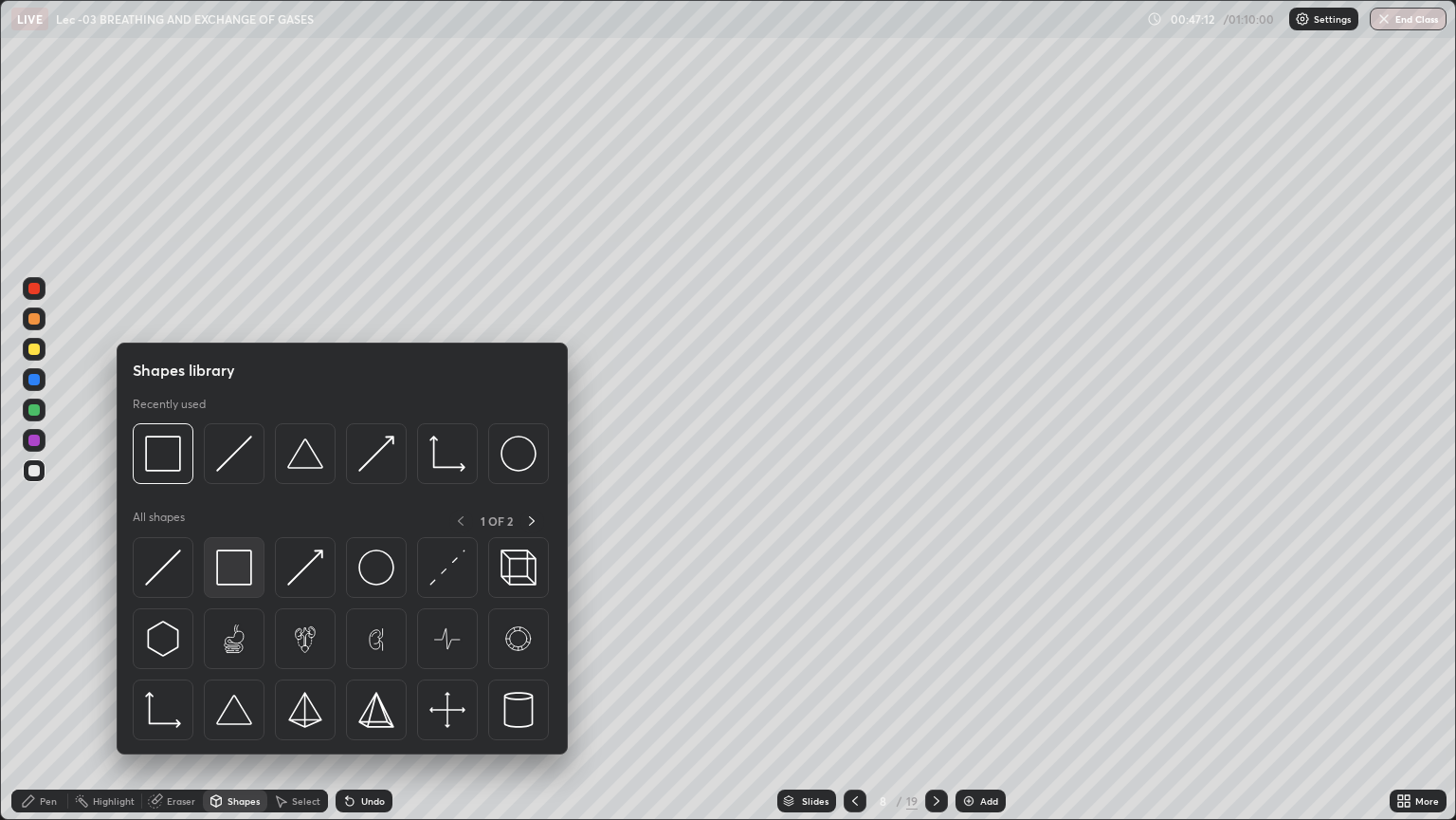
click at [240, 566] on img at bounding box center [234, 568] width 36 height 36
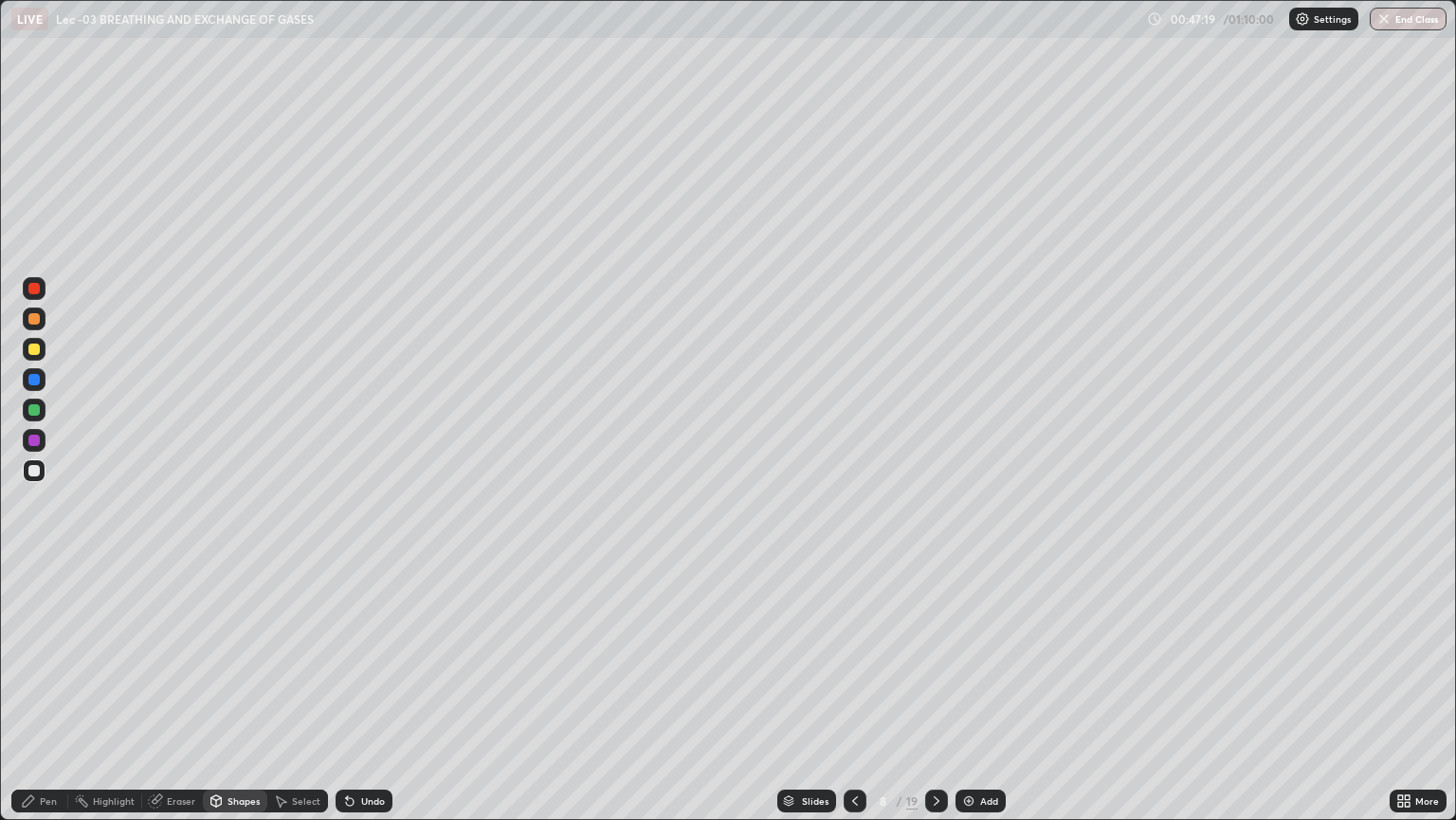
click at [54, 691] on div "Pen" at bounding box center [49, 801] width 17 height 10
click at [379, 691] on div "Undo" at bounding box center [373, 801] width 24 height 10
click at [32, 347] on div at bounding box center [34, 349] width 11 height 11
click at [46, 691] on div "Pen" at bounding box center [49, 801] width 17 height 10
click at [34, 470] on div at bounding box center [34, 470] width 11 height 11
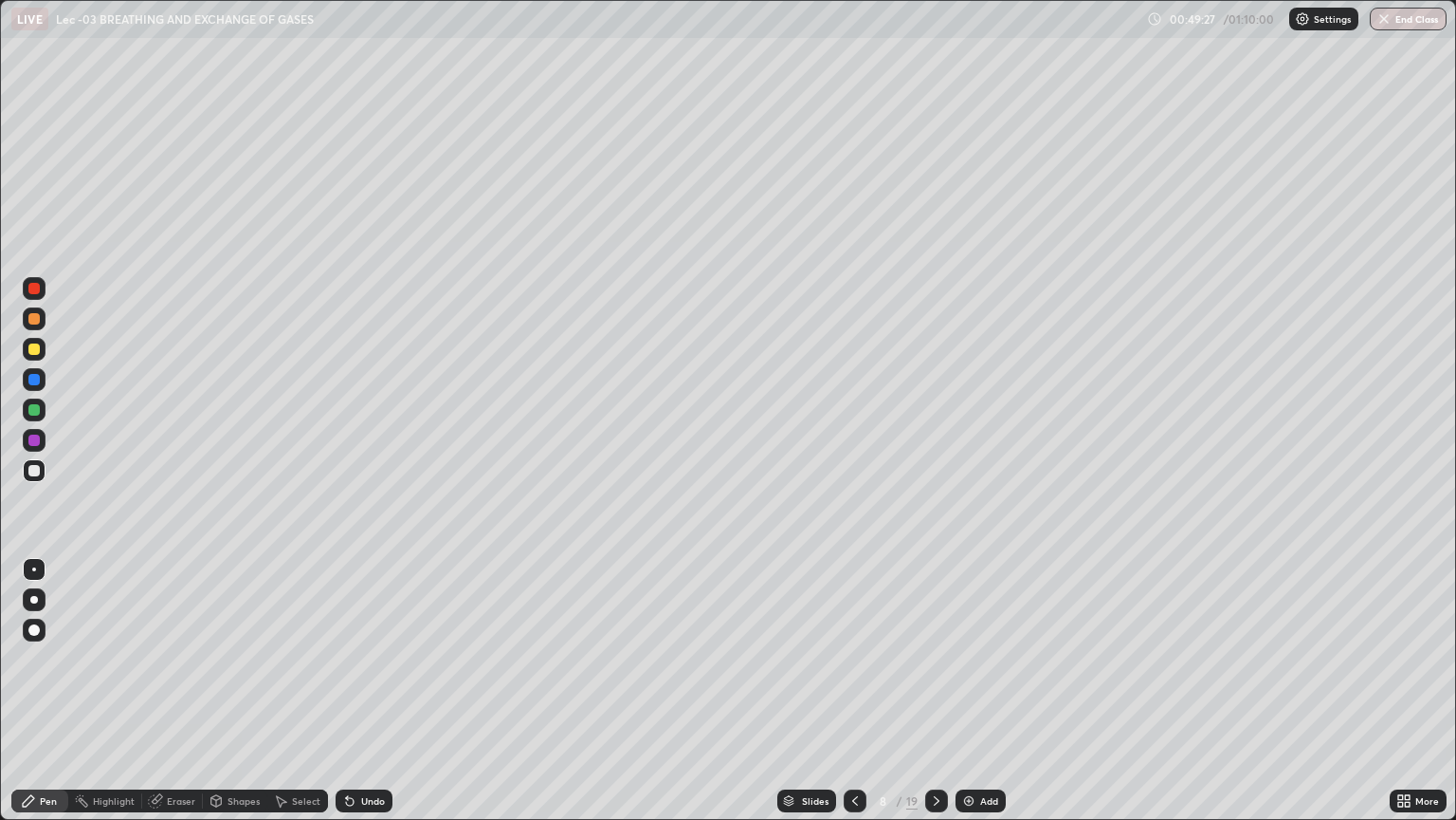
click at [368, 691] on div "Undo" at bounding box center [373, 801] width 24 height 10
click at [41, 350] on div at bounding box center [34, 349] width 23 height 23
click at [373, 691] on div "Undo" at bounding box center [373, 801] width 24 height 10
click at [36, 469] on div at bounding box center [34, 470] width 11 height 11
click at [372, 691] on div "Undo" at bounding box center [373, 801] width 24 height 10
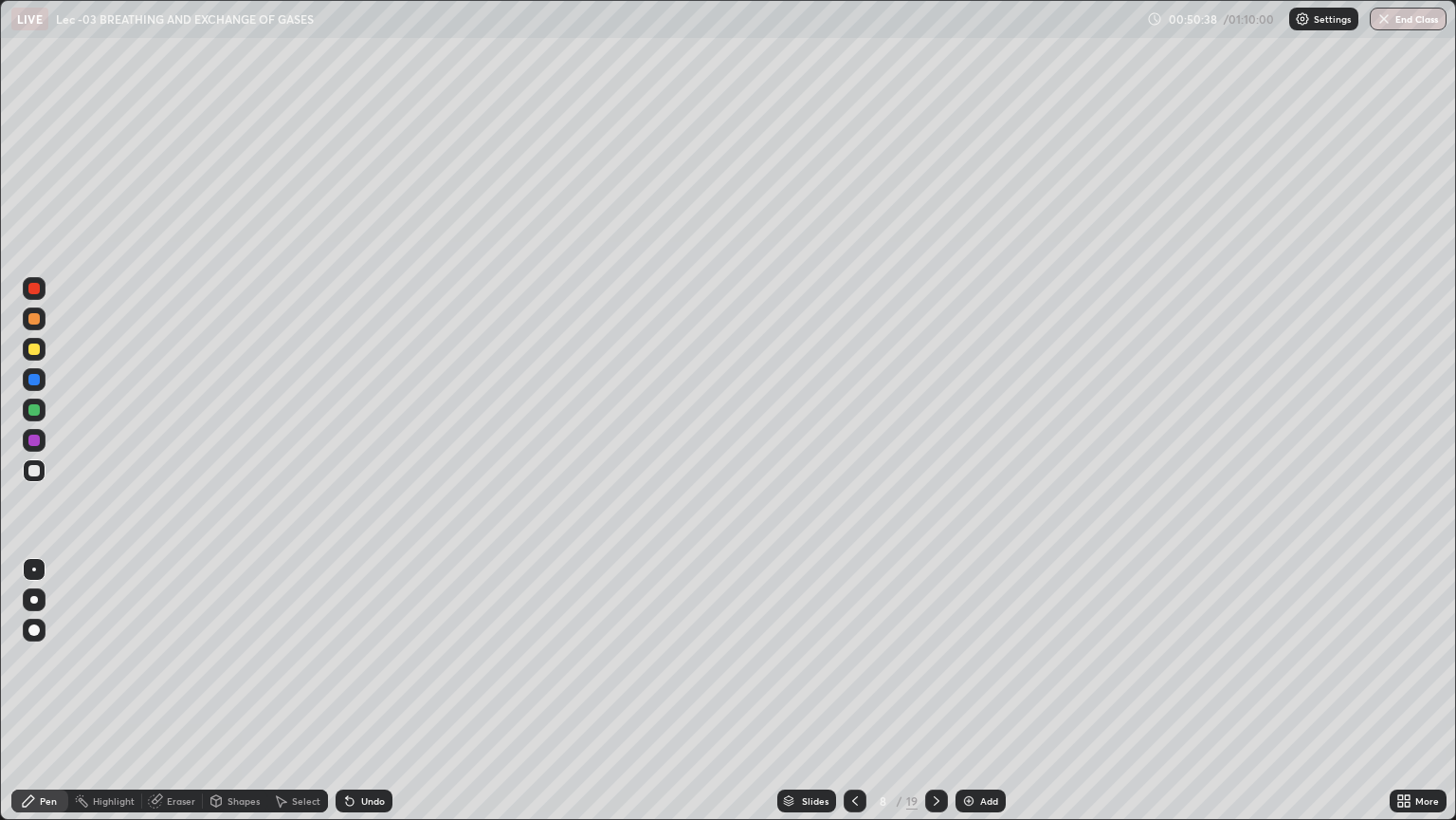
click at [38, 347] on div at bounding box center [34, 349] width 11 height 11
click at [44, 474] on div at bounding box center [34, 470] width 23 height 23
click at [302, 691] on div "Select" at bounding box center [307, 801] width 29 height 10
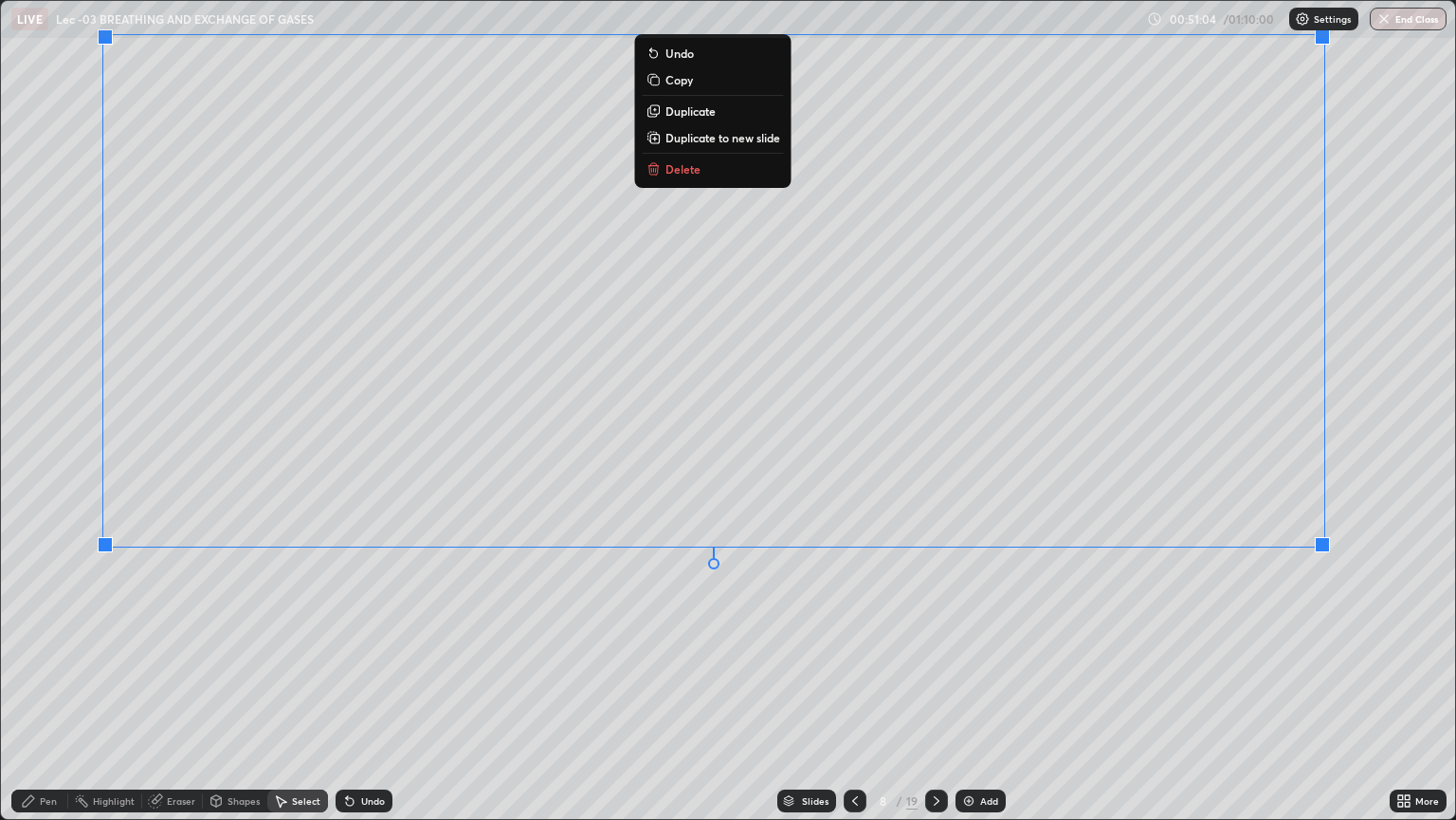
click at [48, 691] on div "Pen" at bounding box center [49, 801] width 17 height 10
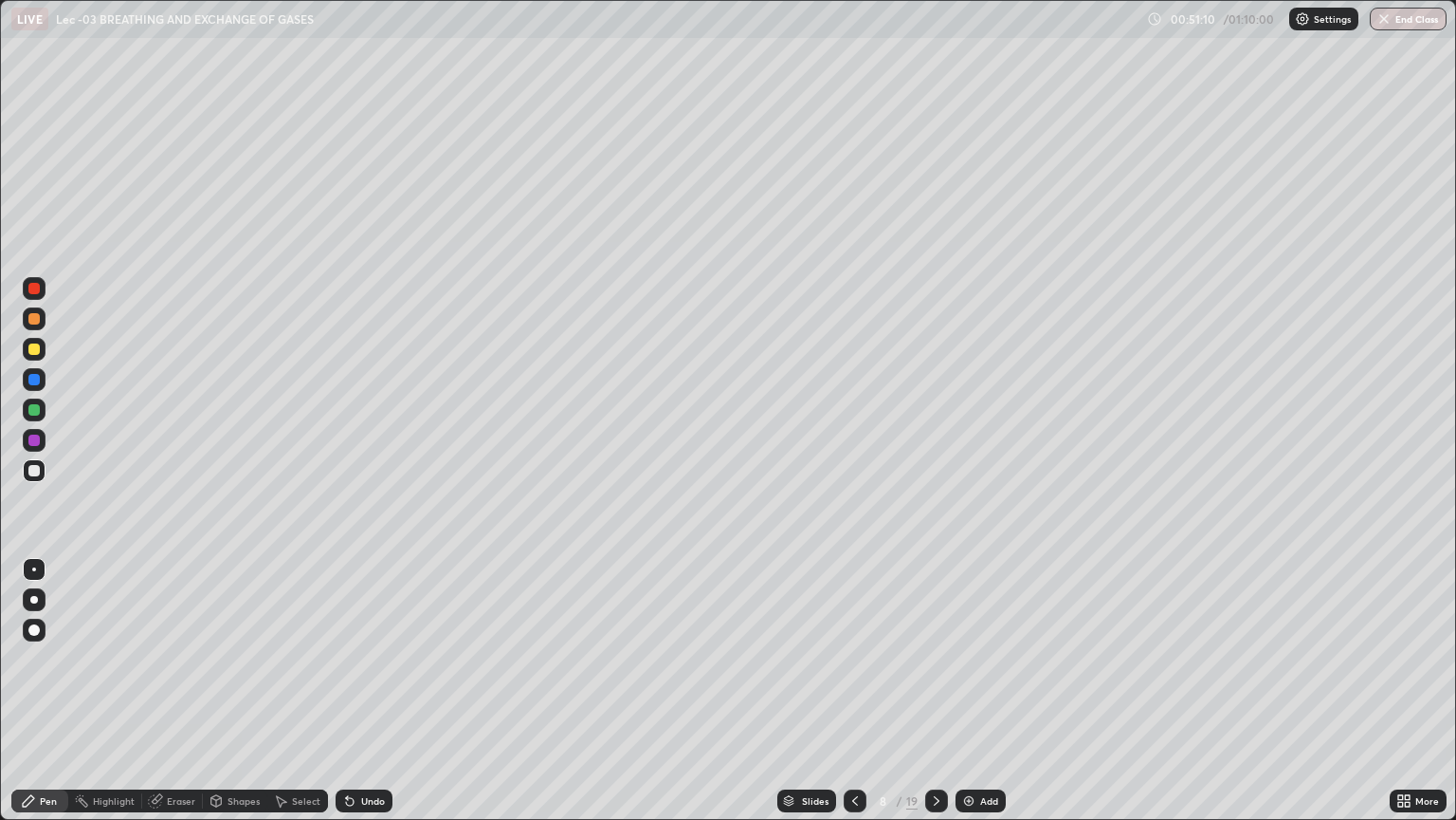
click at [1407, 691] on icon at bounding box center [1407, 797] width 5 height 5
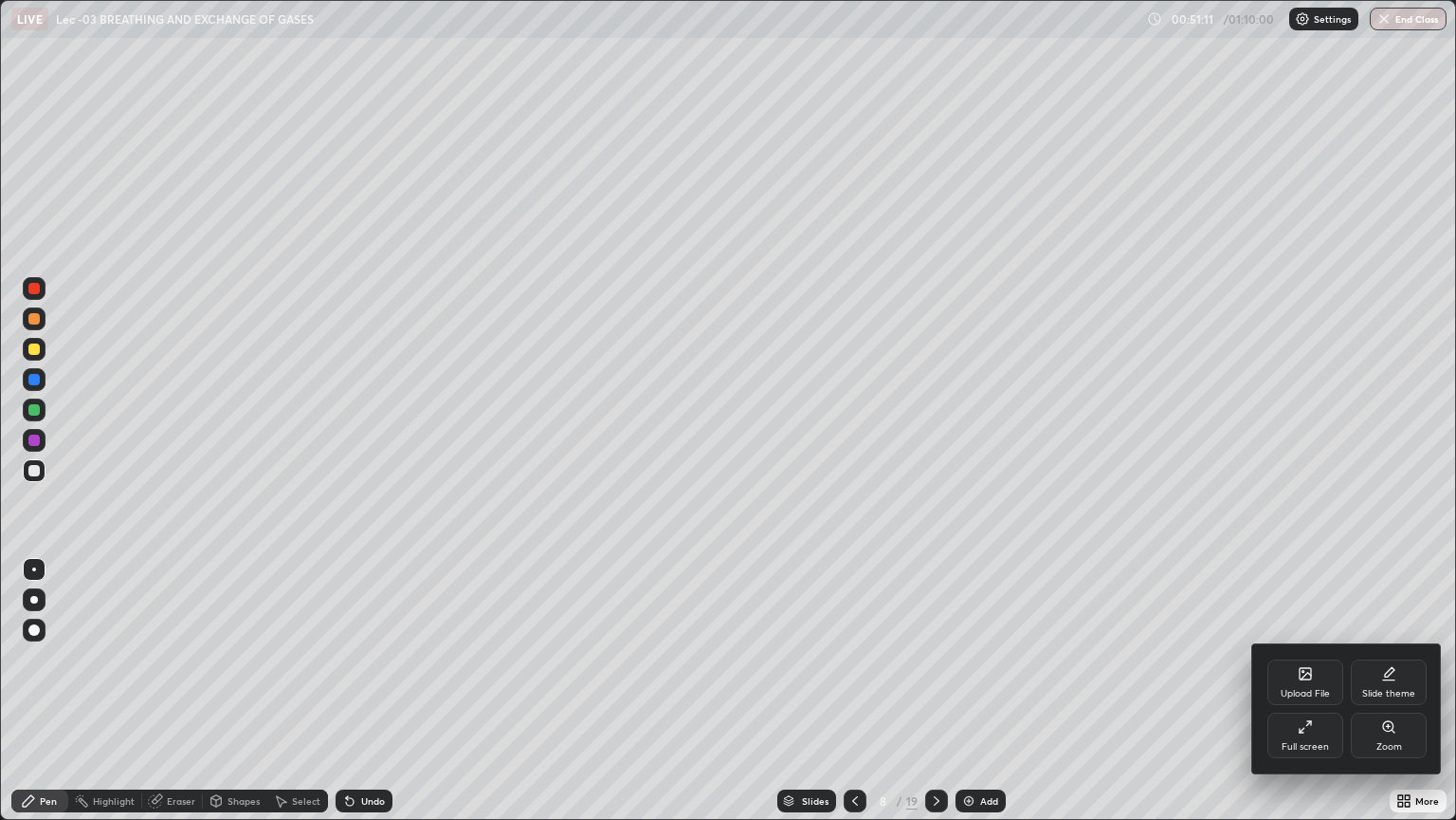
click at [1314, 691] on div "Full screen" at bounding box center [1305, 735] width 75 height 46
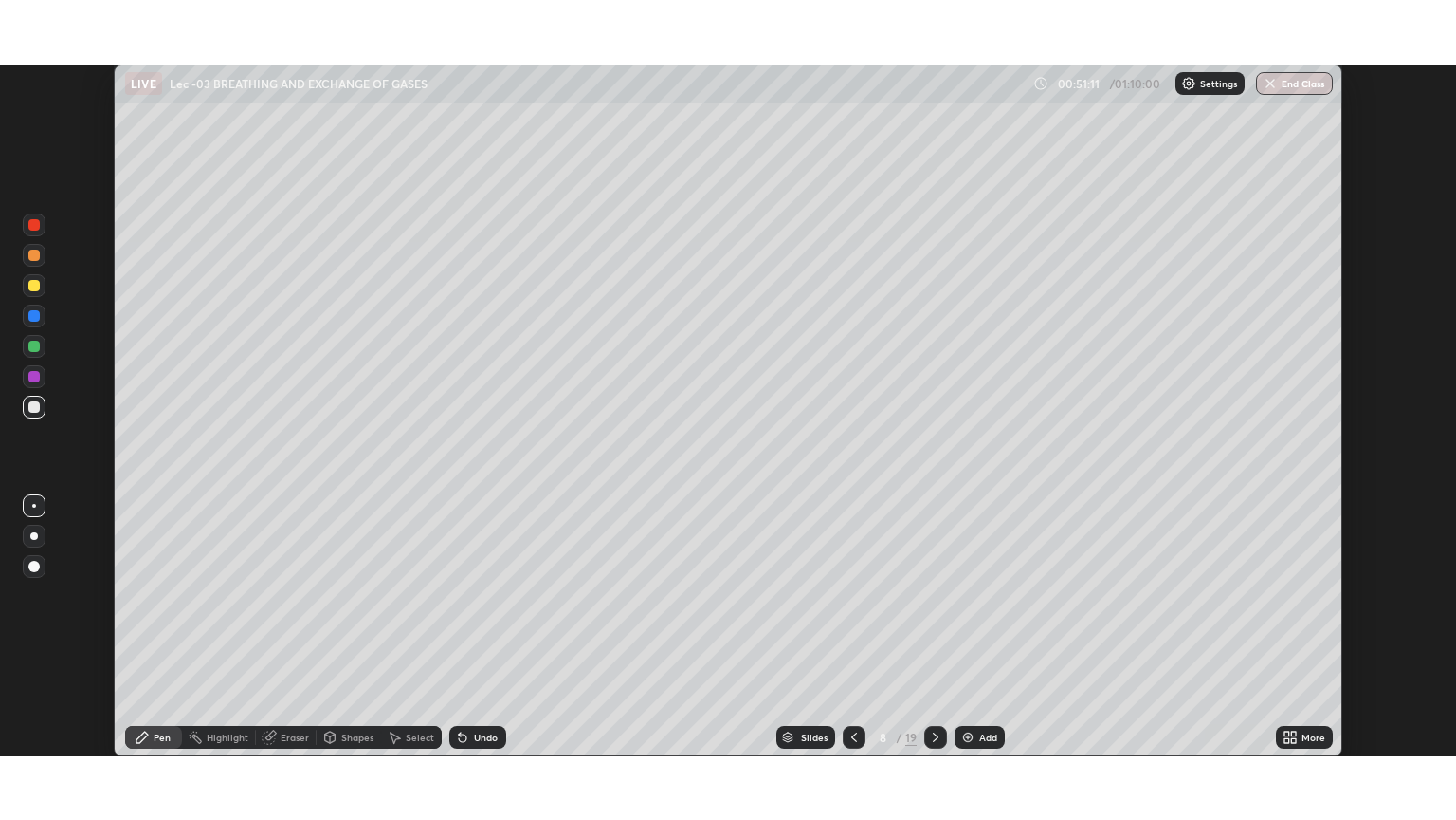
scroll to position [94161, 93365]
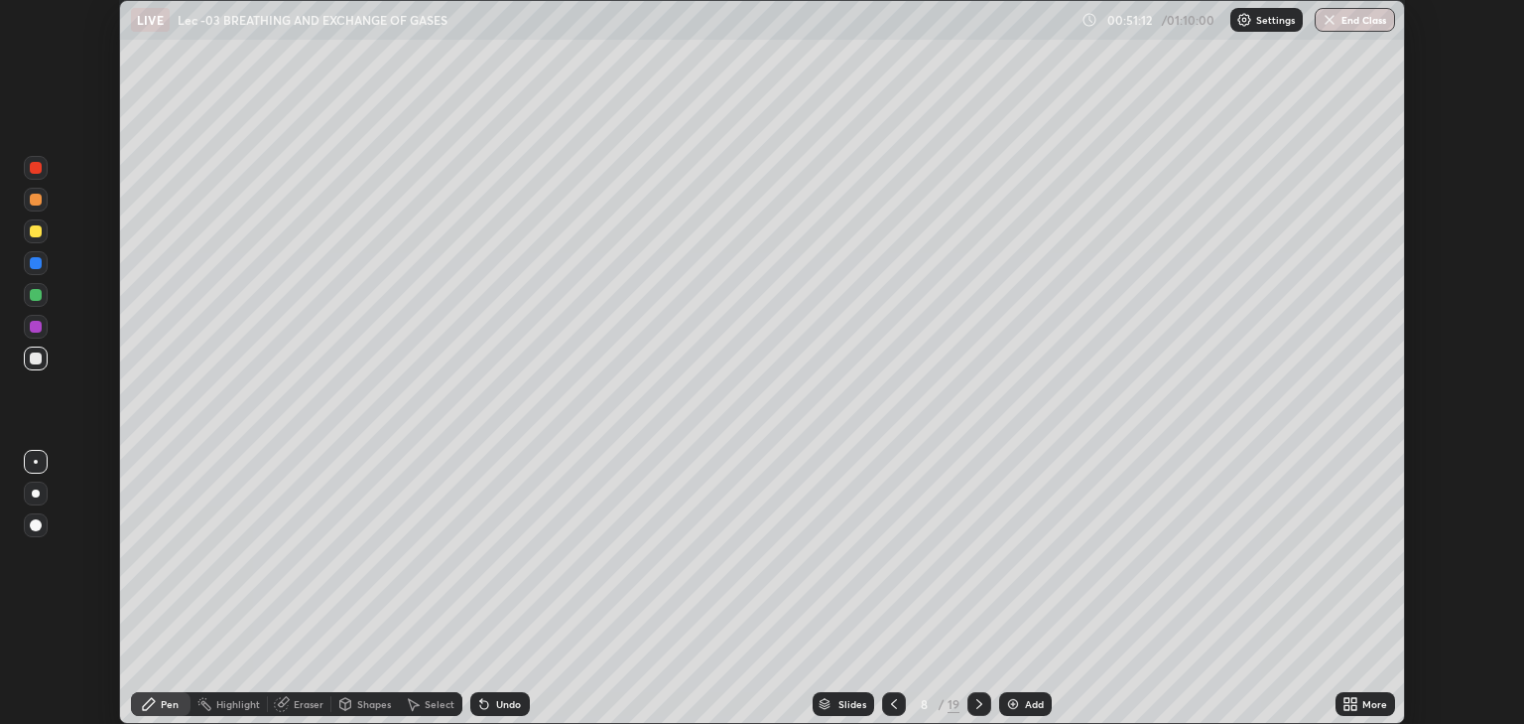
click at [1355, 702] on icon at bounding box center [1354, 700] width 5 height 5
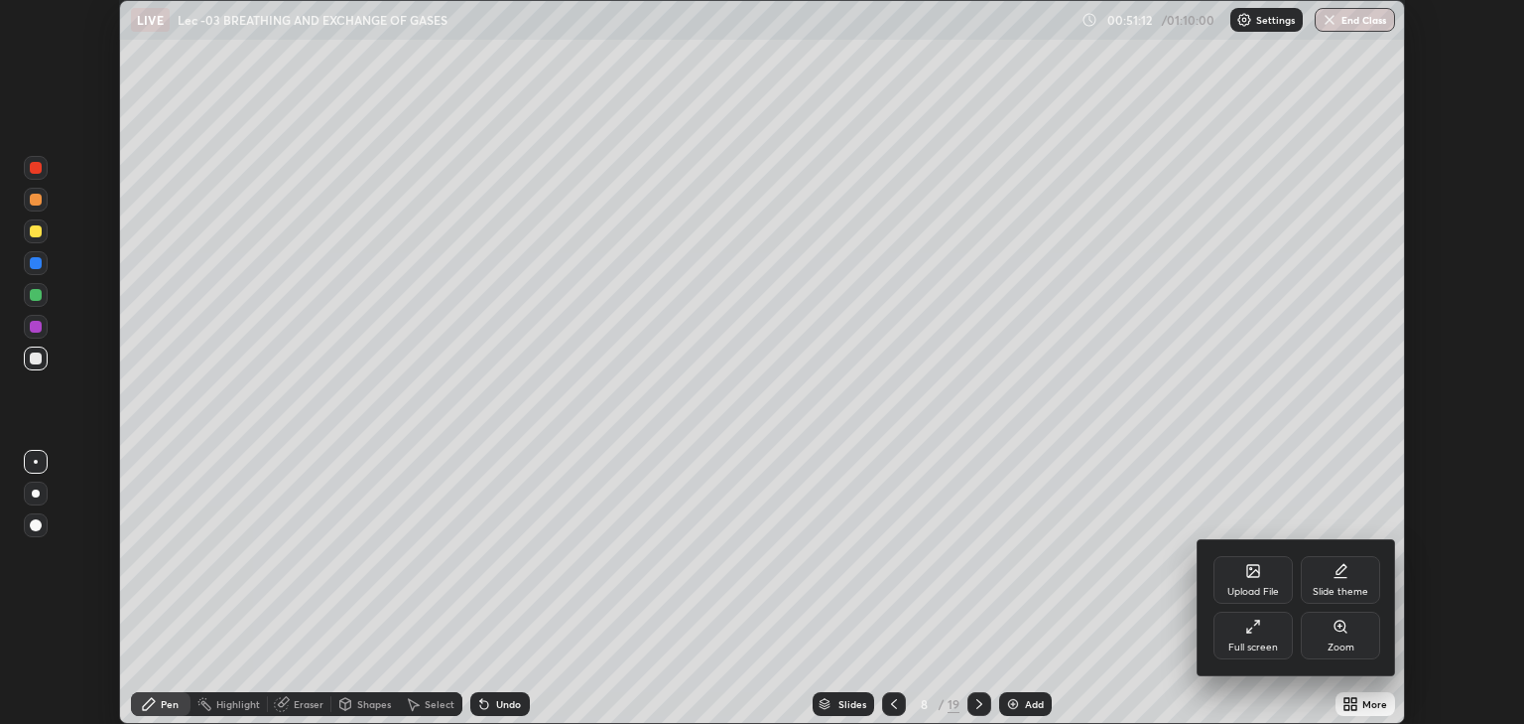
click at [1260, 638] on div "Full screen" at bounding box center [1253, 635] width 79 height 48
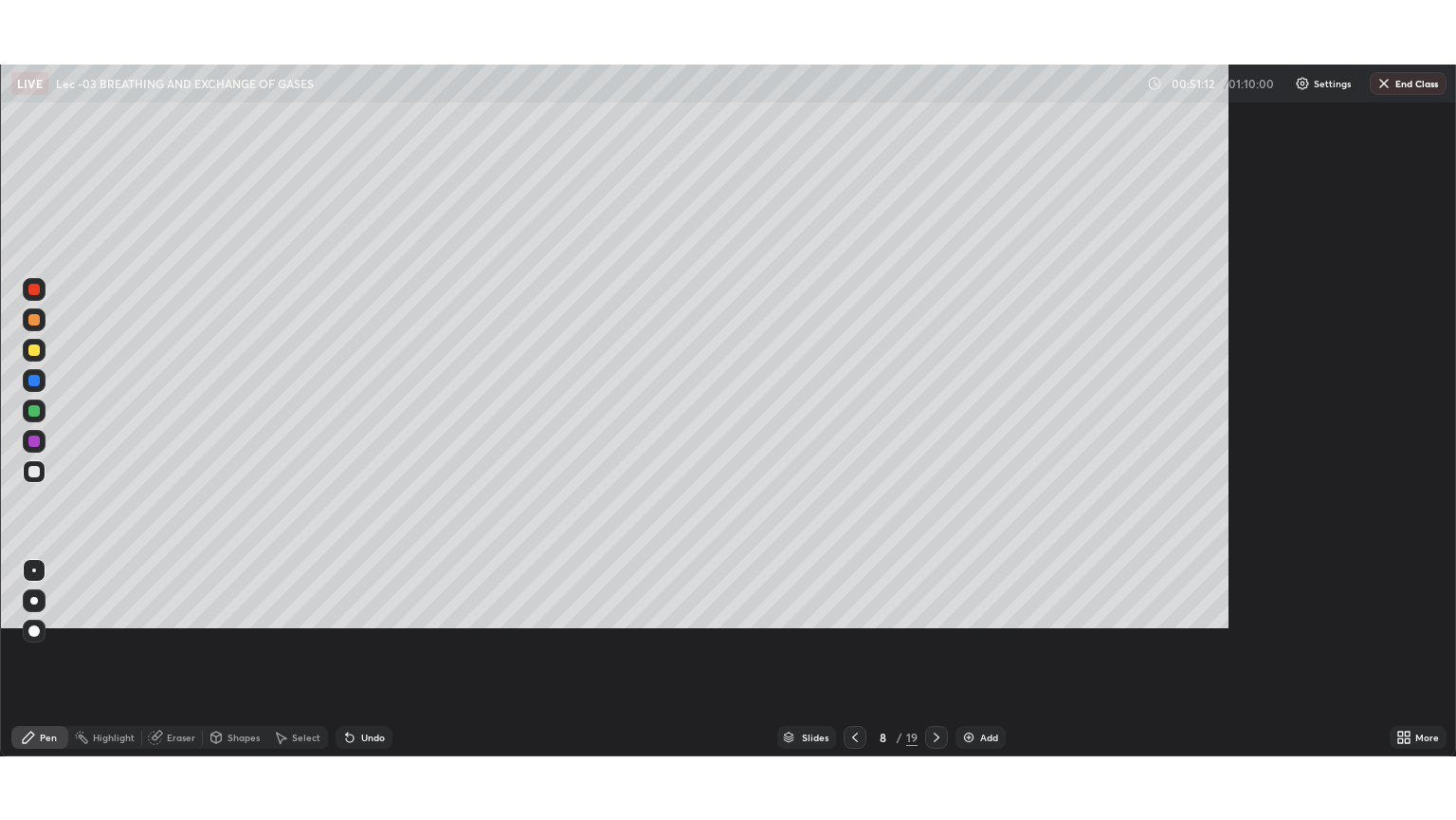
scroll to position [820, 1456]
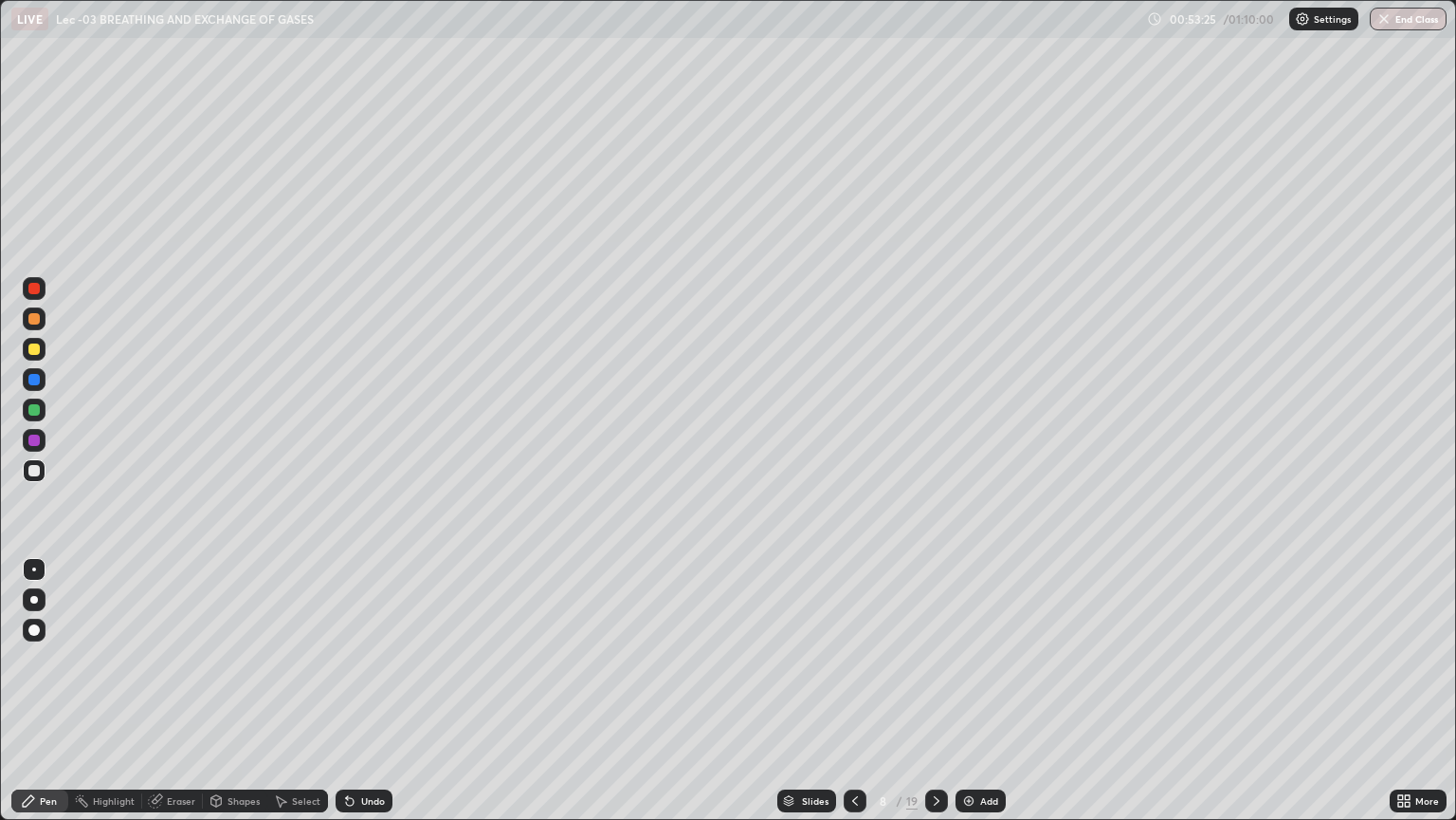
click at [177, 691] on div "Eraser" at bounding box center [182, 801] width 29 height 10
click at [41, 691] on div "Pen" at bounding box center [49, 801] width 17 height 10
click at [985, 691] on div "Add" at bounding box center [989, 801] width 18 height 10
click at [35, 470] on div at bounding box center [34, 470] width 11 height 11
click at [34, 341] on div at bounding box center [34, 349] width 23 height 23
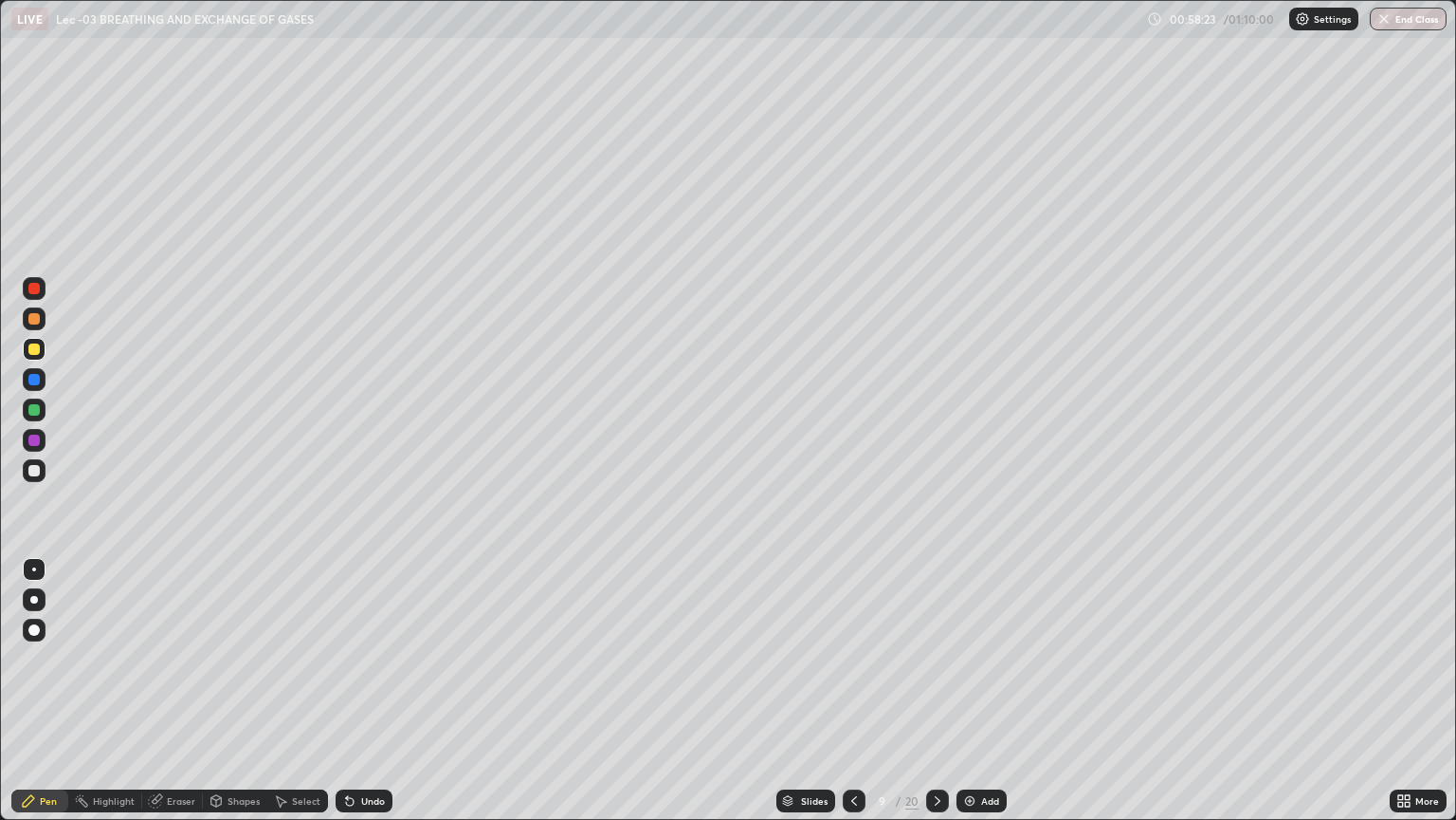
click at [852, 691] on icon at bounding box center [854, 801] width 15 height 15
click at [935, 691] on icon at bounding box center [938, 801] width 15 height 15
click at [981, 691] on div "Add" at bounding box center [990, 801] width 18 height 10
click at [223, 691] on div "Shapes" at bounding box center [234, 801] width 64 height 23
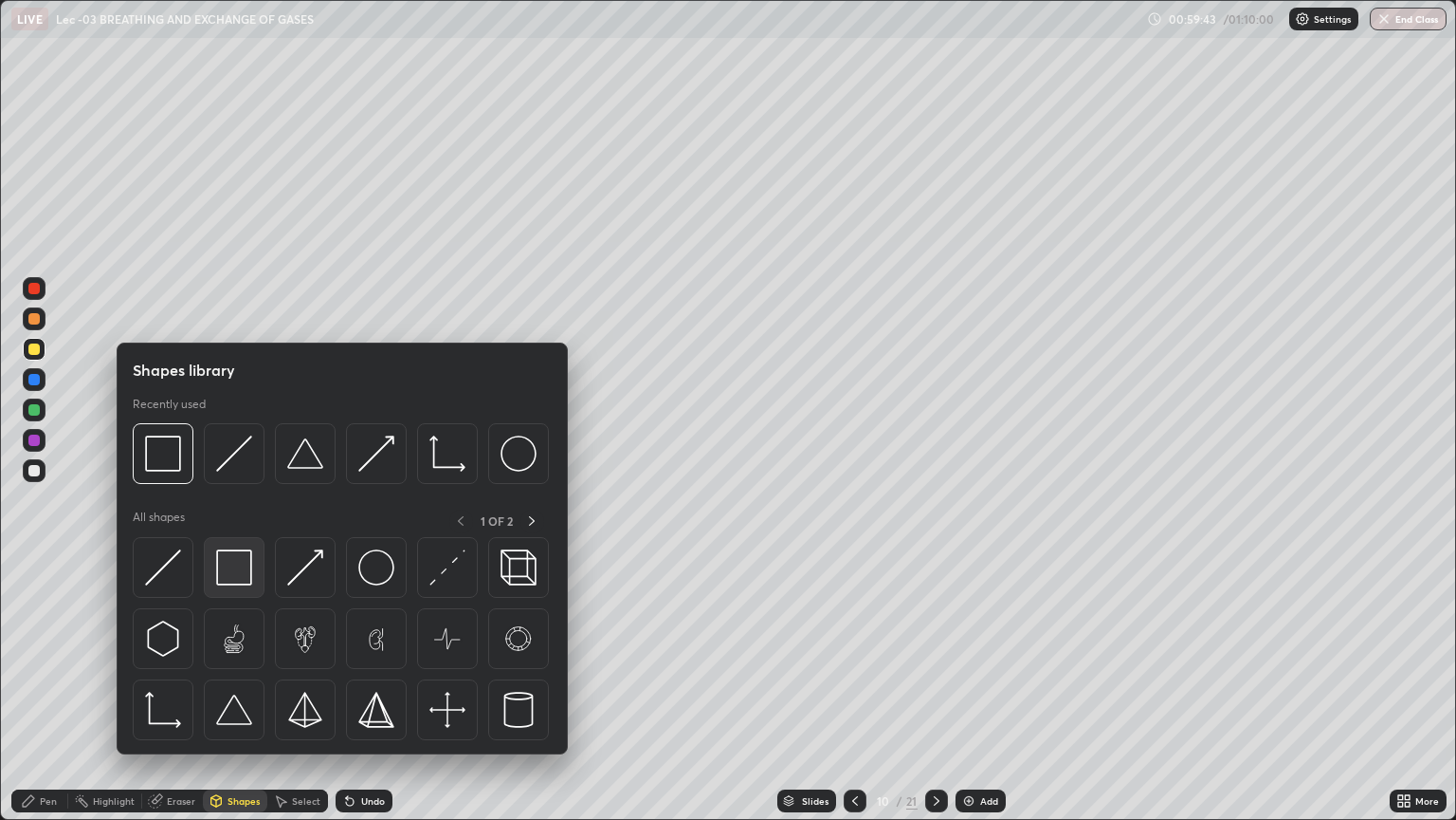
click at [231, 567] on img at bounding box center [234, 568] width 36 height 36
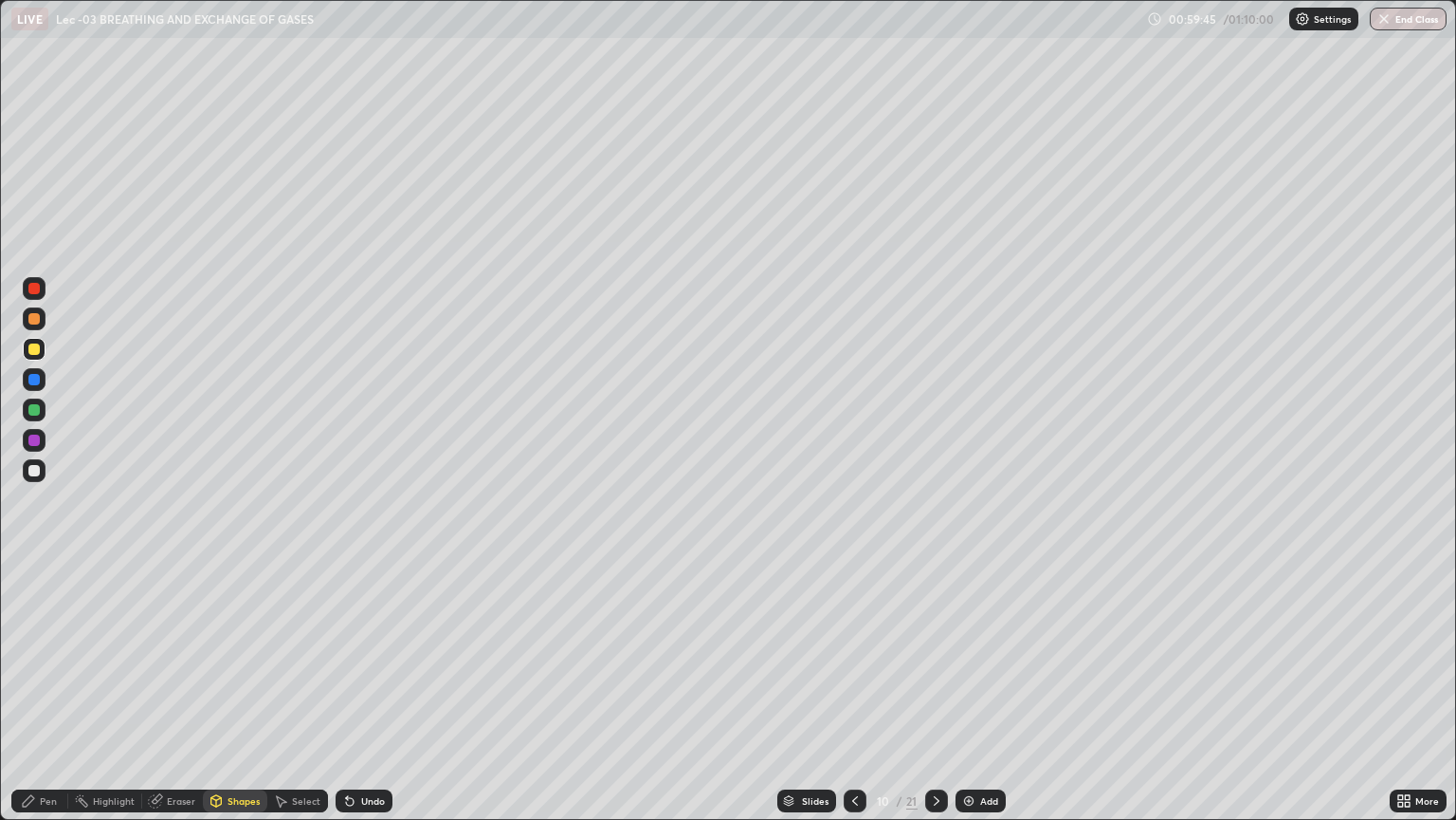
click at [48, 691] on div "Pen" at bounding box center [49, 801] width 17 height 10
click at [44, 473] on div at bounding box center [34, 470] width 23 height 23
click at [847, 691] on icon at bounding box center [855, 801] width 15 height 15
click at [853, 691] on icon at bounding box center [855, 801] width 15 height 15
click at [996, 691] on div "Add" at bounding box center [989, 801] width 18 height 10
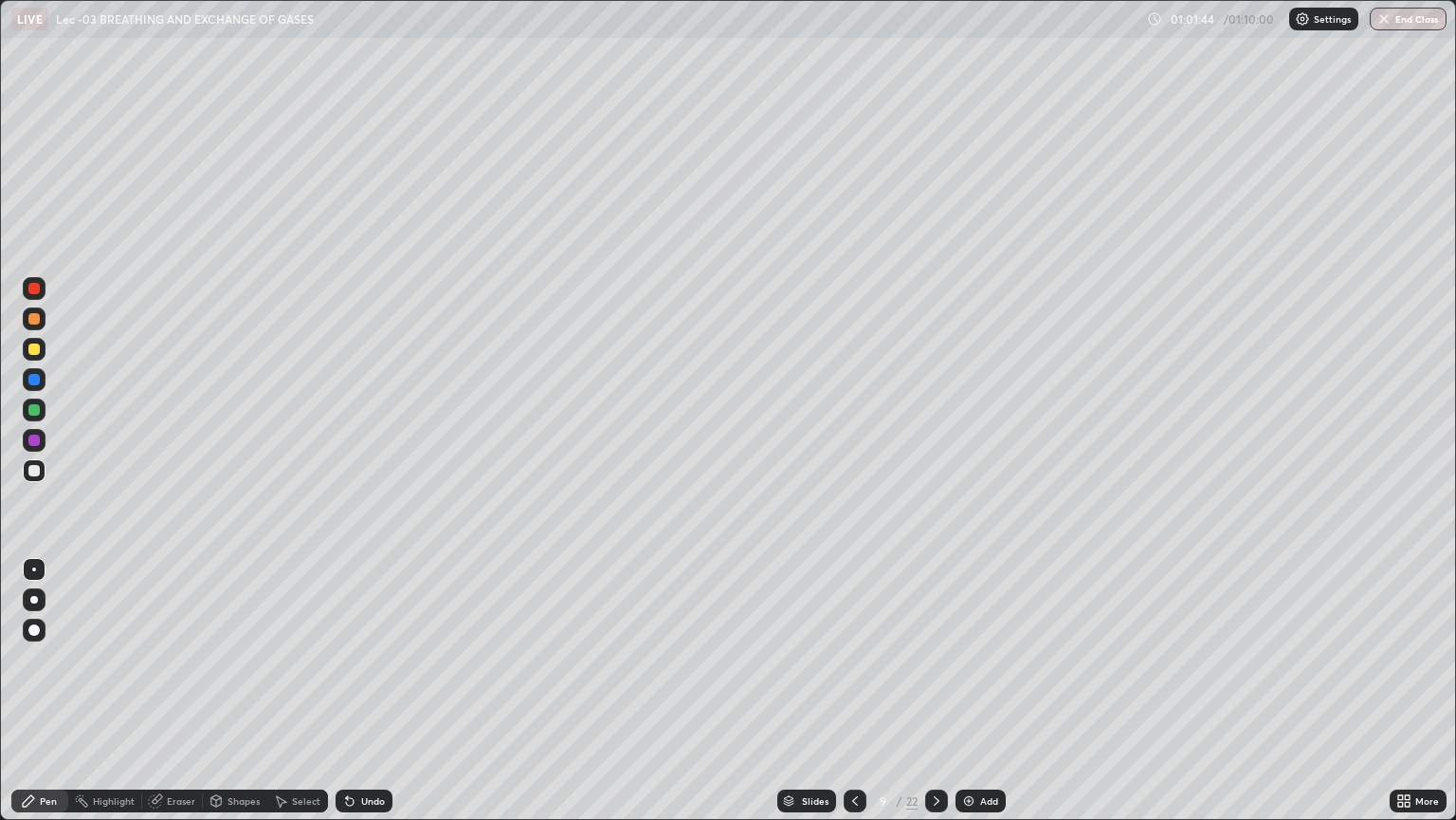
click at [935, 691] on icon at bounding box center [937, 801] width 15 height 15
click at [853, 691] on div at bounding box center [855, 801] width 23 height 23
click at [813, 691] on div "Slides" at bounding box center [816, 801] width 27 height 10
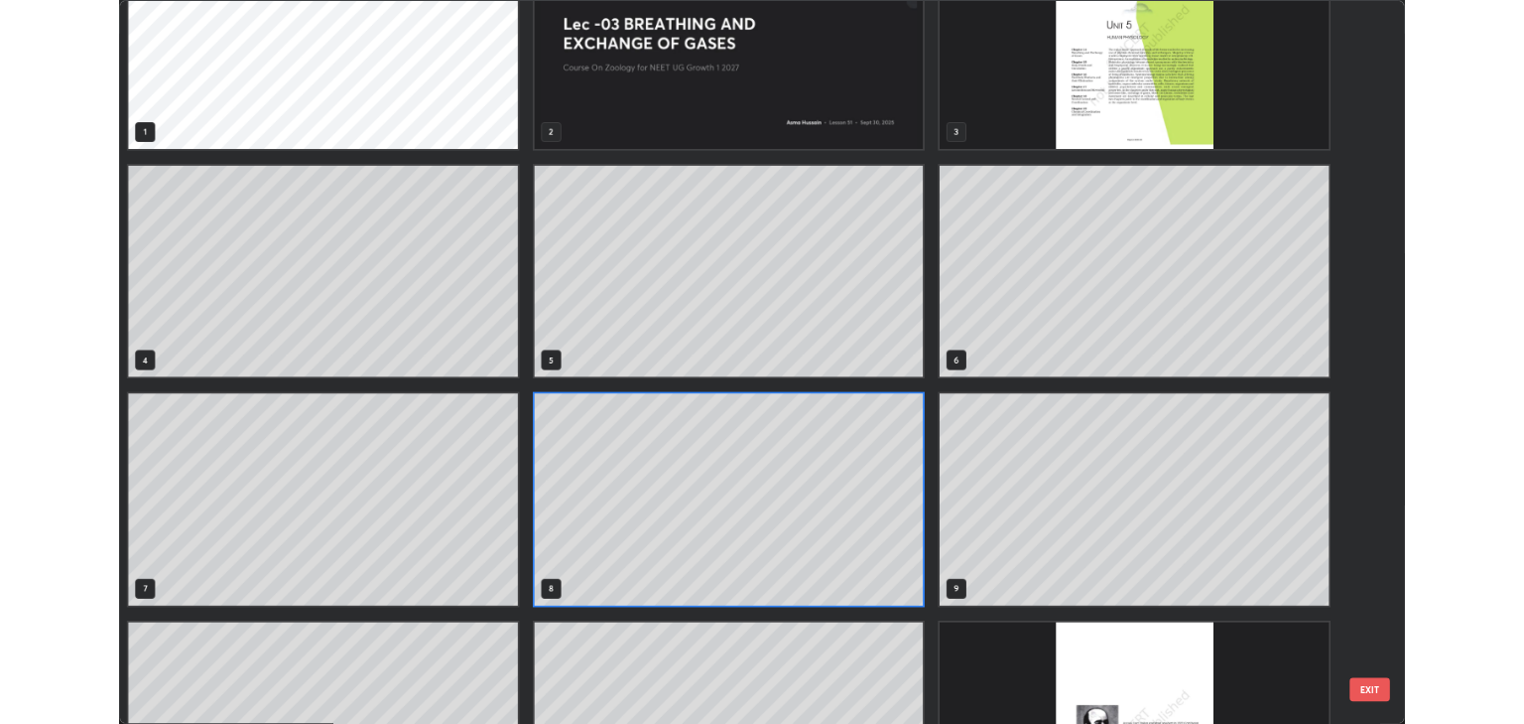
scroll to position [226, 0]
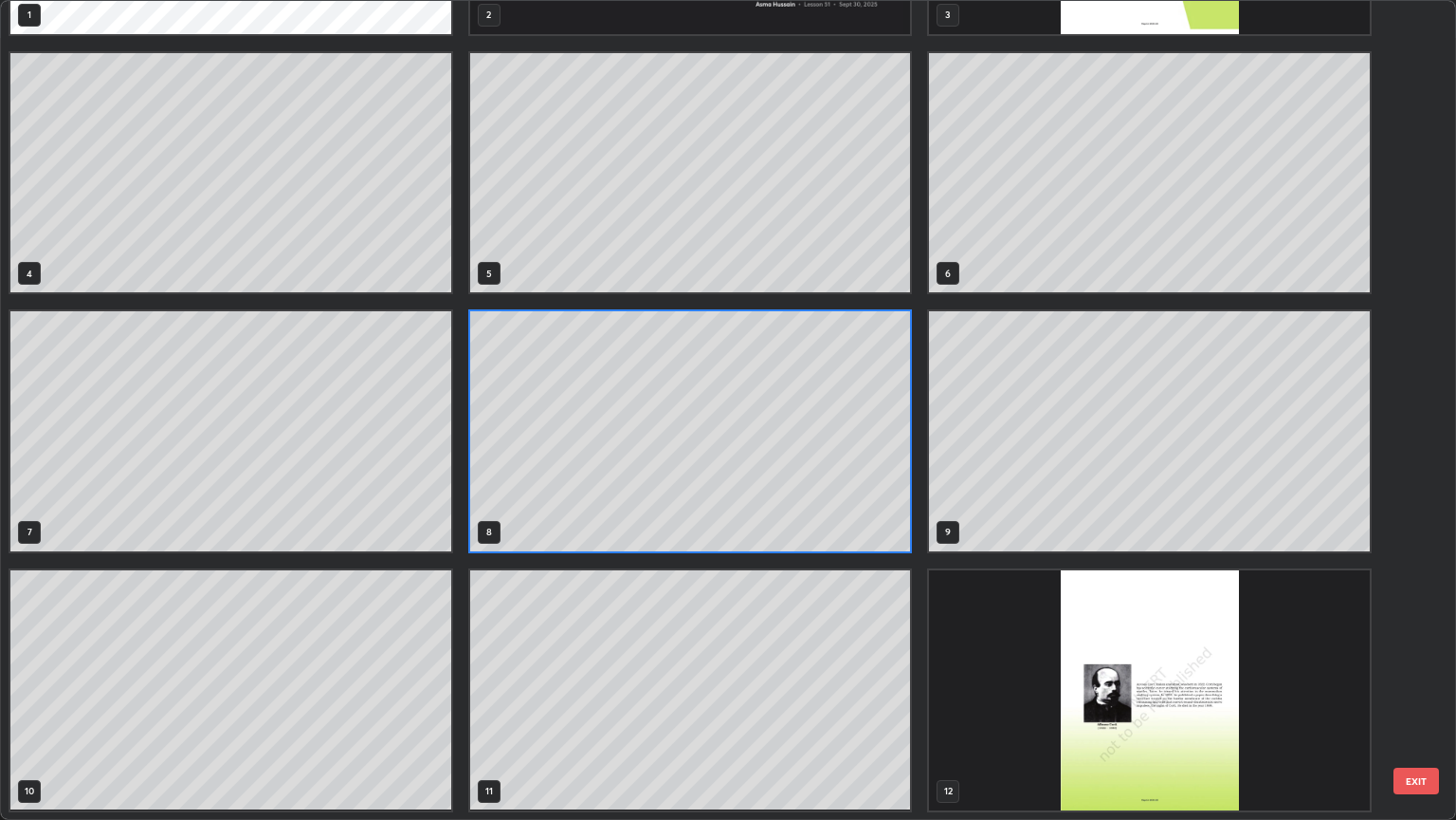
click at [842, 691] on div "1 2 3 4 5 6 7 8 9 10 11 12 13 14 15" at bounding box center [712, 410] width 1422 height 818
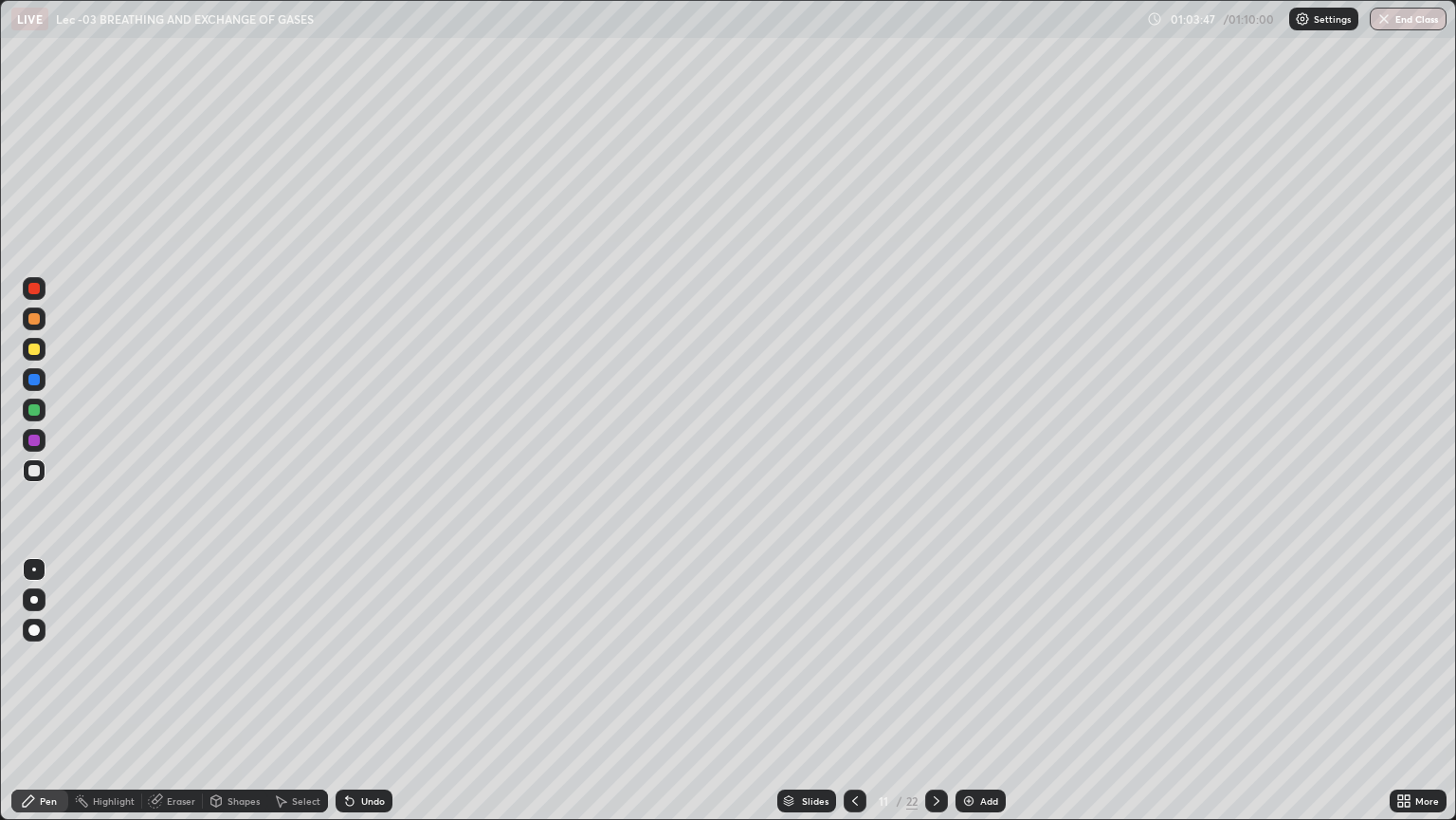
click at [300, 691] on div "Select" at bounding box center [307, 801] width 29 height 10
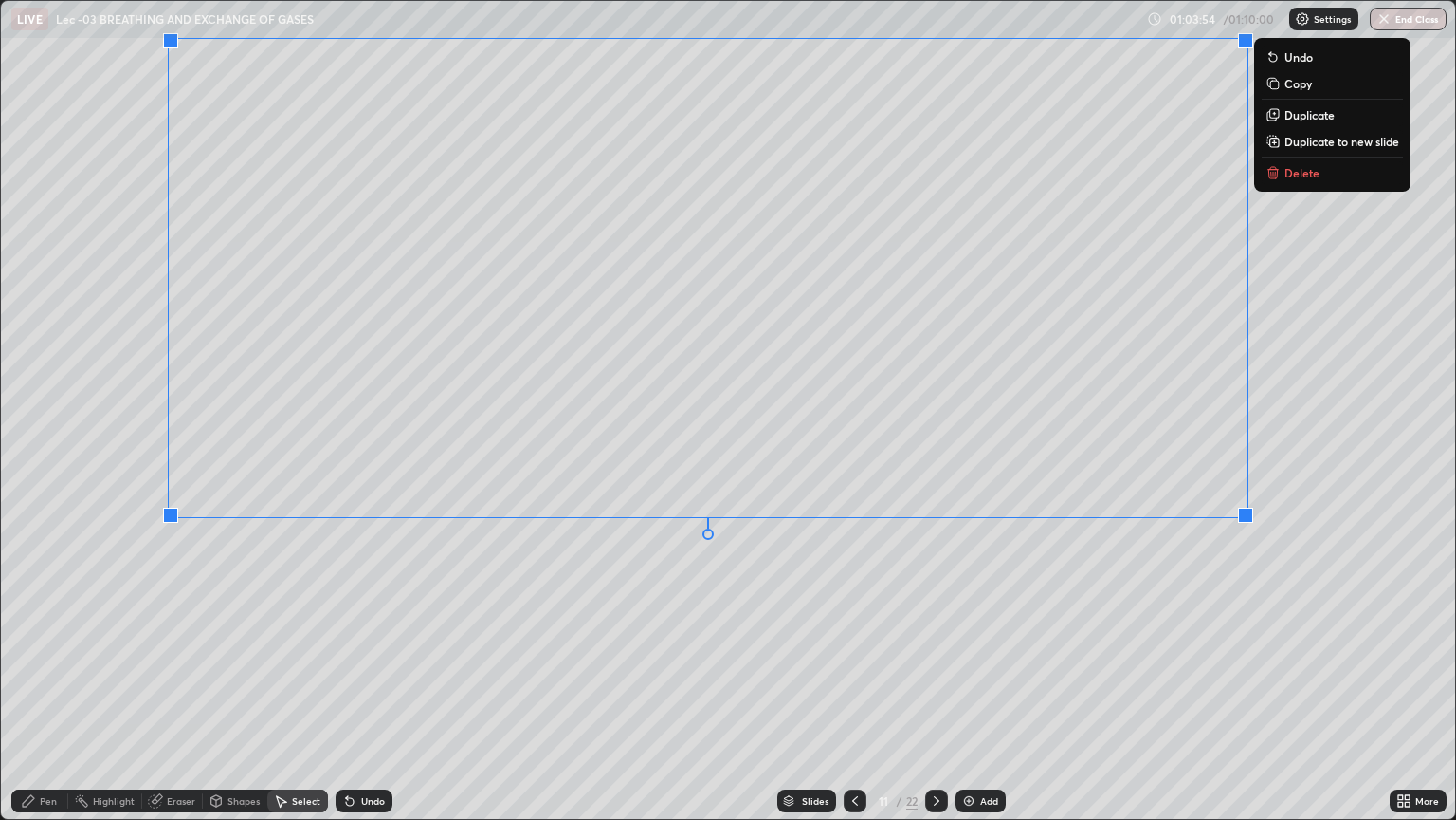
click at [53, 691] on div "Pen" at bounding box center [49, 801] width 17 height 10
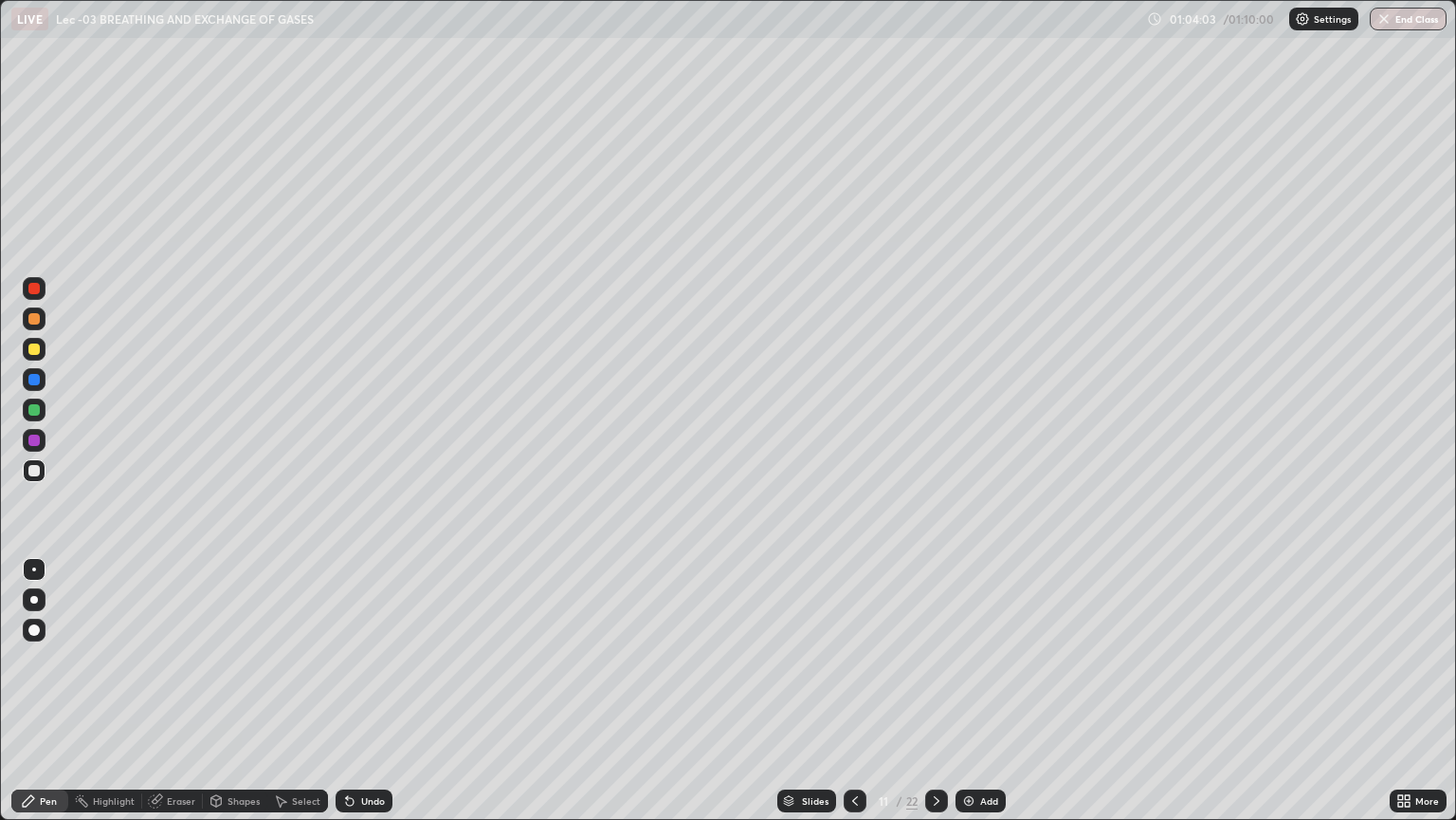
click at [1402, 691] on icon at bounding box center [1401, 804] width 5 height 5
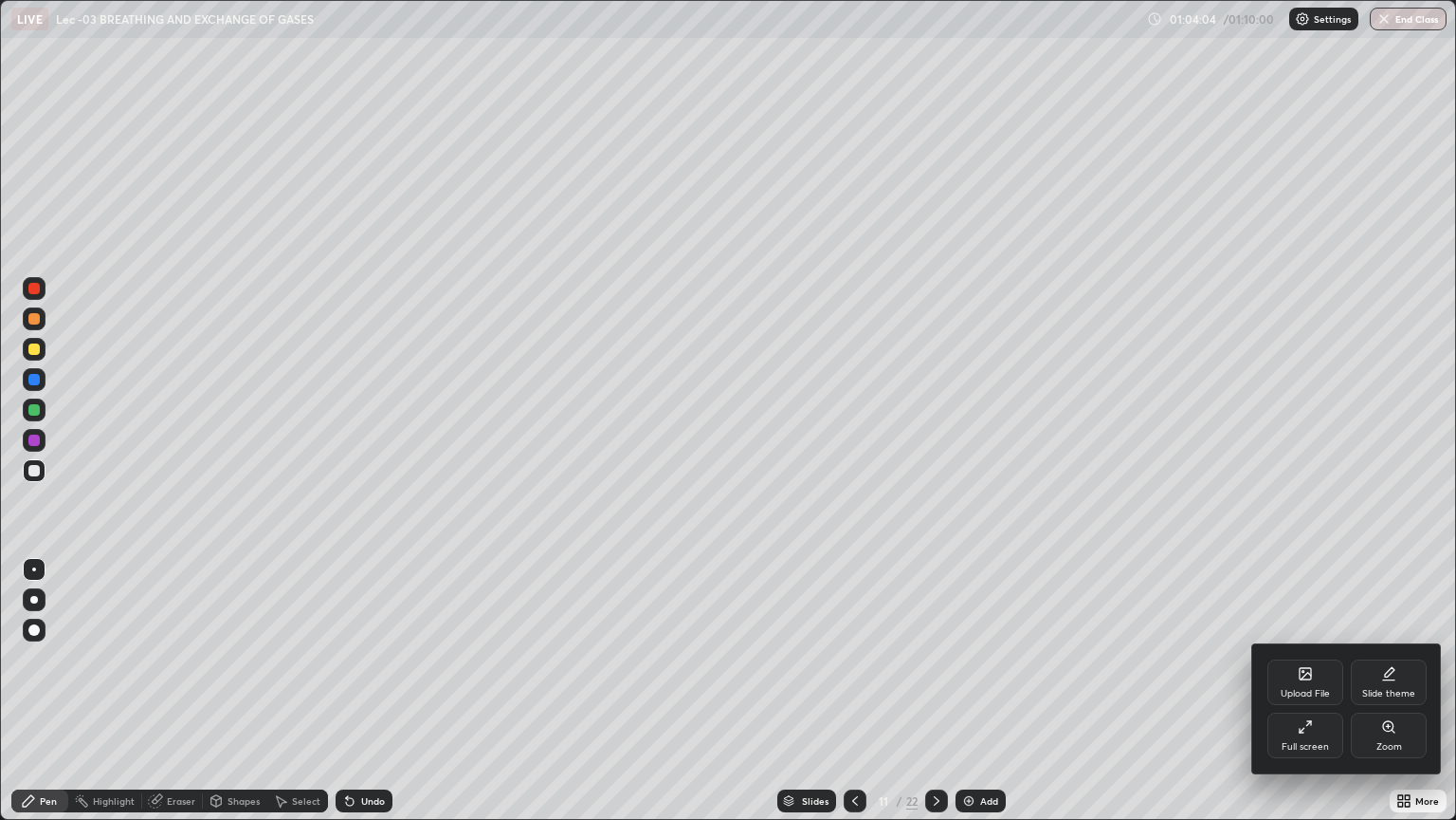
click at [1308, 691] on icon at bounding box center [1306, 726] width 15 height 15
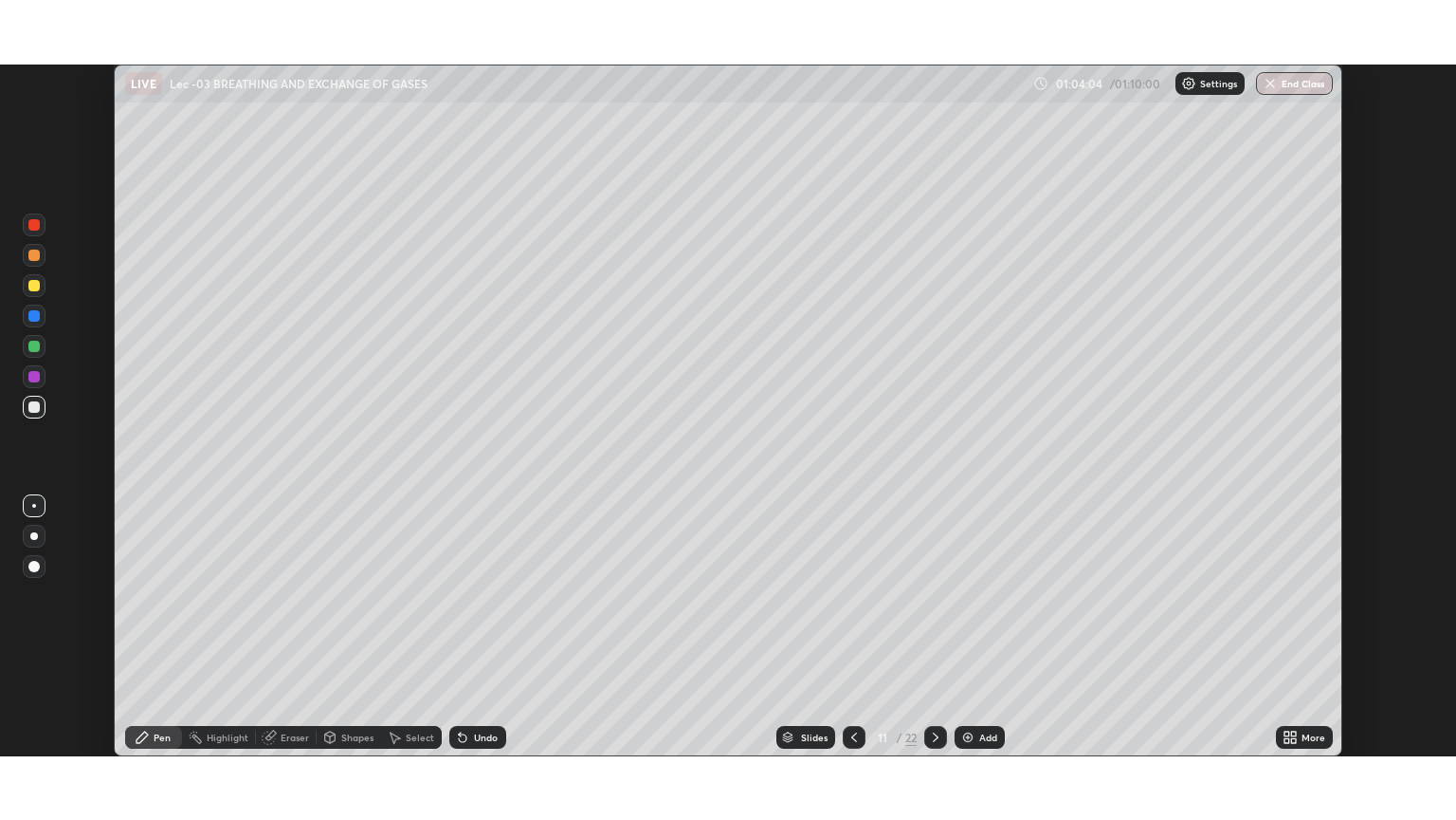
scroll to position [94161, 93365]
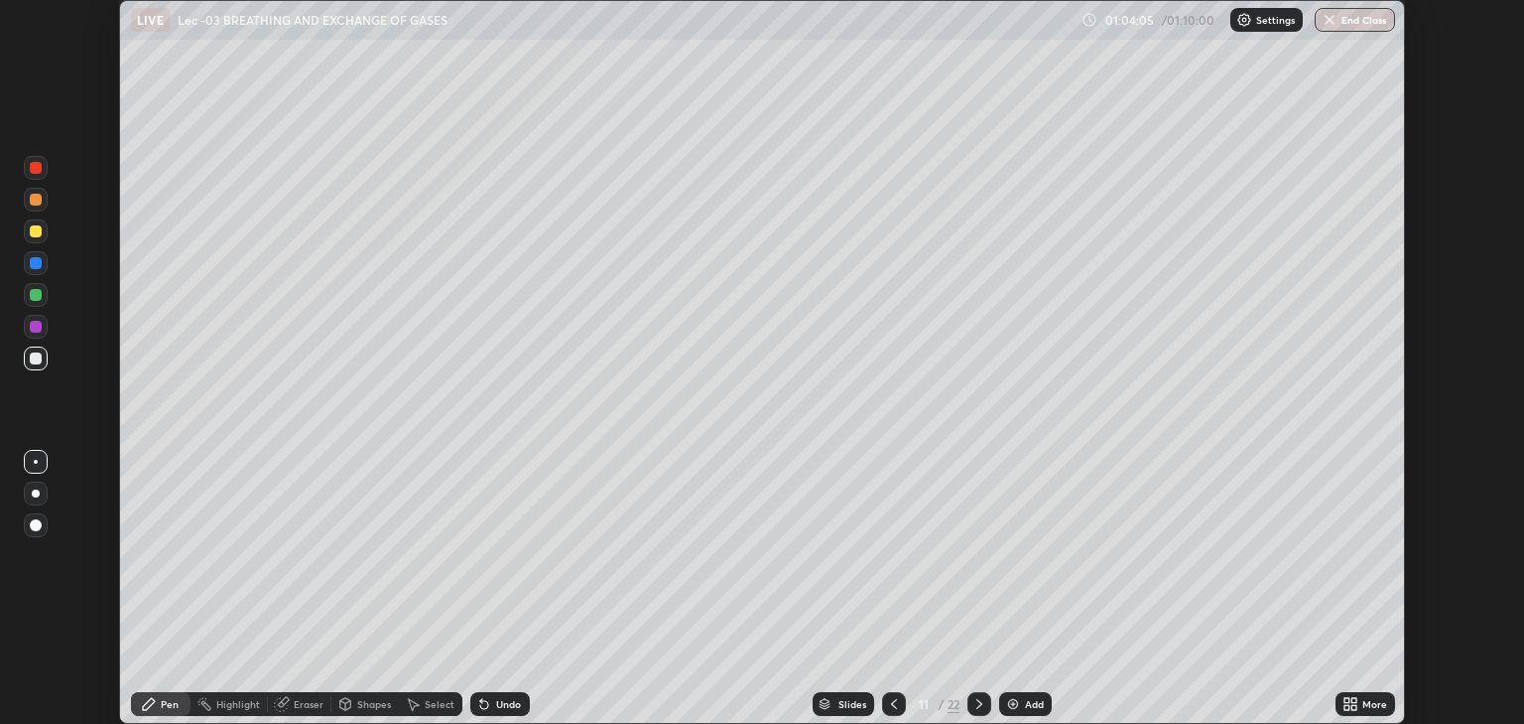
click at [1348, 700] on icon at bounding box center [1347, 700] width 5 height 5
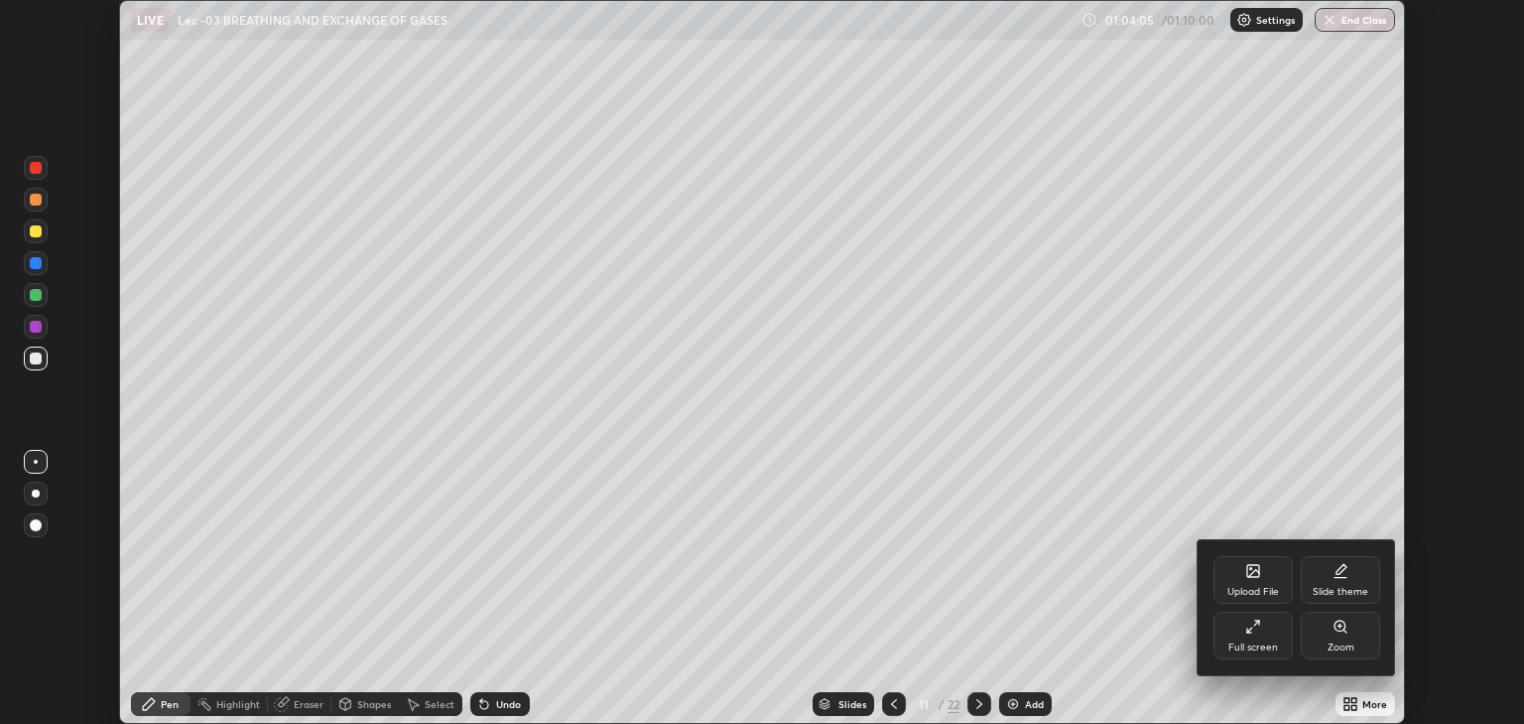
click at [1260, 631] on icon at bounding box center [1254, 626] width 16 height 16
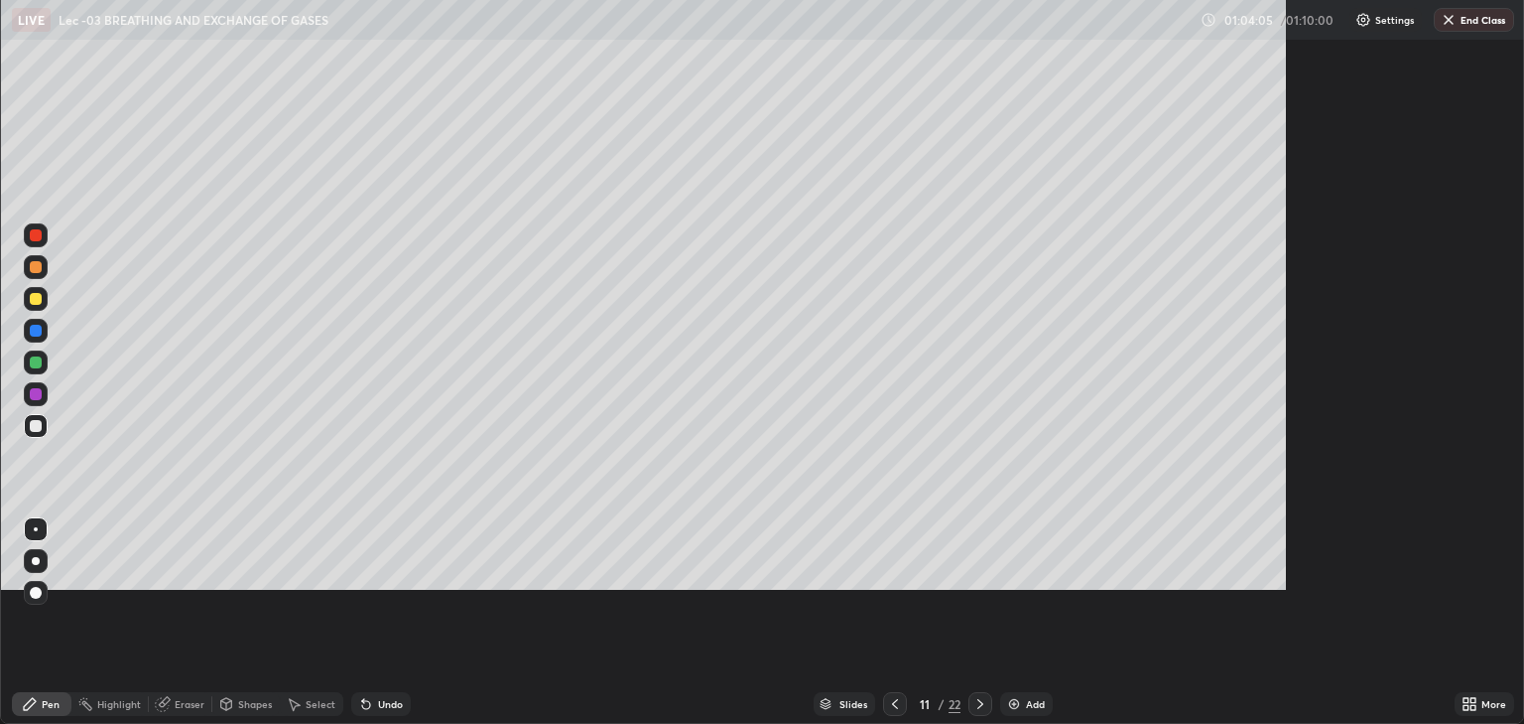
scroll to position [858, 1524]
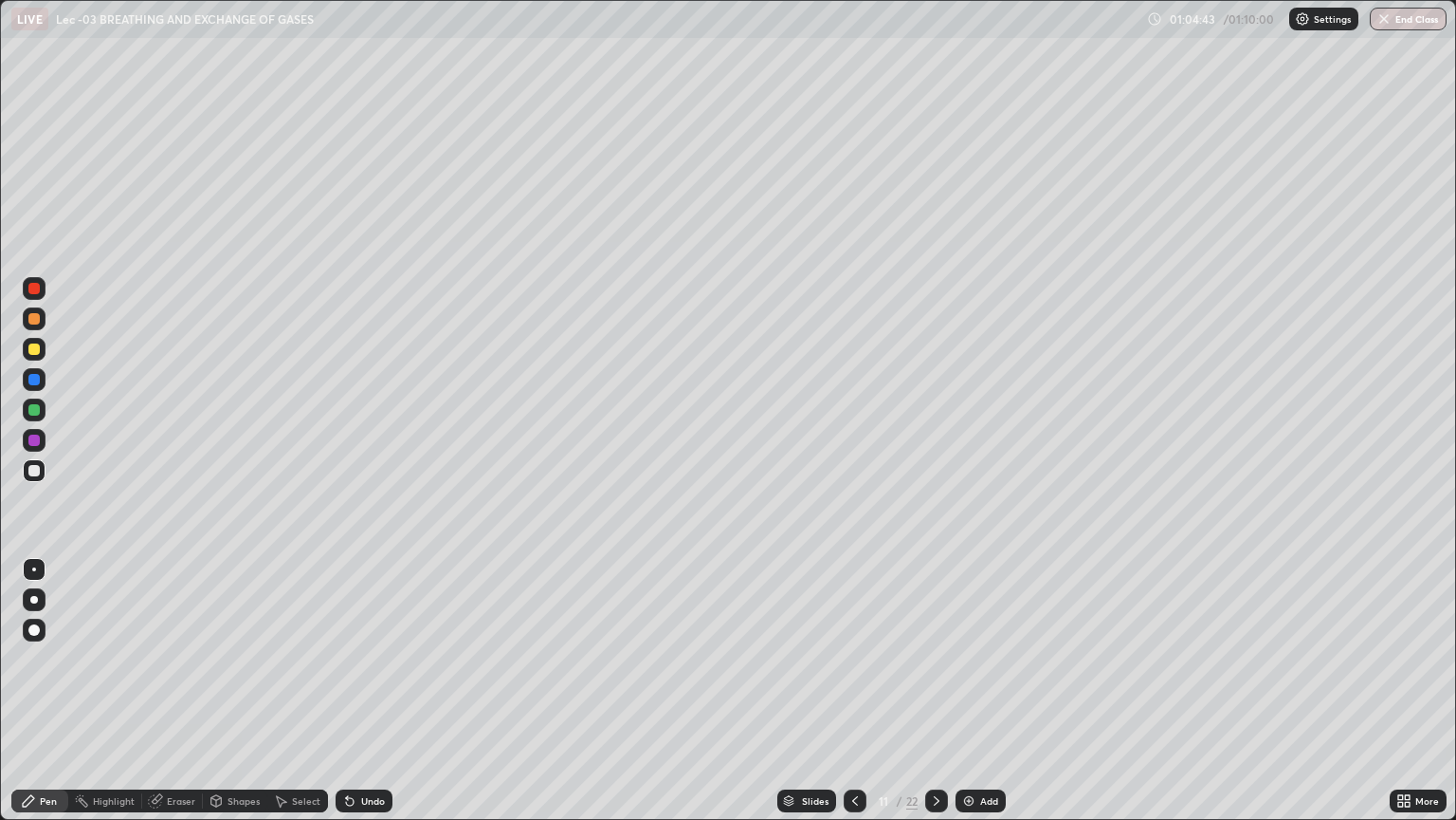
click at [369, 691] on div "Undo" at bounding box center [373, 801] width 24 height 10
click at [38, 346] on div at bounding box center [34, 349] width 11 height 11
click at [849, 691] on icon at bounding box center [855, 801] width 15 height 15
click at [850, 691] on icon at bounding box center [855, 801] width 15 height 15
click at [852, 691] on icon at bounding box center [855, 801] width 15 height 15
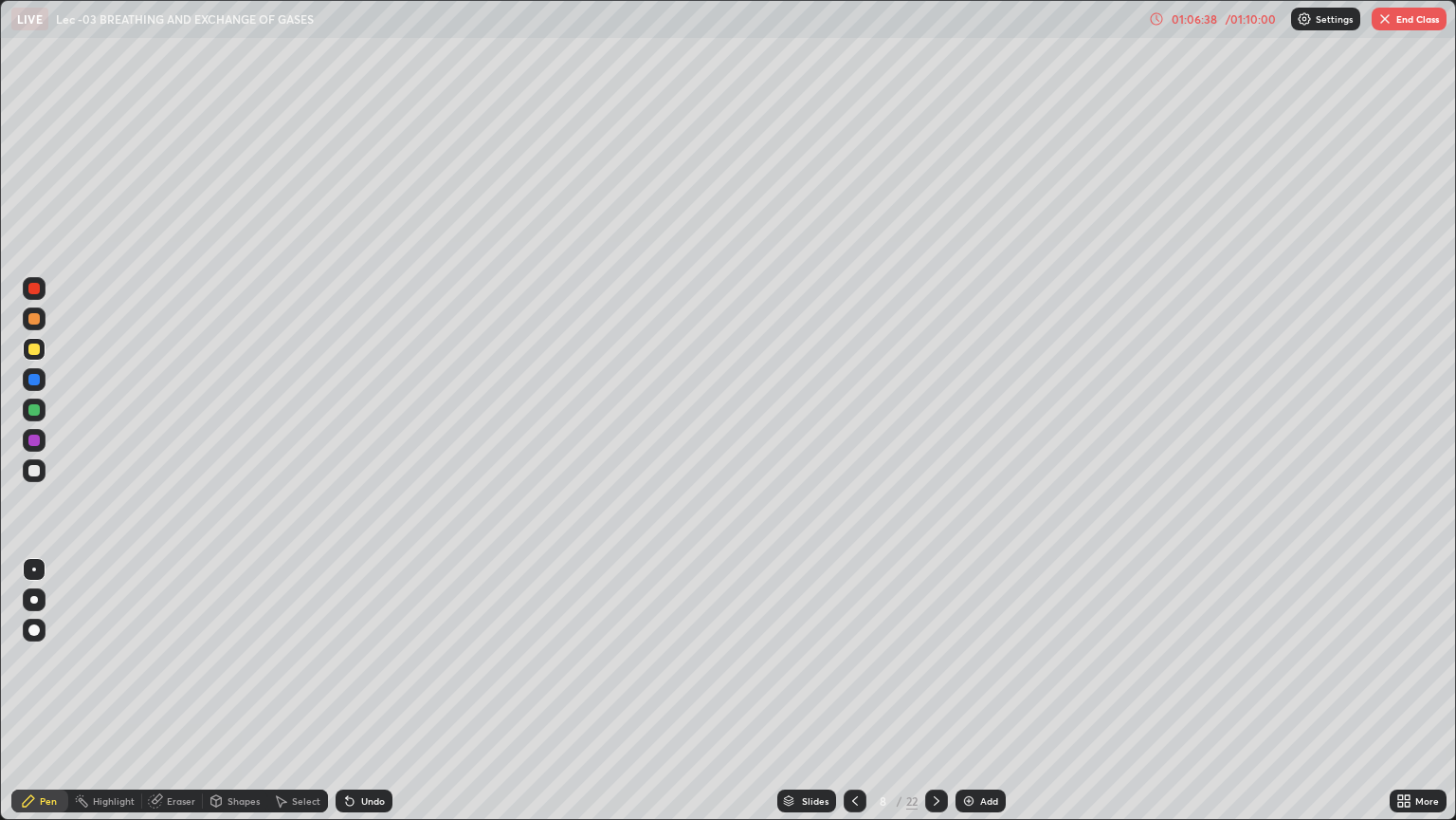
click at [933, 691] on icon at bounding box center [937, 801] width 15 height 15
click at [935, 691] on icon at bounding box center [937, 801] width 15 height 15
click at [935, 691] on icon at bounding box center [937, 801] width 6 height 10
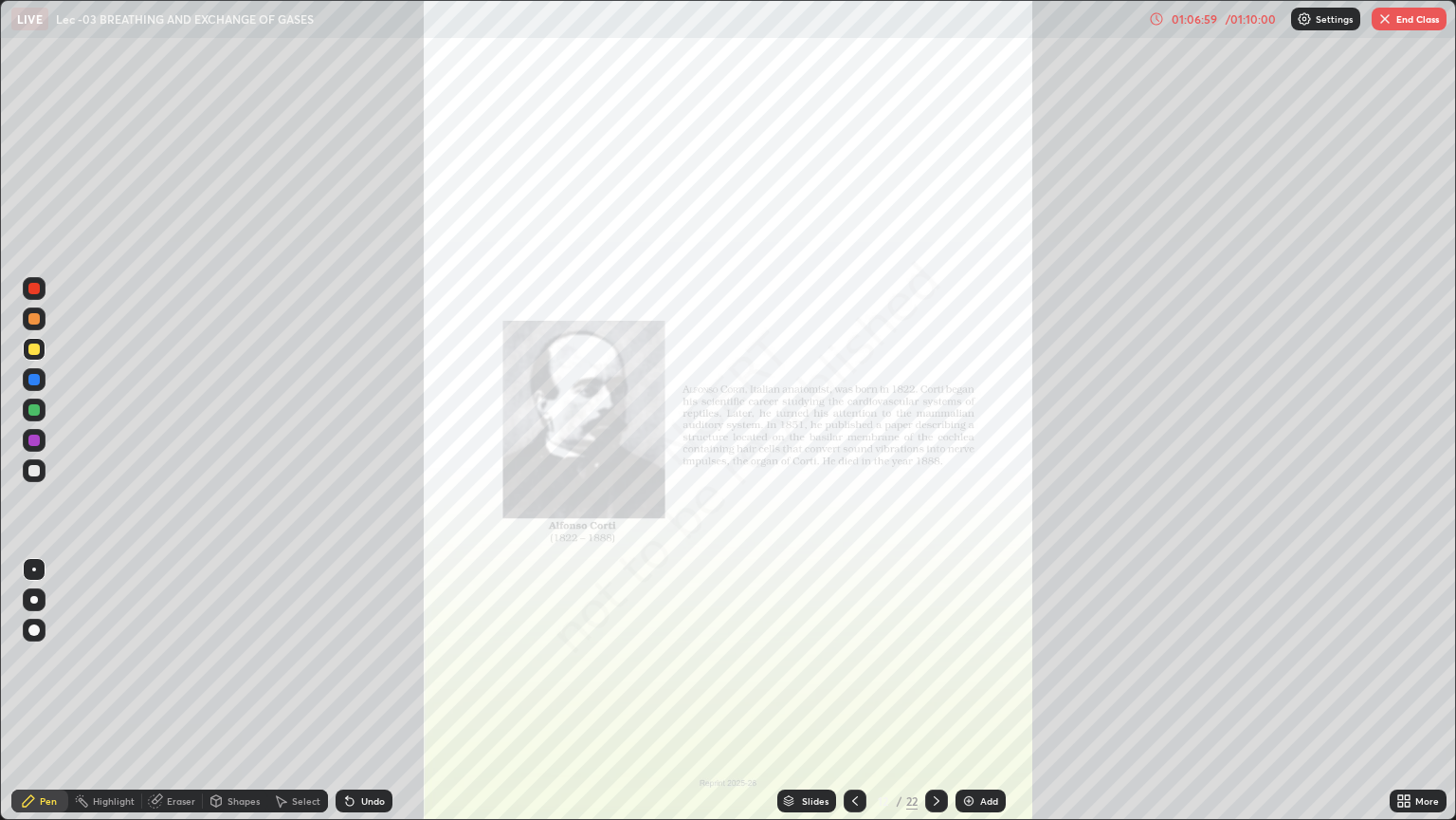
click at [852, 691] on icon at bounding box center [855, 801] width 15 height 15
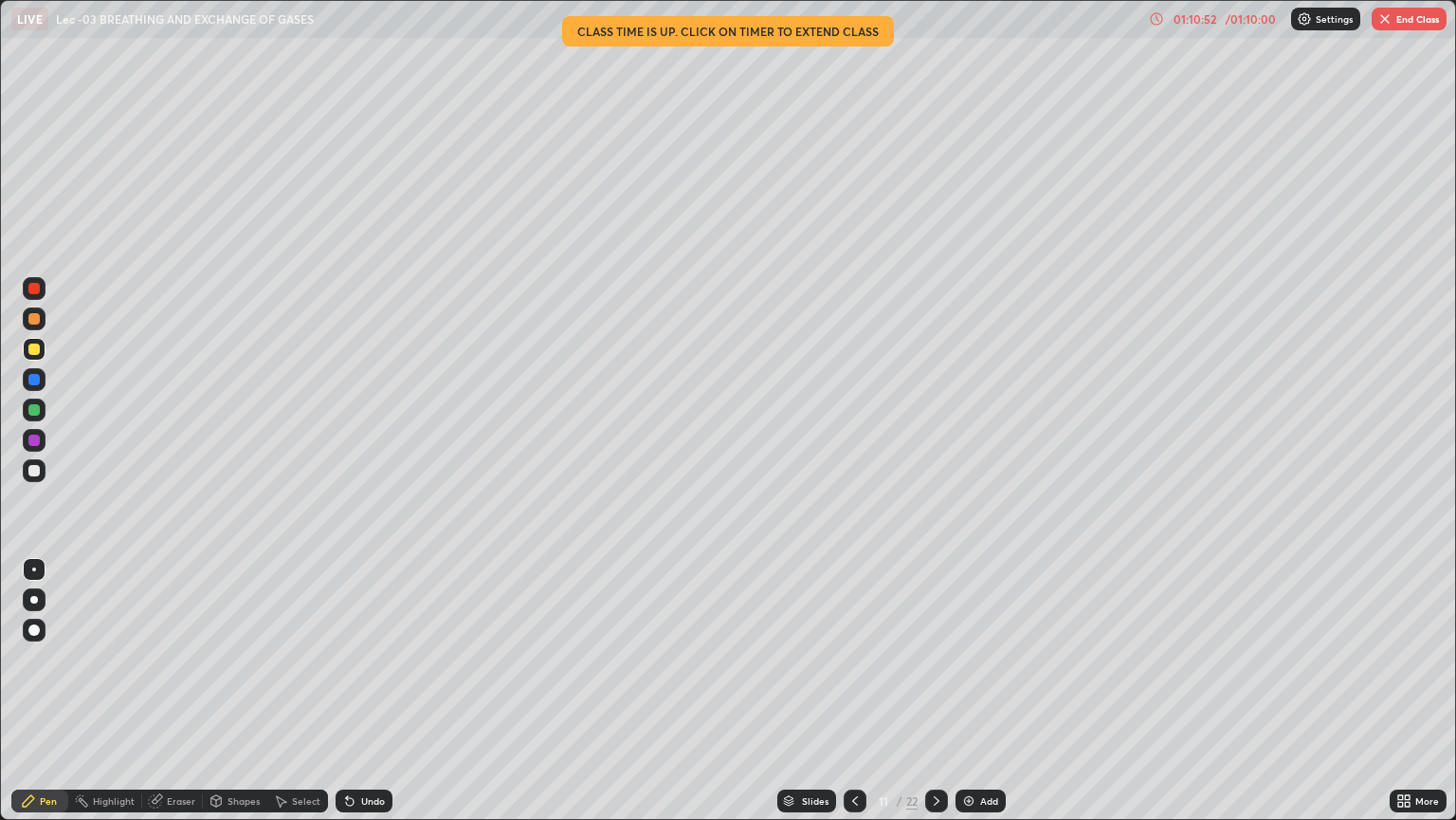
click at [1402, 691] on icon at bounding box center [1401, 797] width 5 height 5
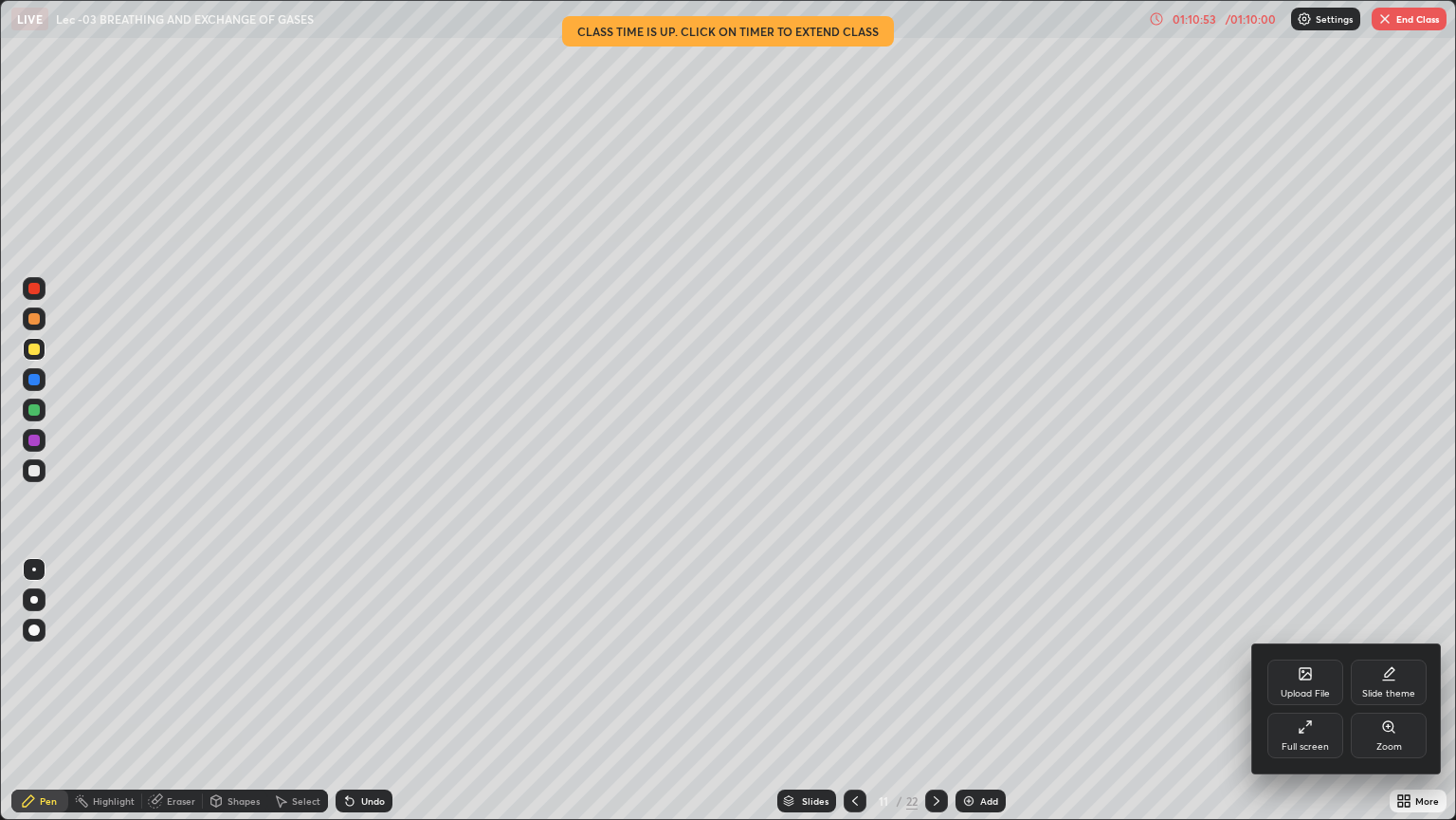
click at [1309, 691] on icon at bounding box center [1309, 723] width 5 height 5
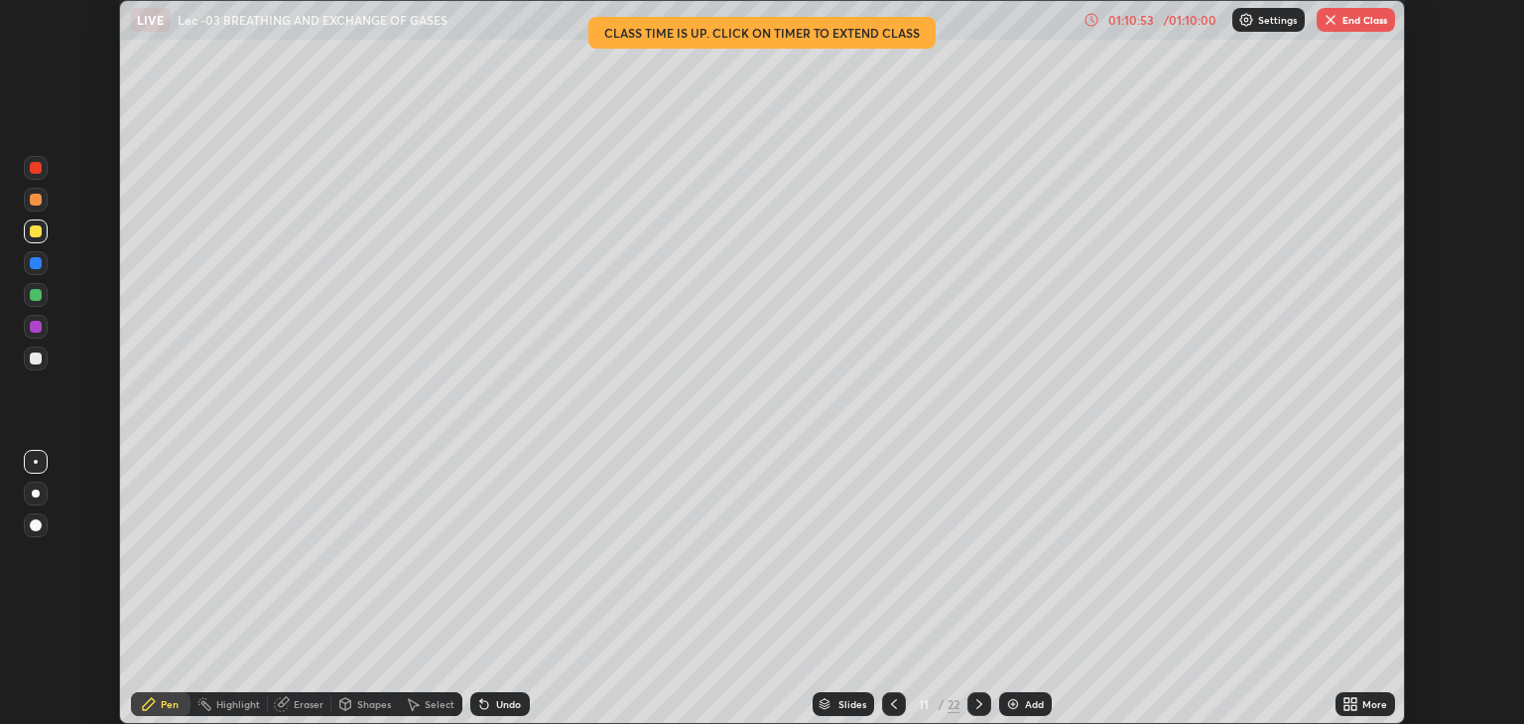
scroll to position [98525, 97725]
click at [1351, 21] on button "End Class" at bounding box center [1356, 20] width 78 height 24
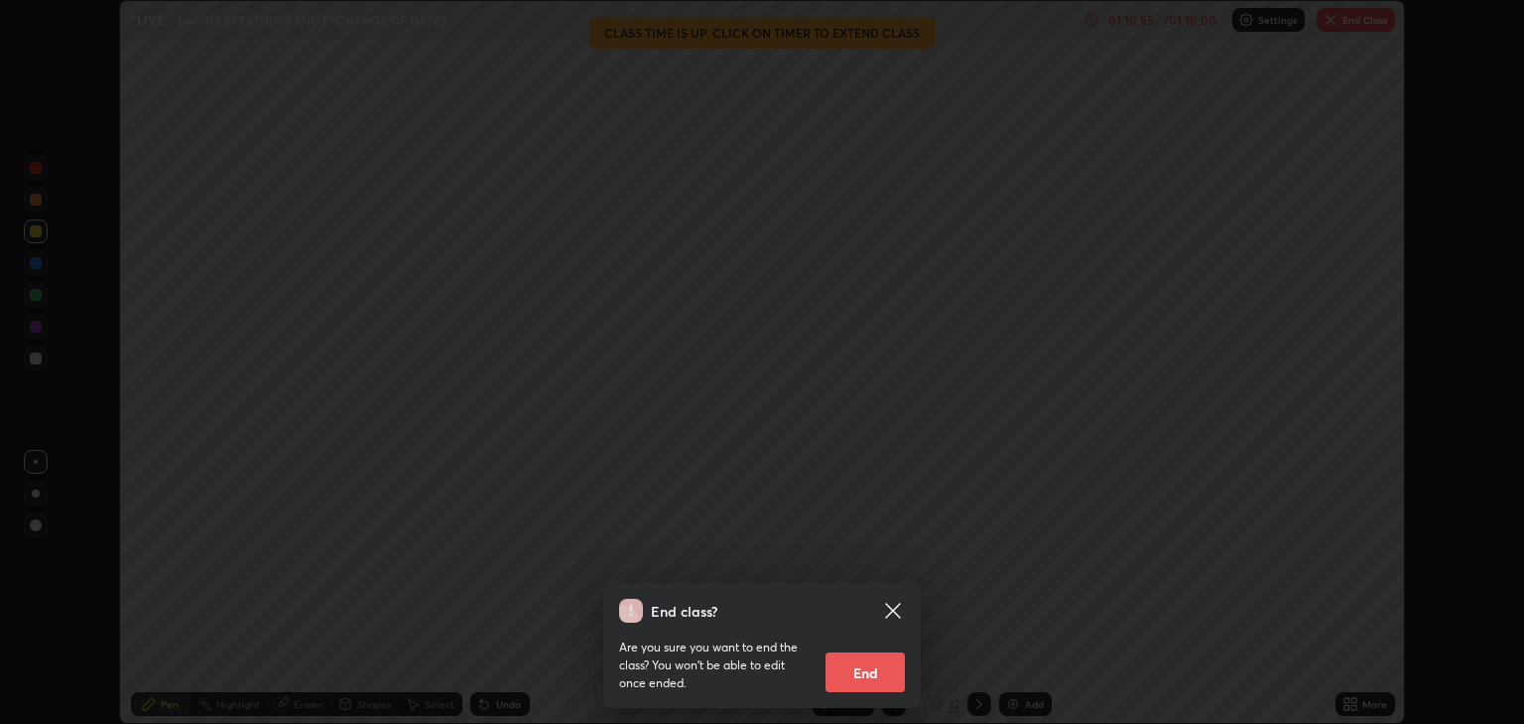
click at [877, 672] on button "End" at bounding box center [865, 672] width 79 height 40
